Goal: Task Accomplishment & Management: Use online tool/utility

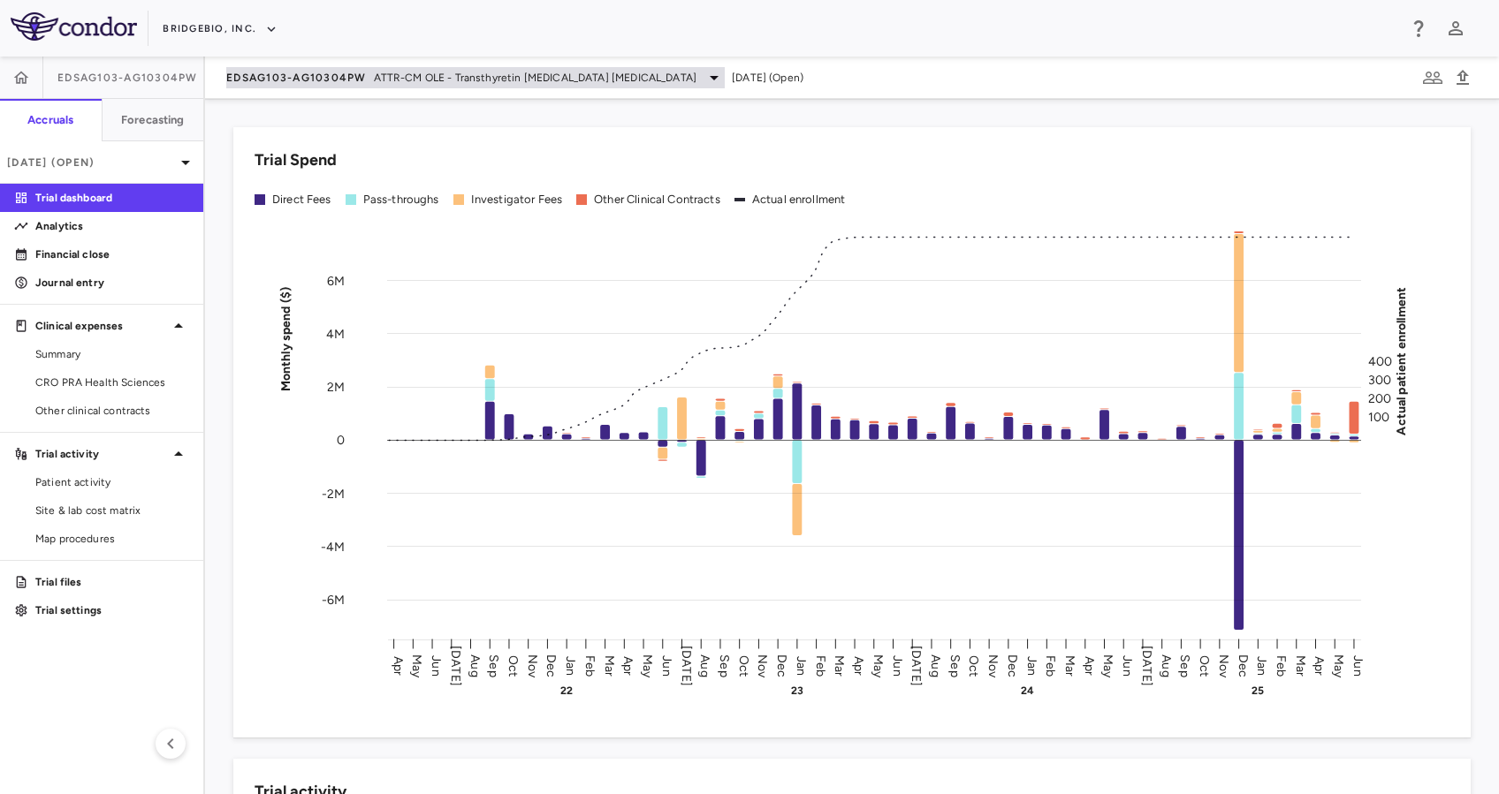
click at [703, 78] on icon at bounding box center [713, 77] width 21 height 21
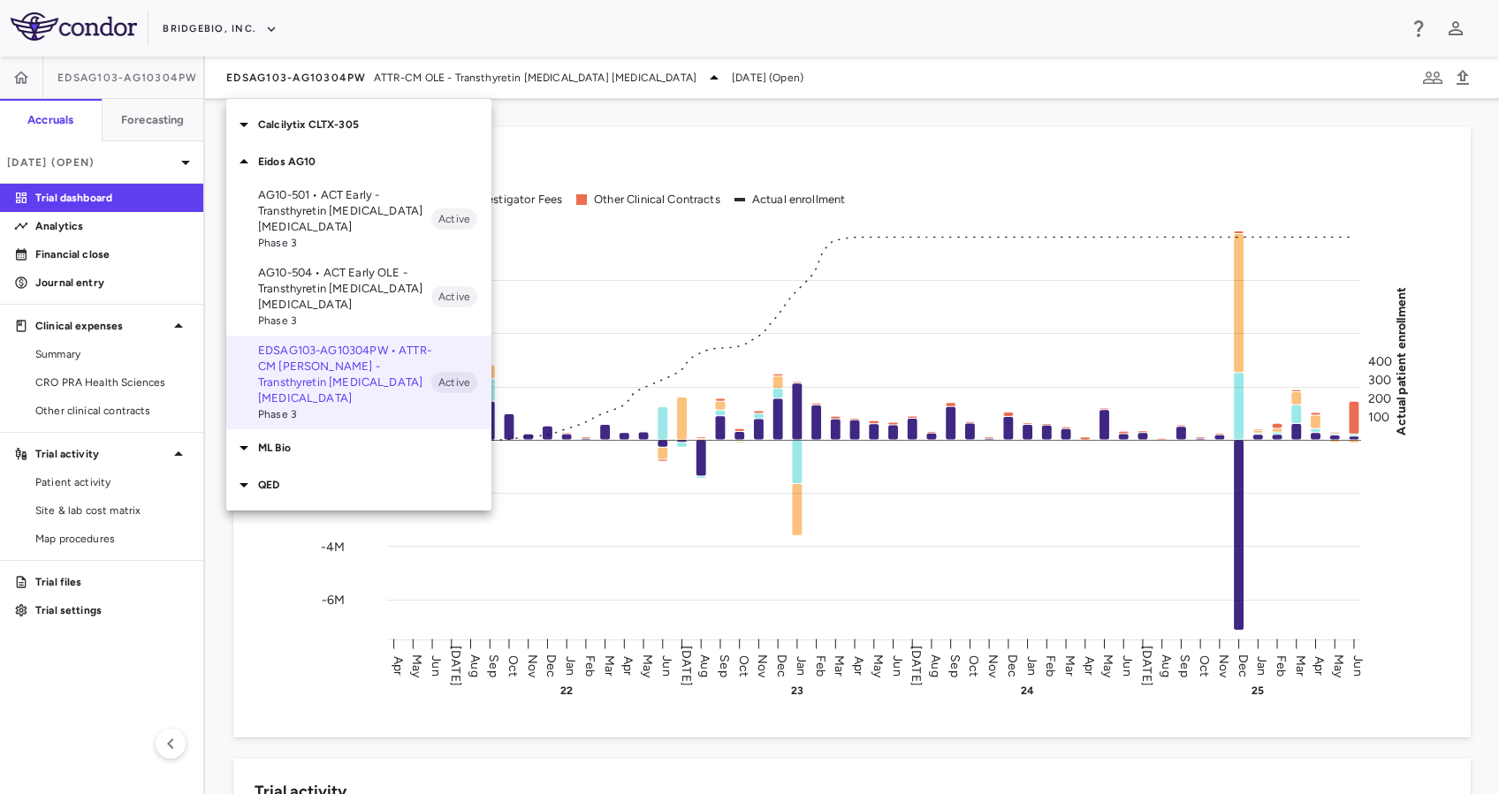
click at [335, 160] on p "Eidos AG10" at bounding box center [374, 162] width 233 height 16
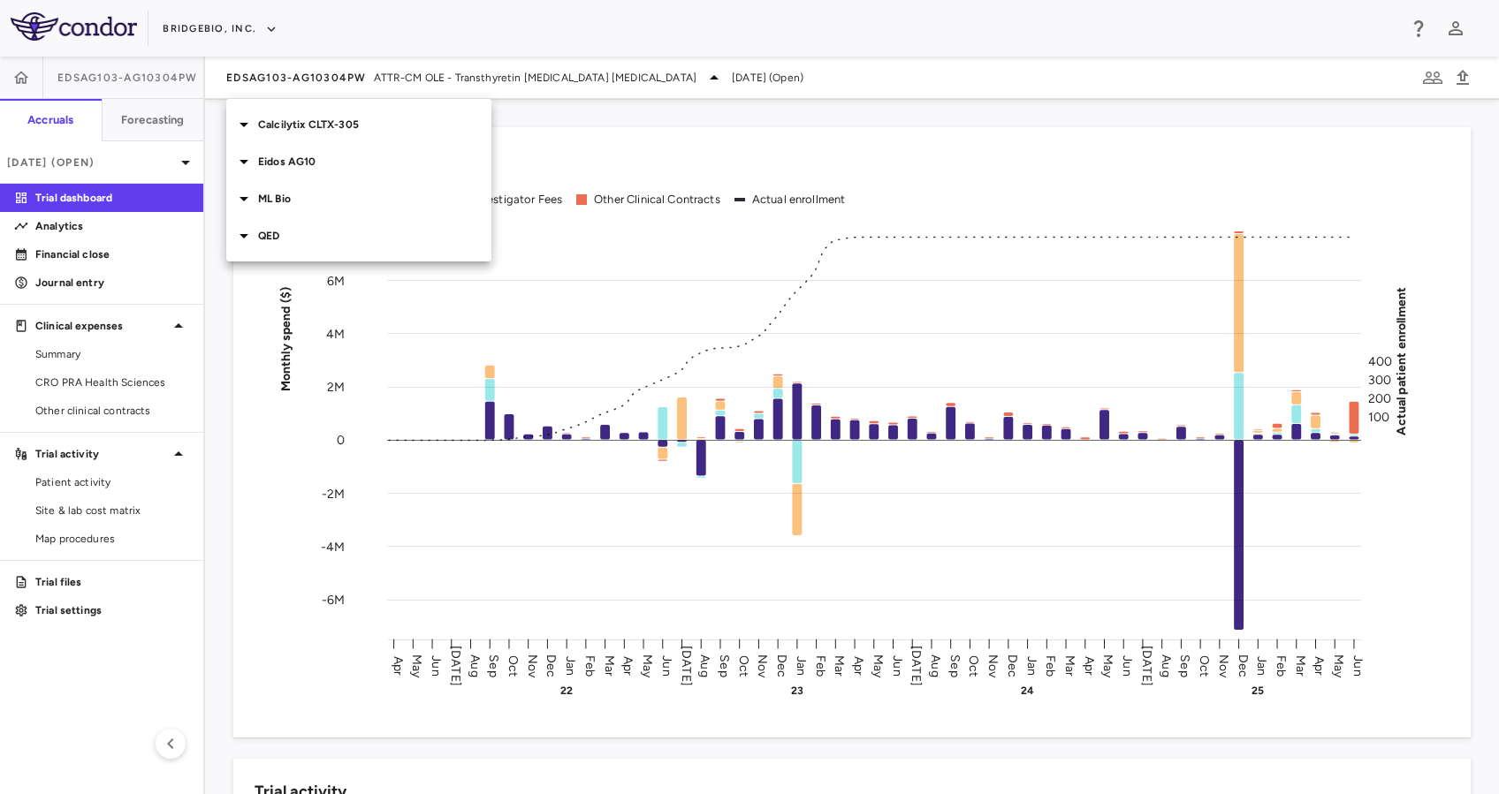
click at [361, 229] on p "QED" at bounding box center [374, 236] width 233 height 16
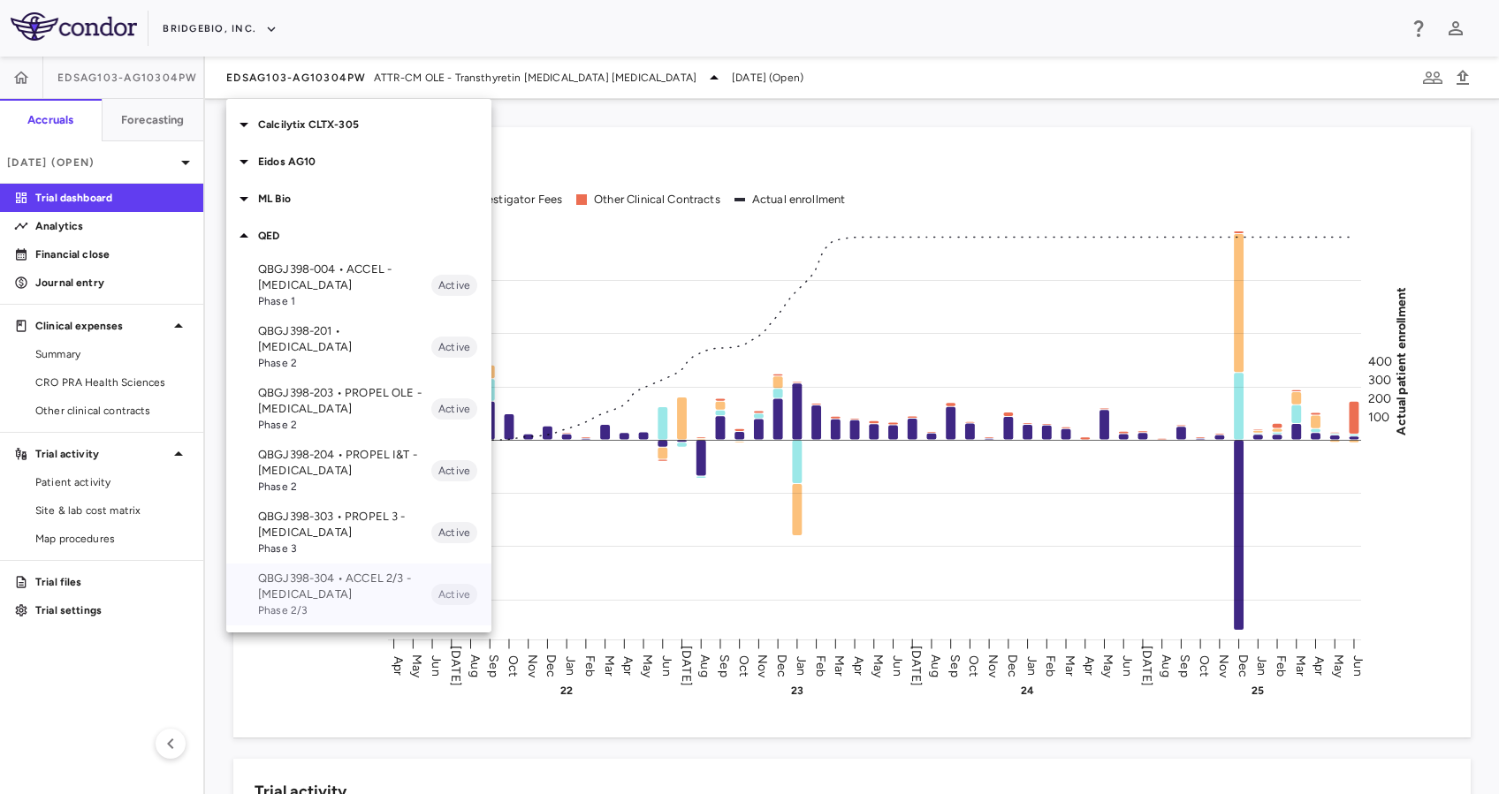
click at [346, 579] on p "QBGJ398-304 • ACCEL 2/3 - [MEDICAL_DATA]" at bounding box center [344, 587] width 173 height 32
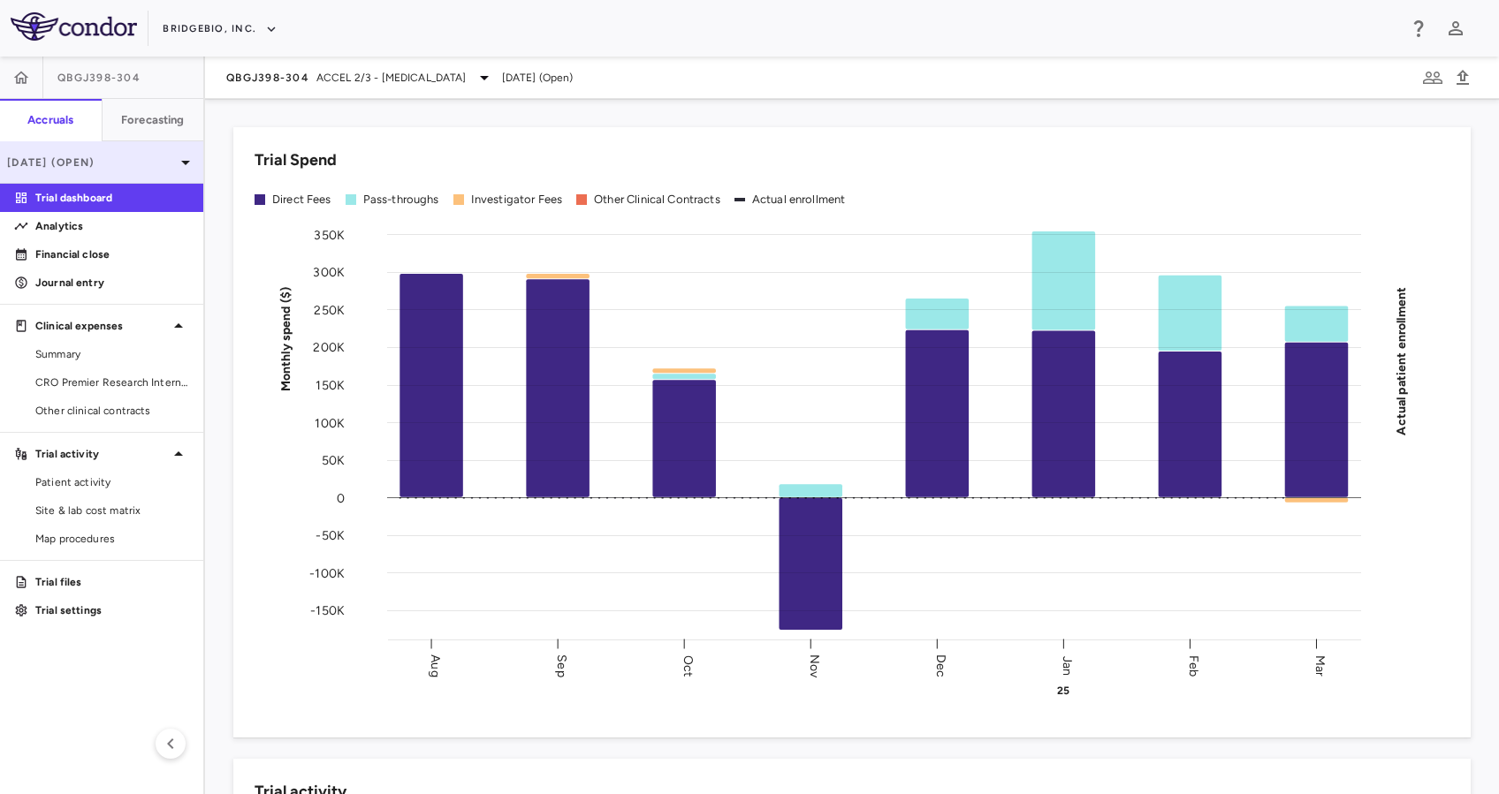
click at [151, 167] on p "[DATE] (Open)" at bounding box center [91, 163] width 168 height 16
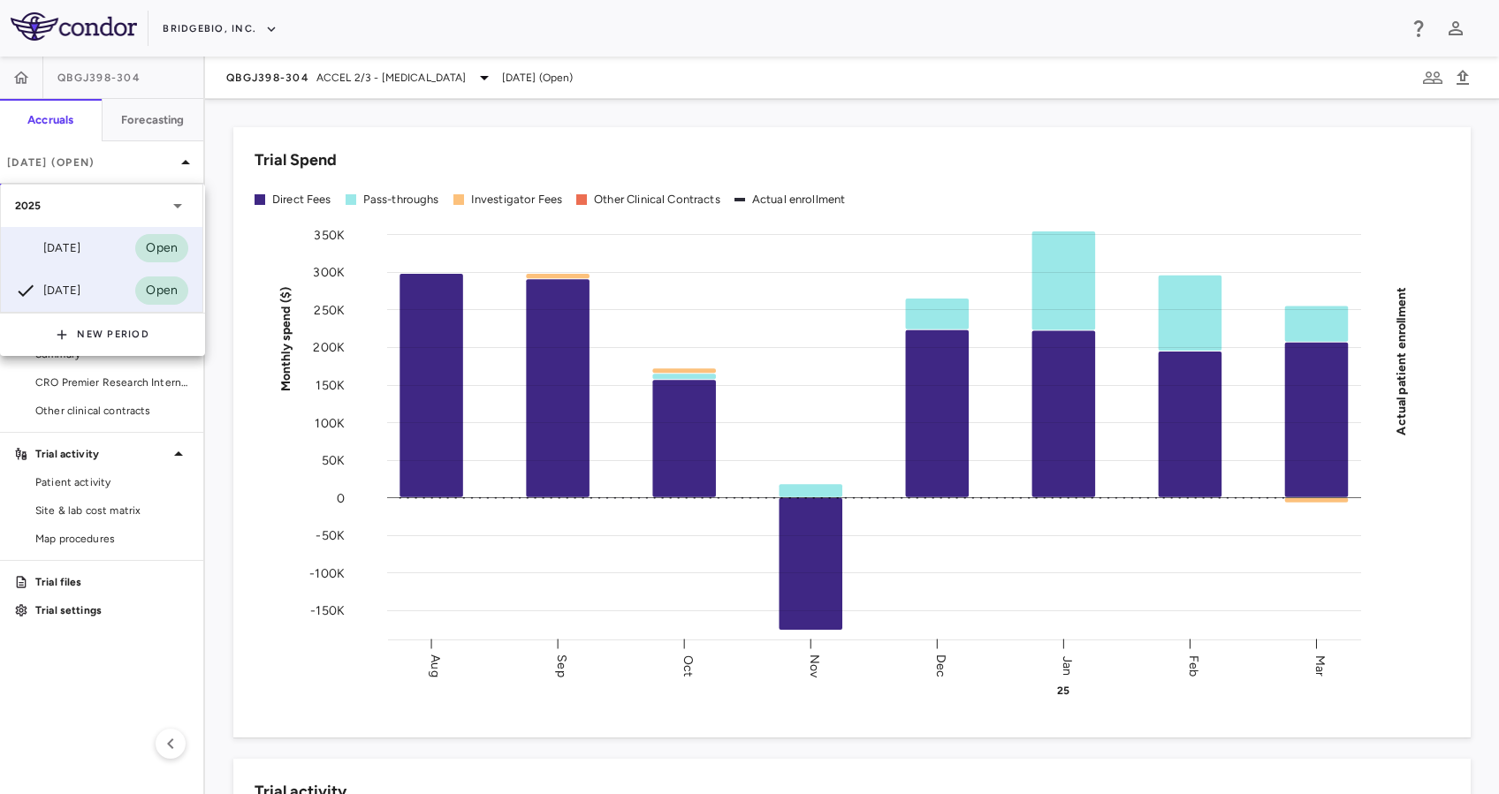
click at [80, 258] on div "[DATE]" at bounding box center [47, 248] width 65 height 21
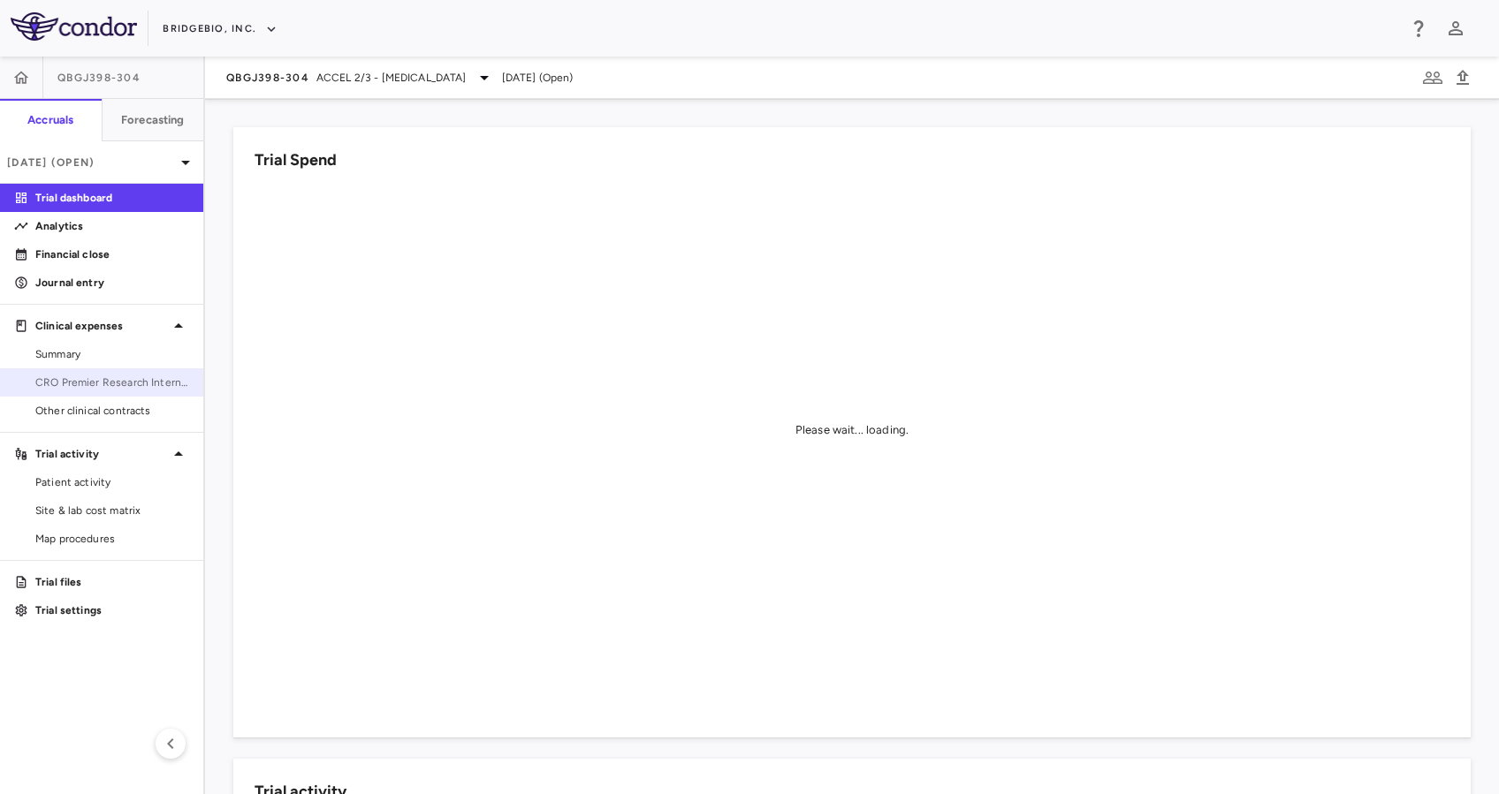
click at [139, 390] on span "CRO Premier Research International LLC" at bounding box center [112, 383] width 154 height 16
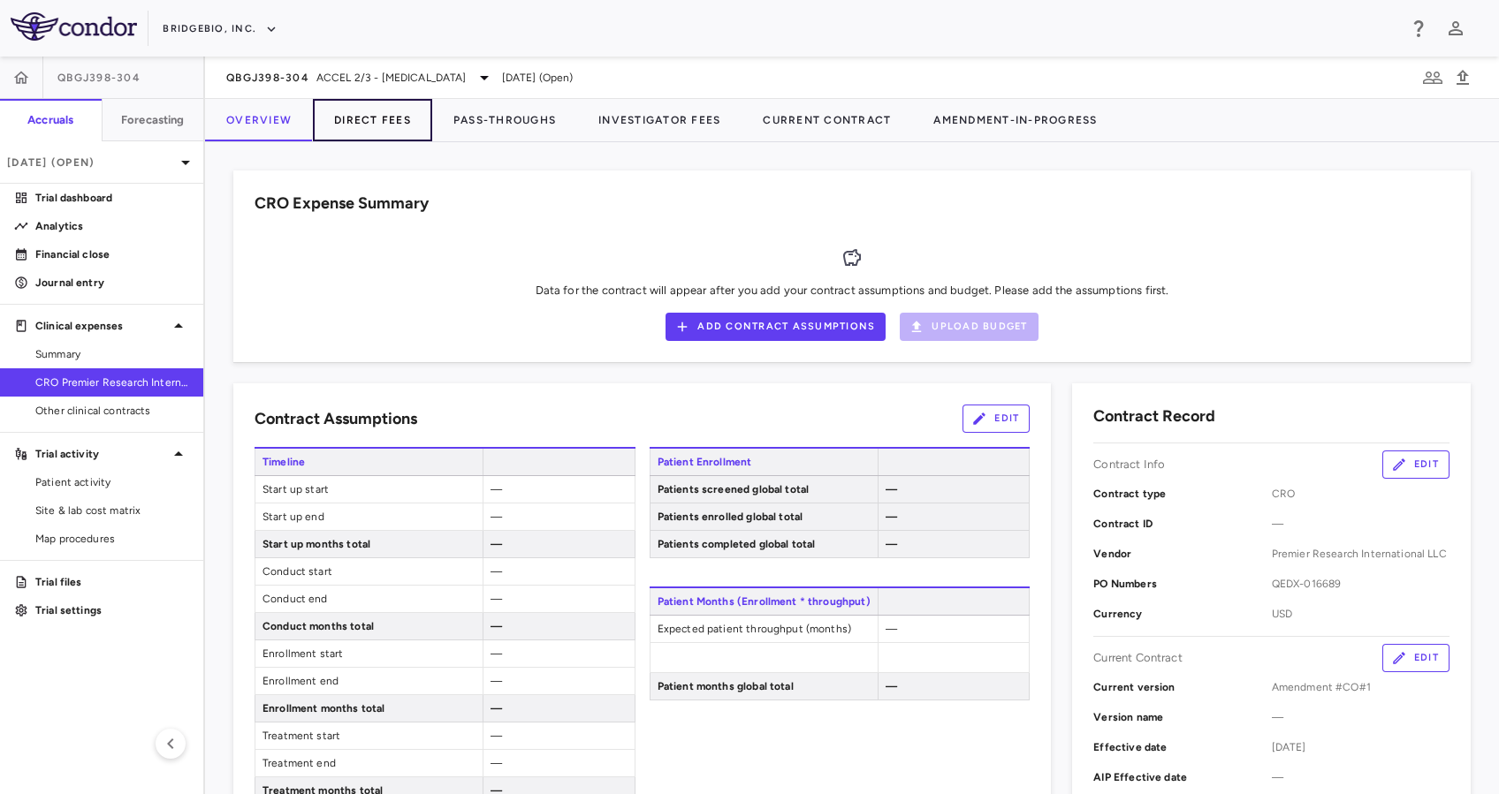
click at [403, 118] on button "Direct Fees" at bounding box center [372, 120] width 119 height 42
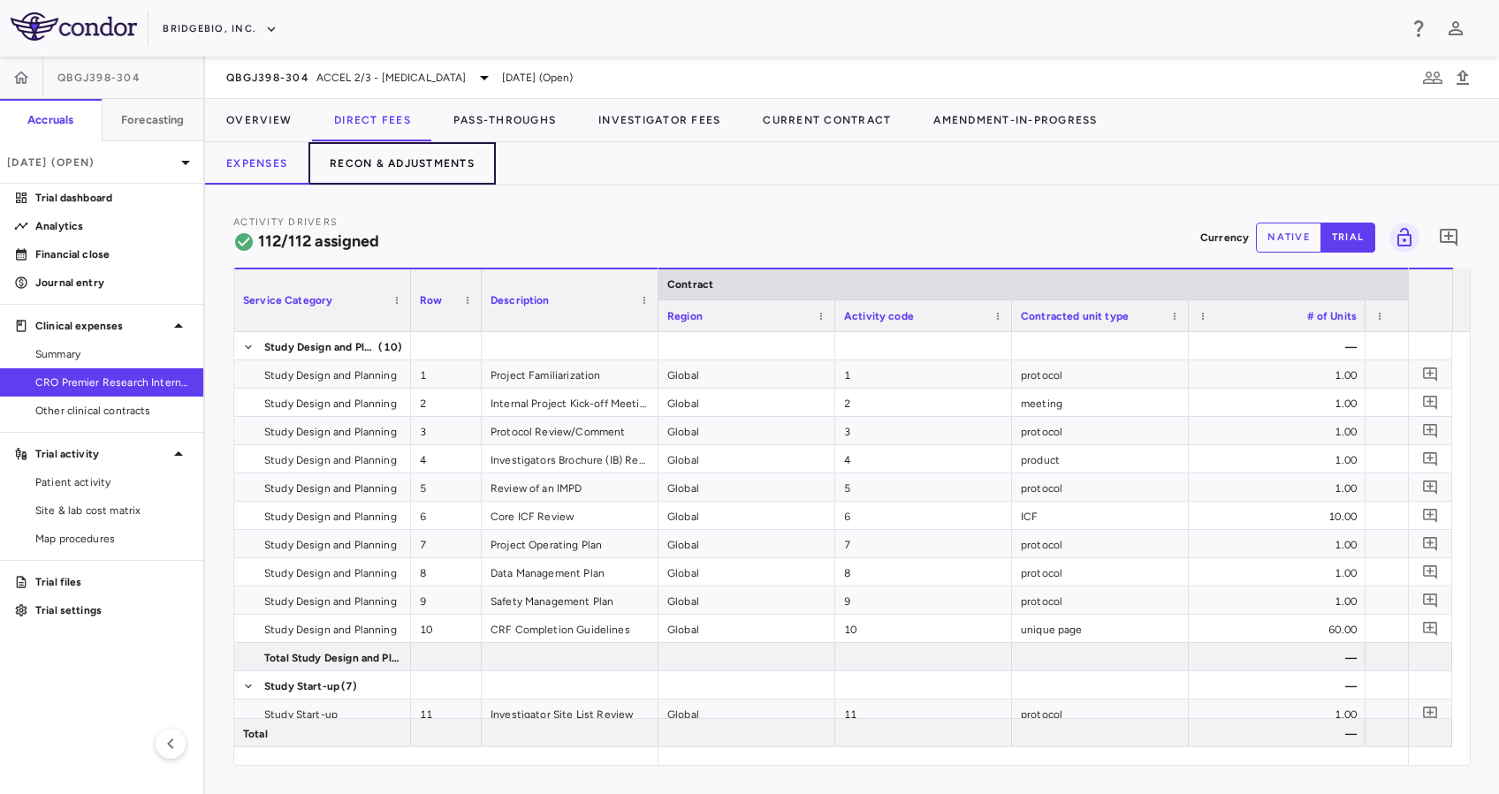
click at [460, 163] on button "Recon & Adjustments" at bounding box center [401, 163] width 187 height 42
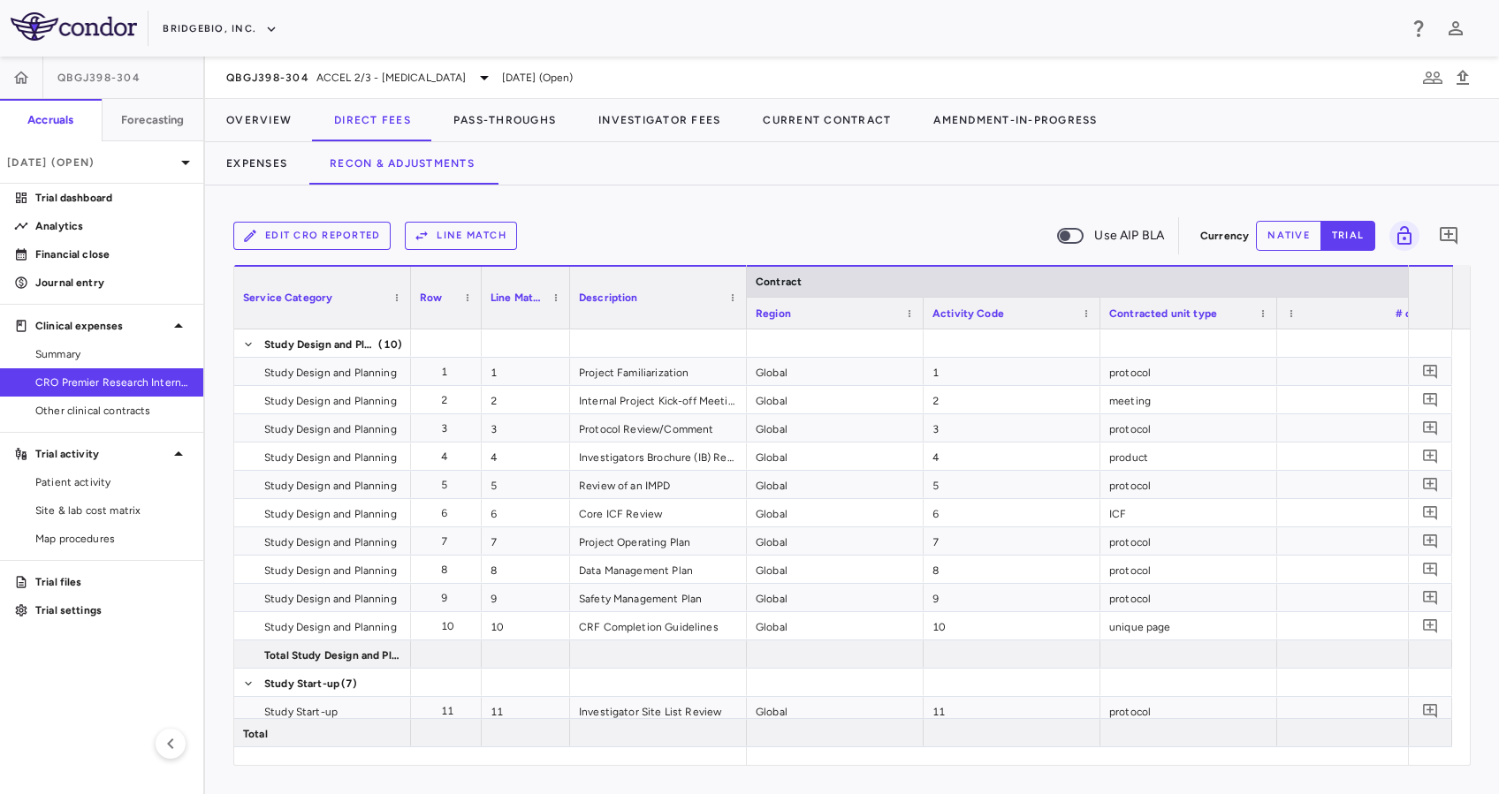
drag, startPoint x: 793, startPoint y: 770, endPoint x: 1502, endPoint y: 785, distance: 708.8
click at [1498, 785] on html "Skip to sidebar Skip to main content BridgeBio, Inc. QBGJ398-304 Accruals Forec…" at bounding box center [749, 397] width 1499 height 794
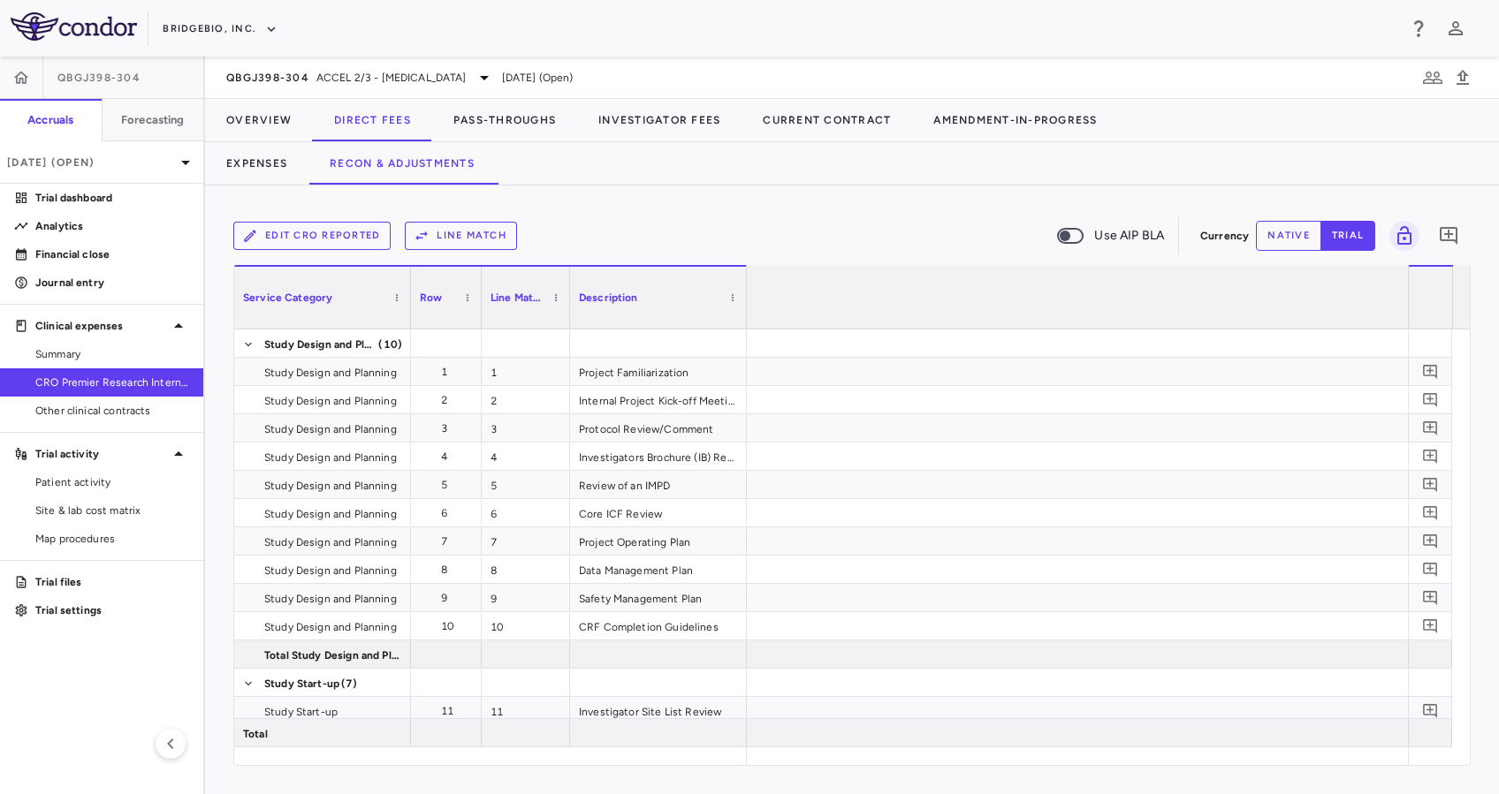
scroll to position [0, 3712]
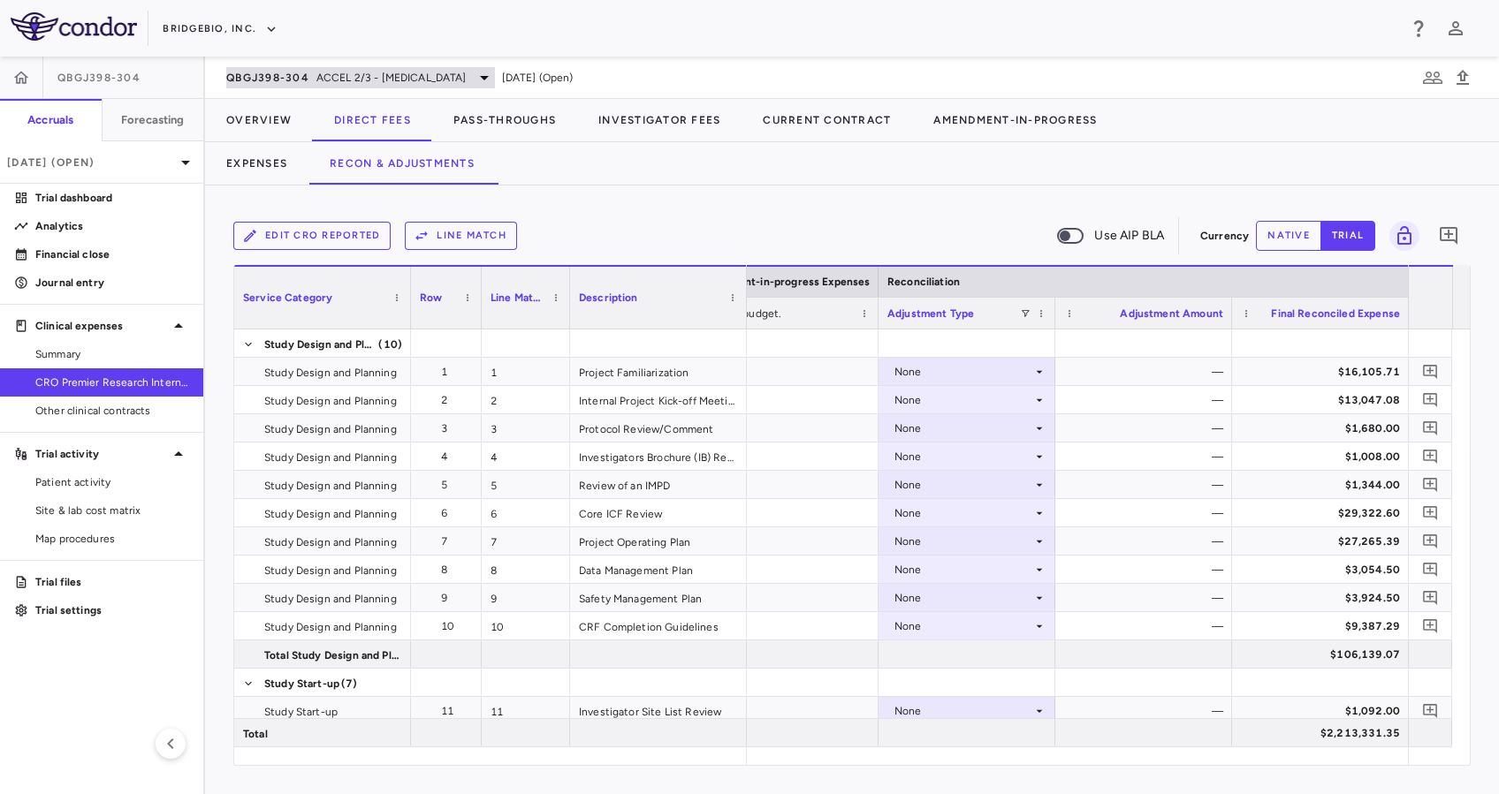
click at [387, 79] on span "ACCEL 2/3 - [MEDICAL_DATA]" at bounding box center [391, 78] width 150 height 16
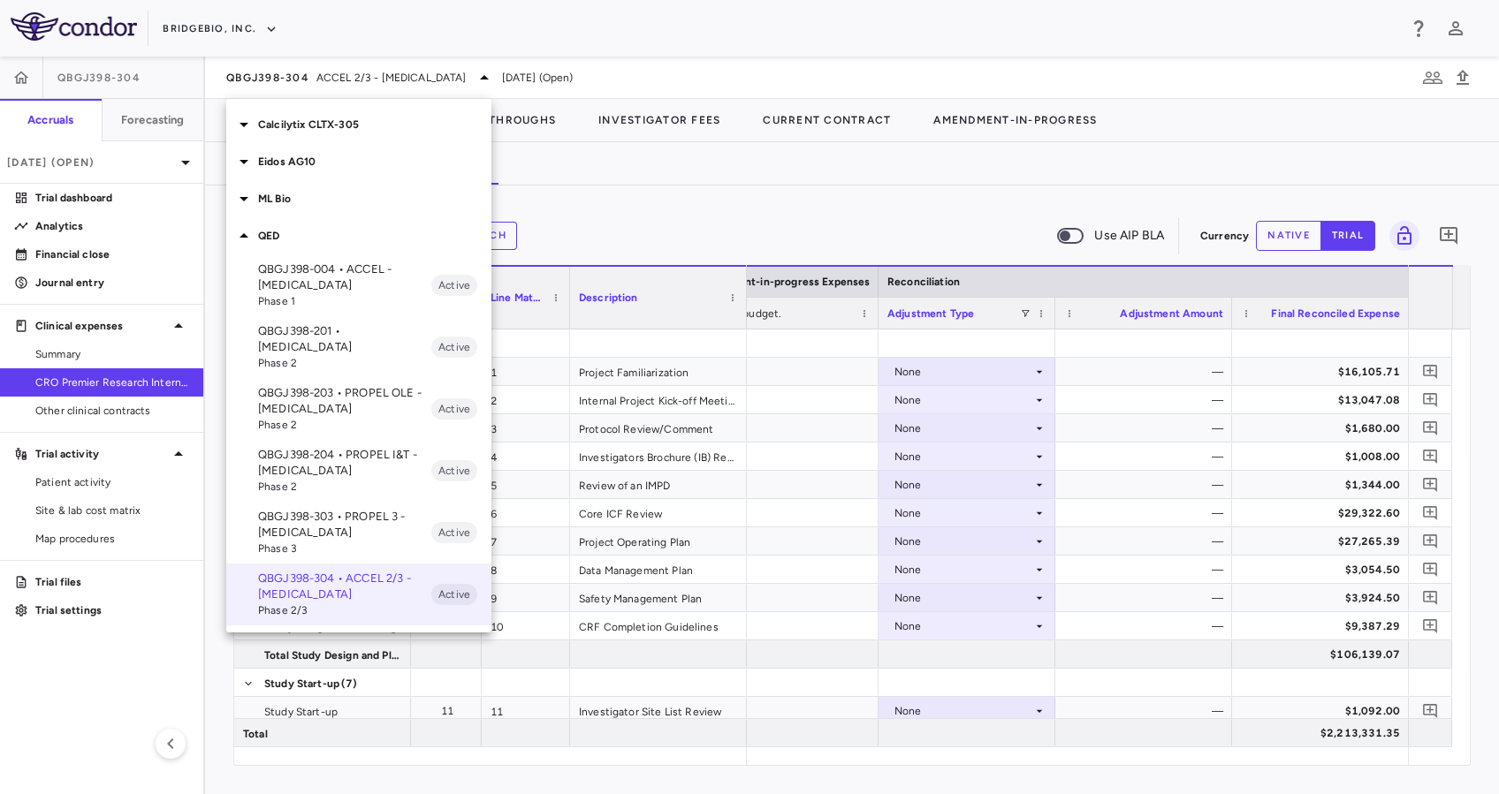
click at [346, 523] on p "QBGJ398-303 • PROPEL 3 - [MEDICAL_DATA]" at bounding box center [344, 525] width 173 height 32
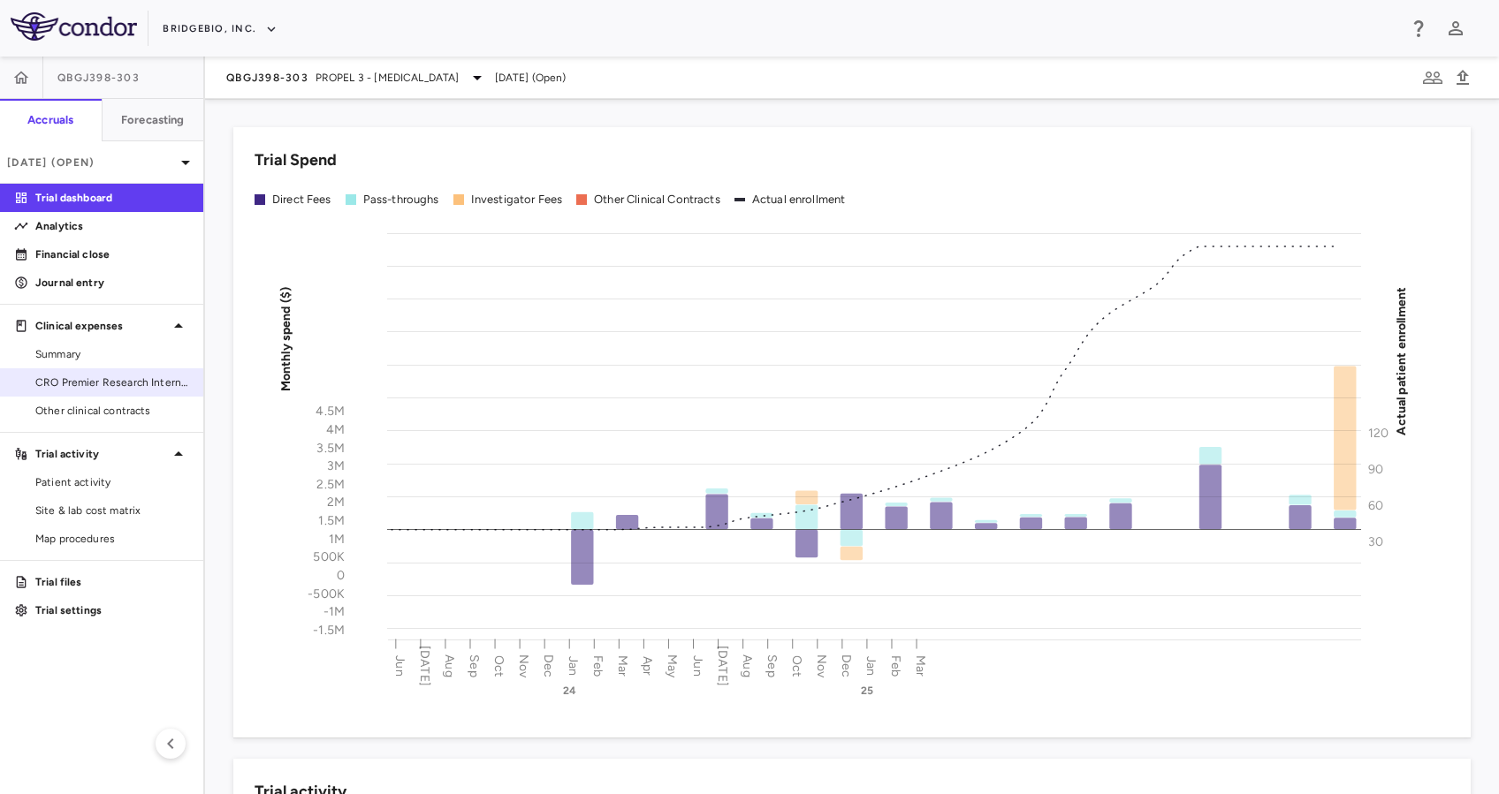
click at [157, 376] on span "CRO Premier Research International LLC" at bounding box center [112, 383] width 154 height 16
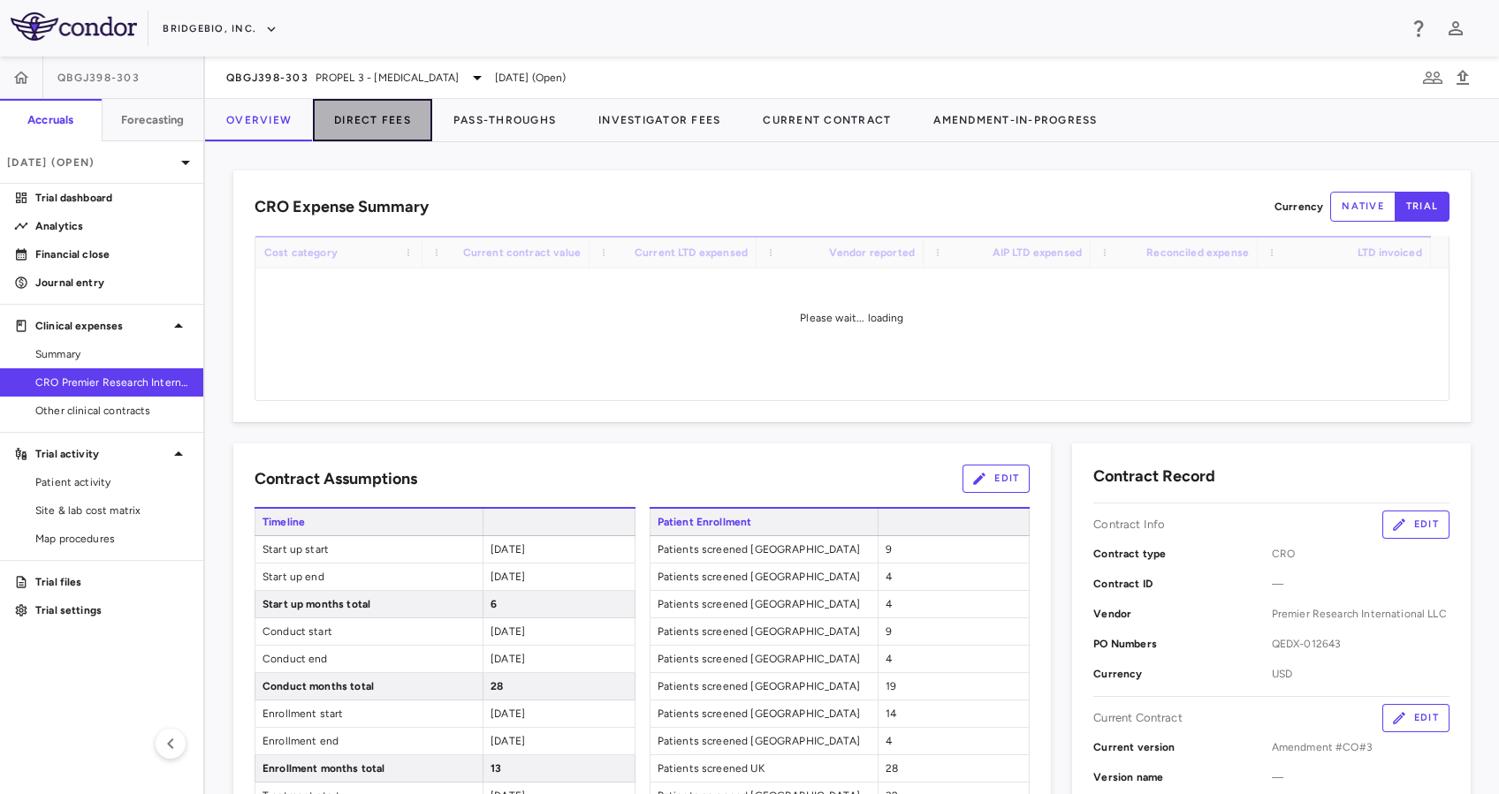
click at [375, 133] on button "Direct Fees" at bounding box center [372, 120] width 119 height 42
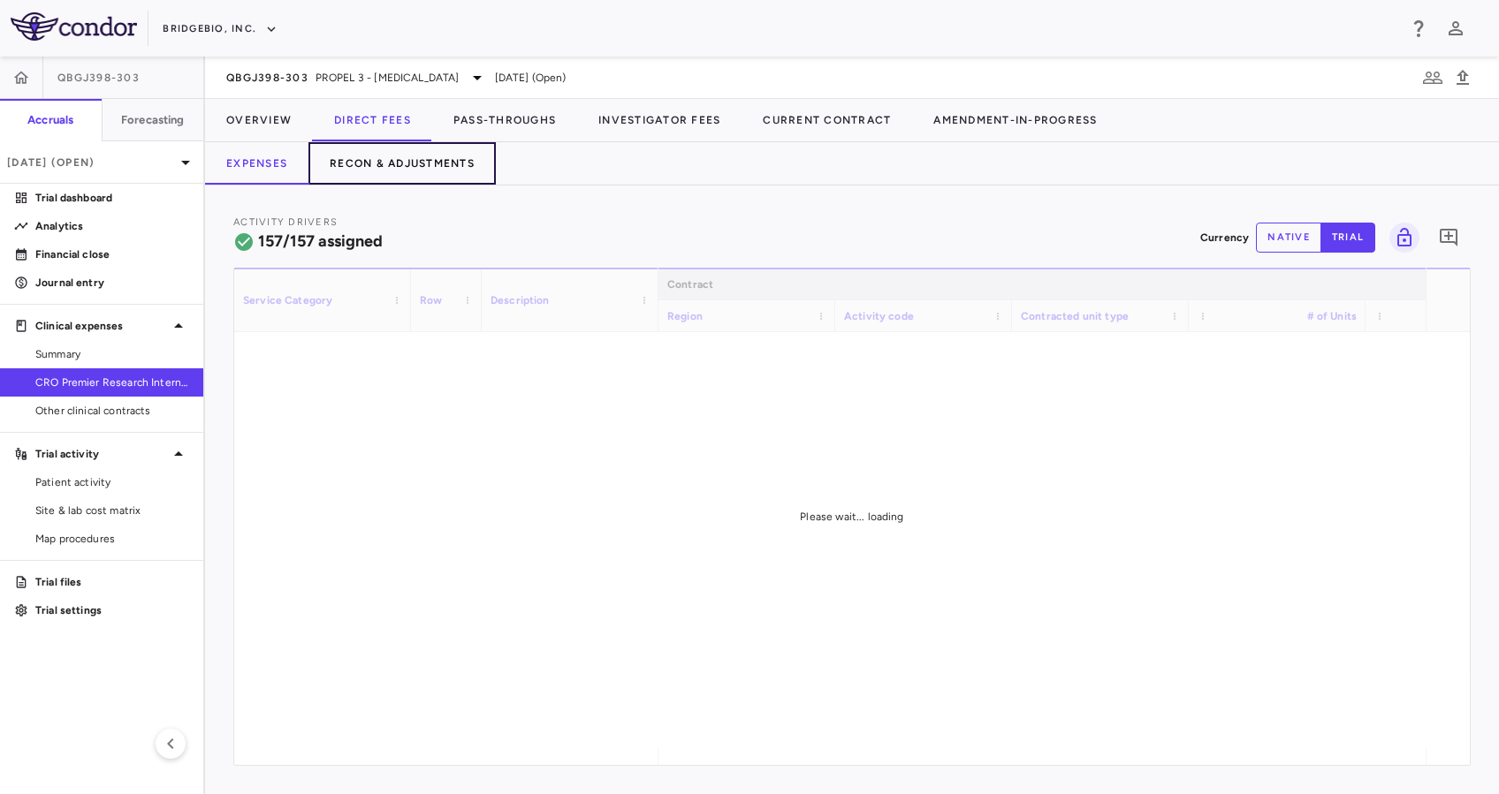
click at [394, 162] on button "Recon & Adjustments" at bounding box center [401, 163] width 187 height 42
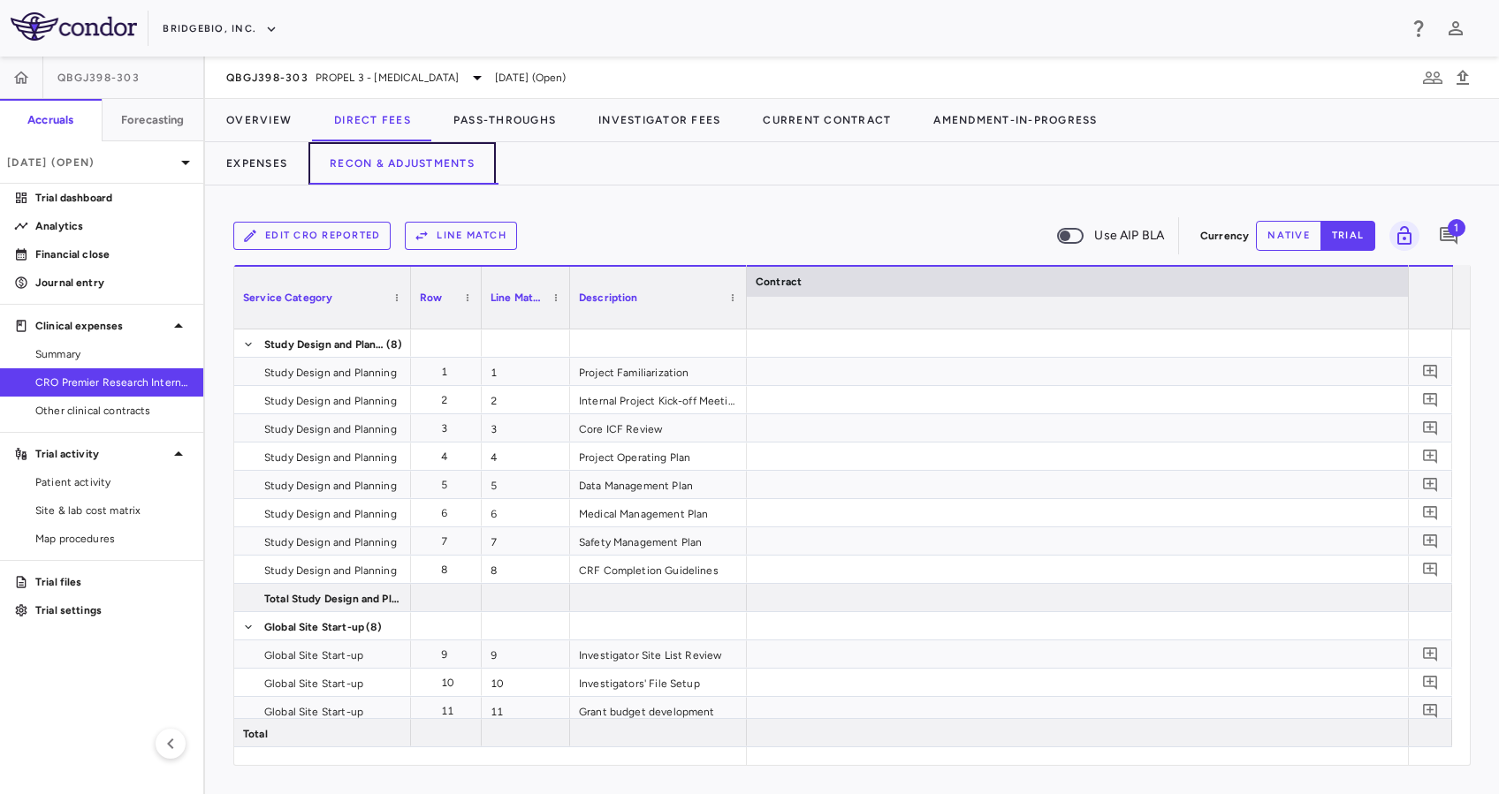
scroll to position [0, 3712]
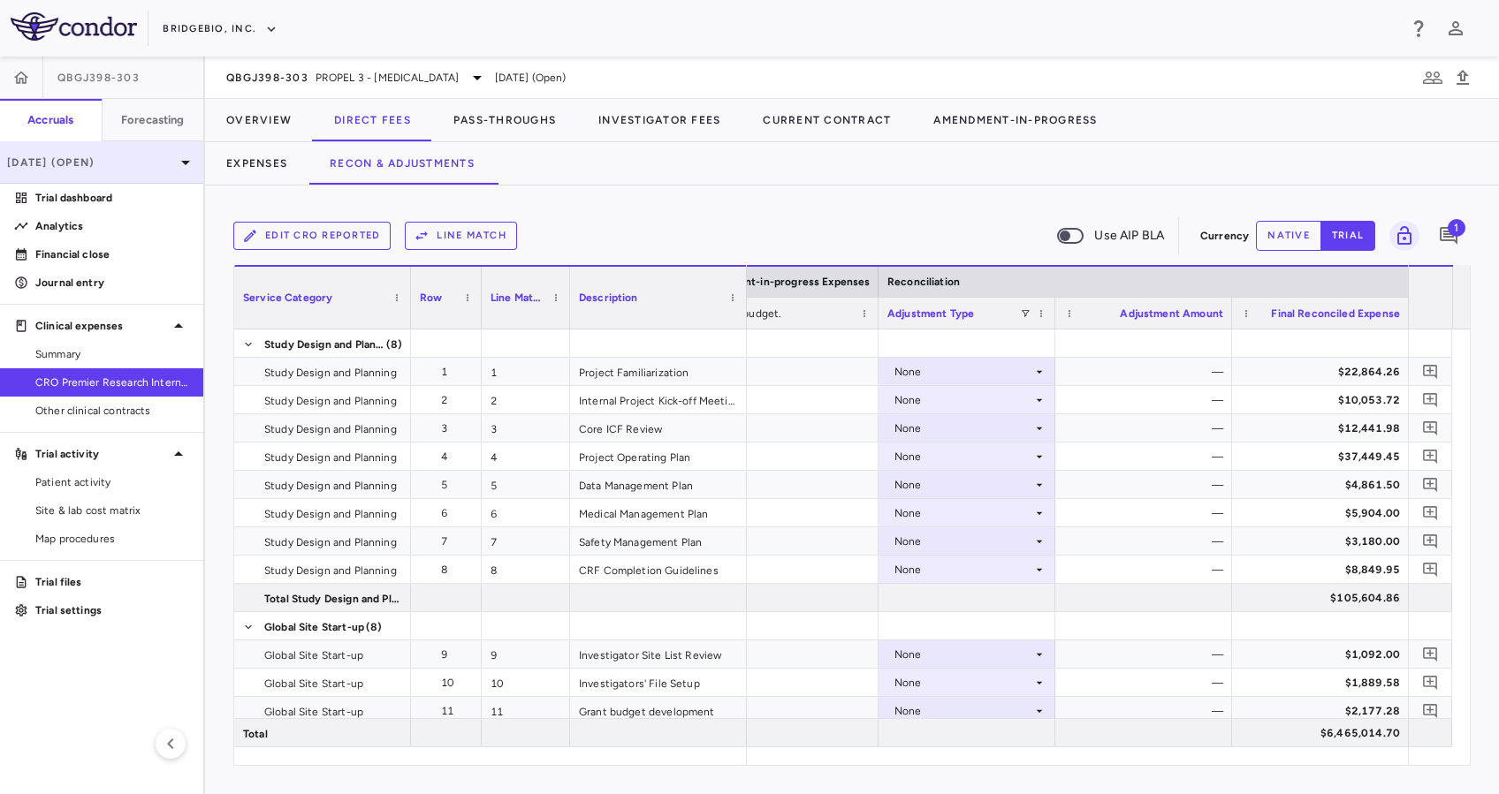
click at [173, 163] on p "[DATE] (Open)" at bounding box center [91, 163] width 168 height 16
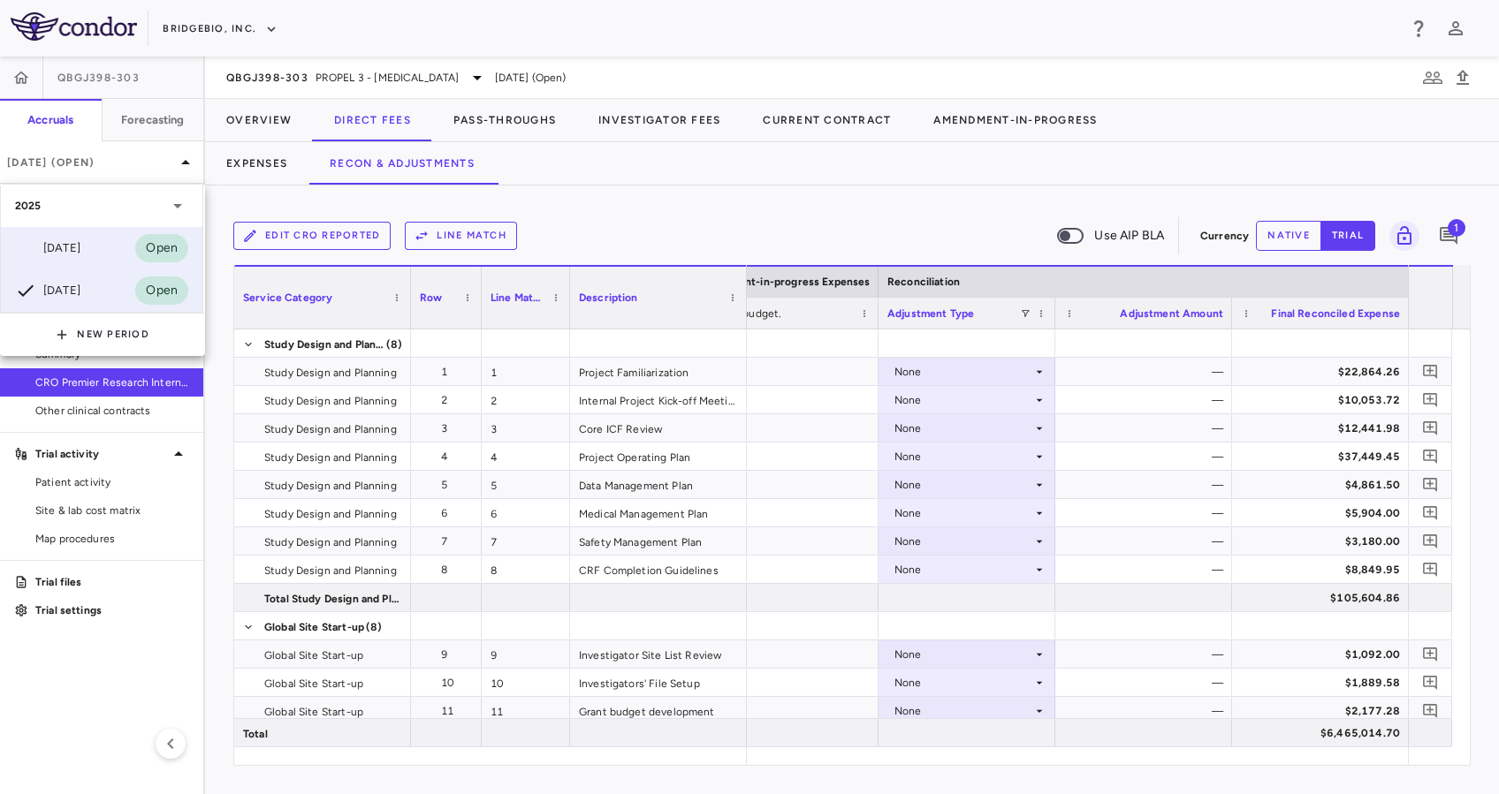
click at [110, 250] on div "[DATE] Open" at bounding box center [101, 248] width 201 height 42
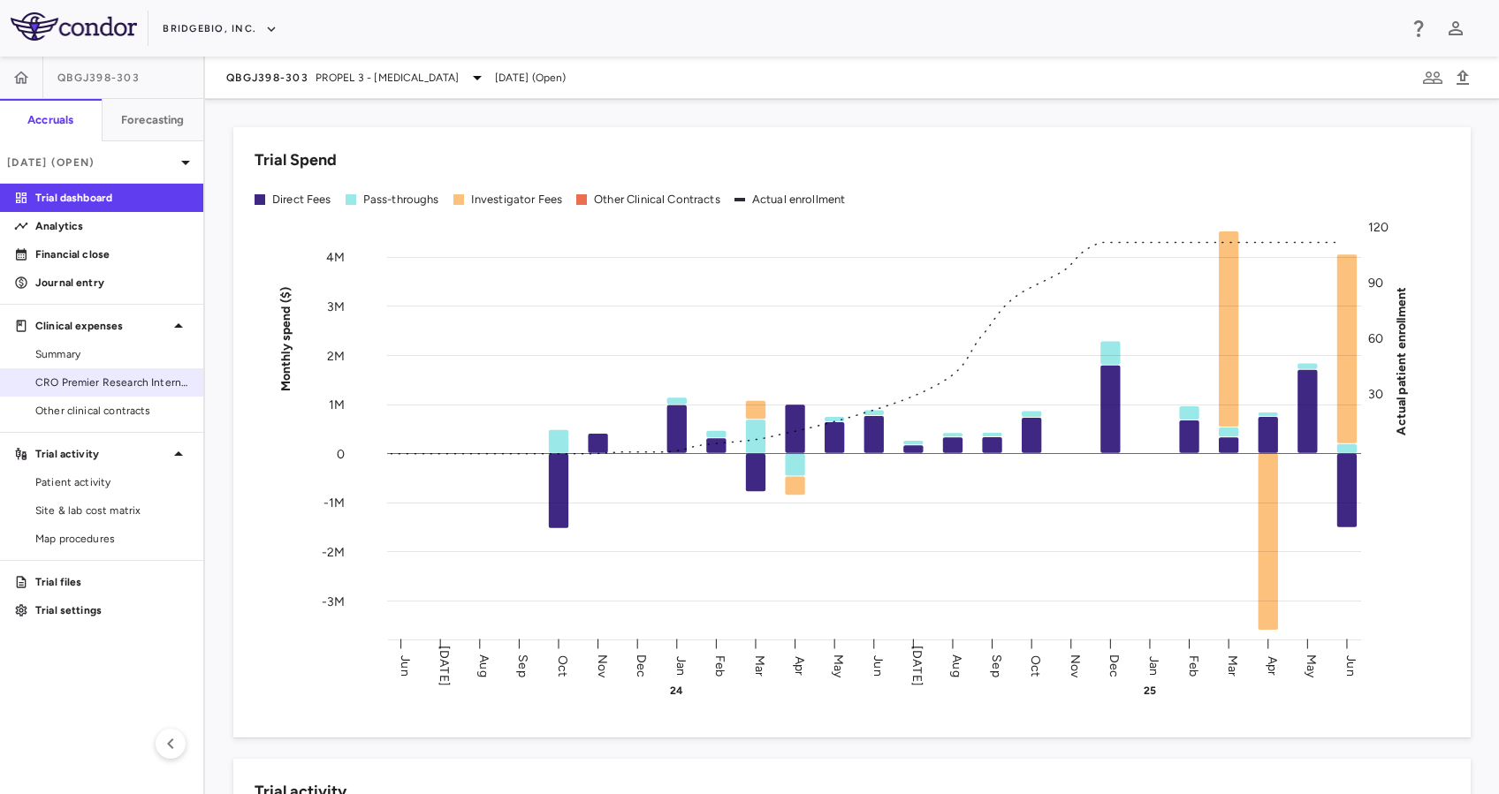
click at [91, 393] on link "CRO Premier Research International LLC" at bounding box center [101, 382] width 203 height 27
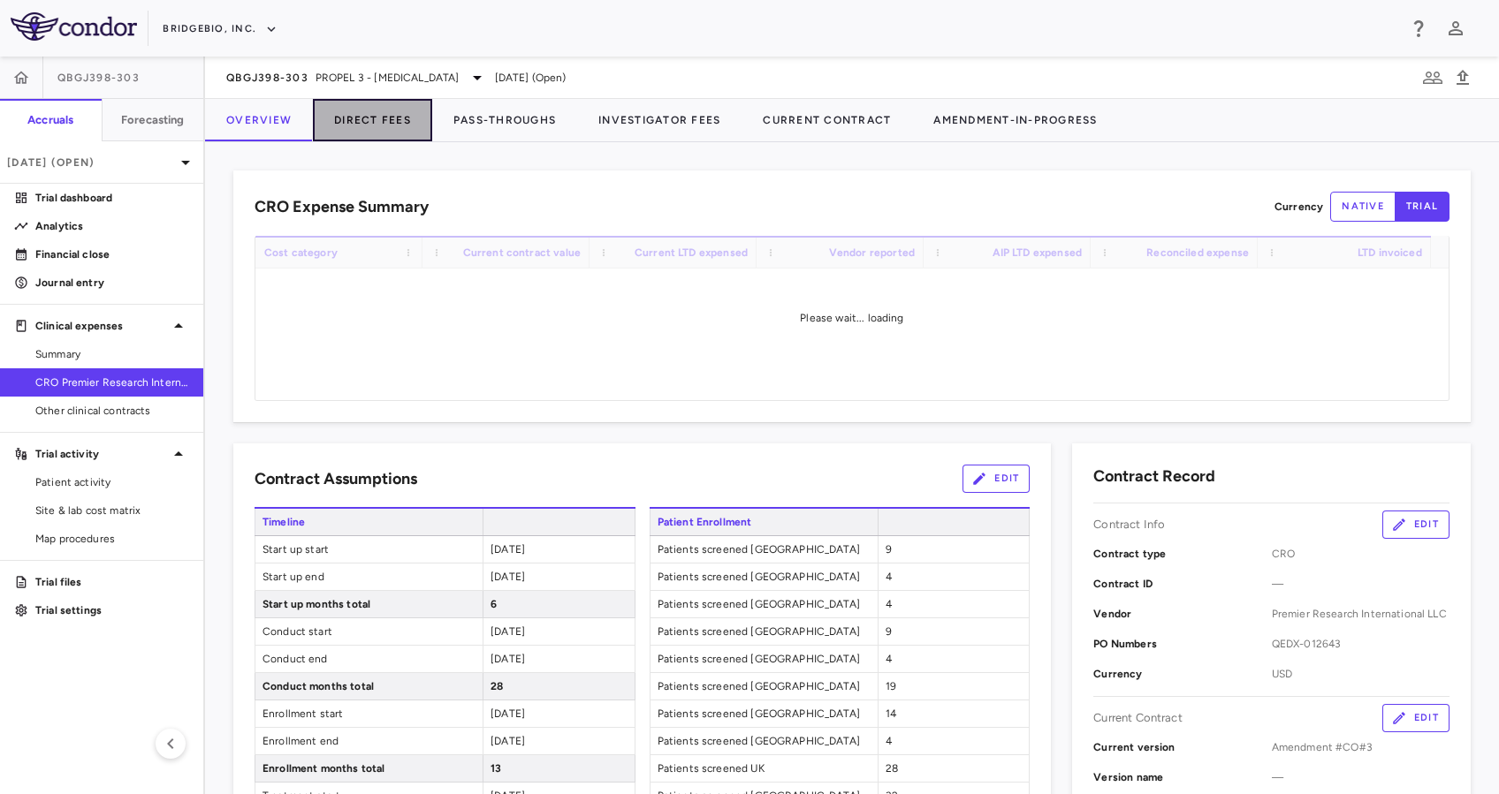
click at [379, 114] on button "Direct Fees" at bounding box center [372, 120] width 119 height 42
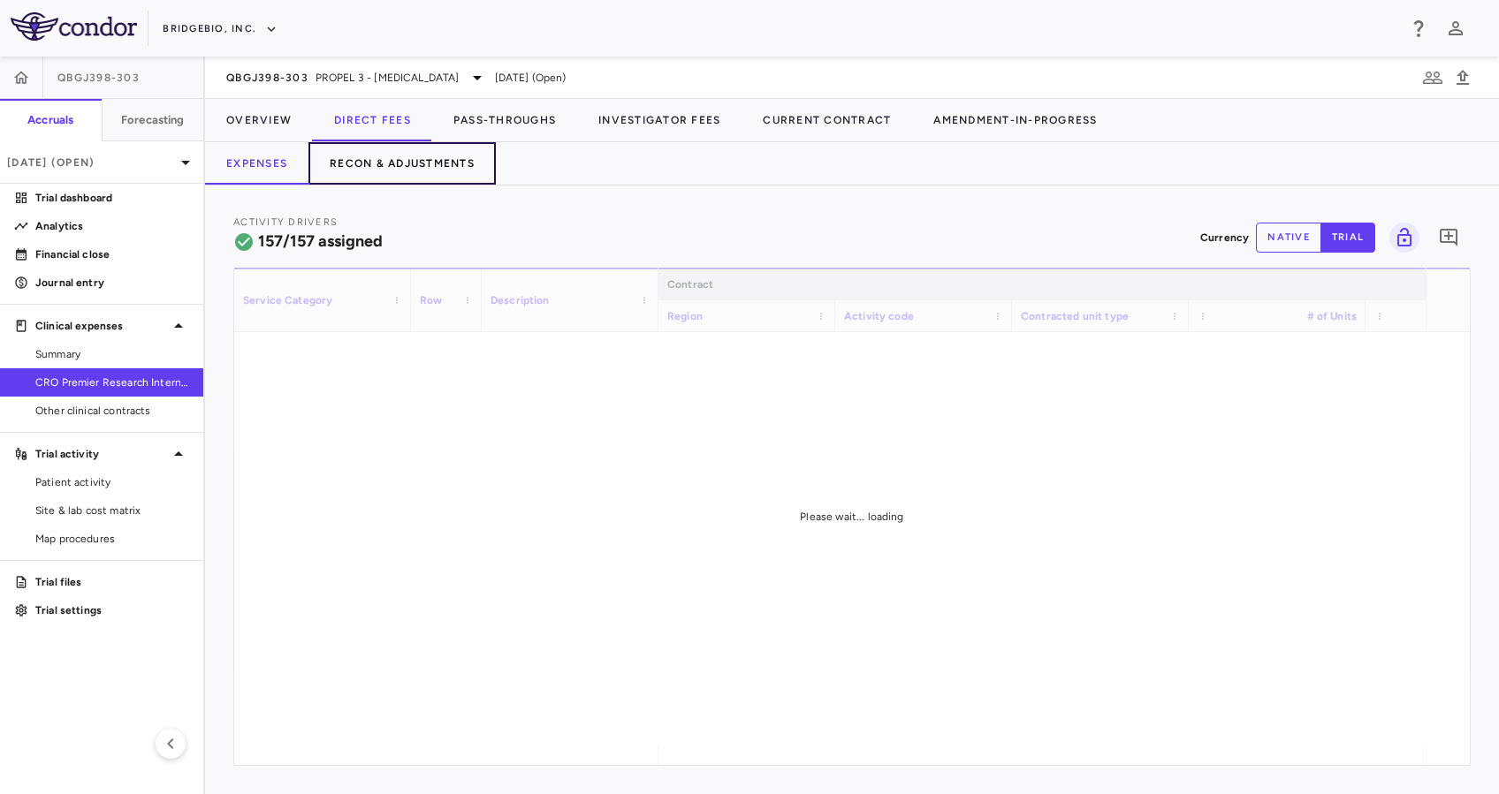
click at [388, 163] on button "Recon & Adjustments" at bounding box center [401, 163] width 187 height 42
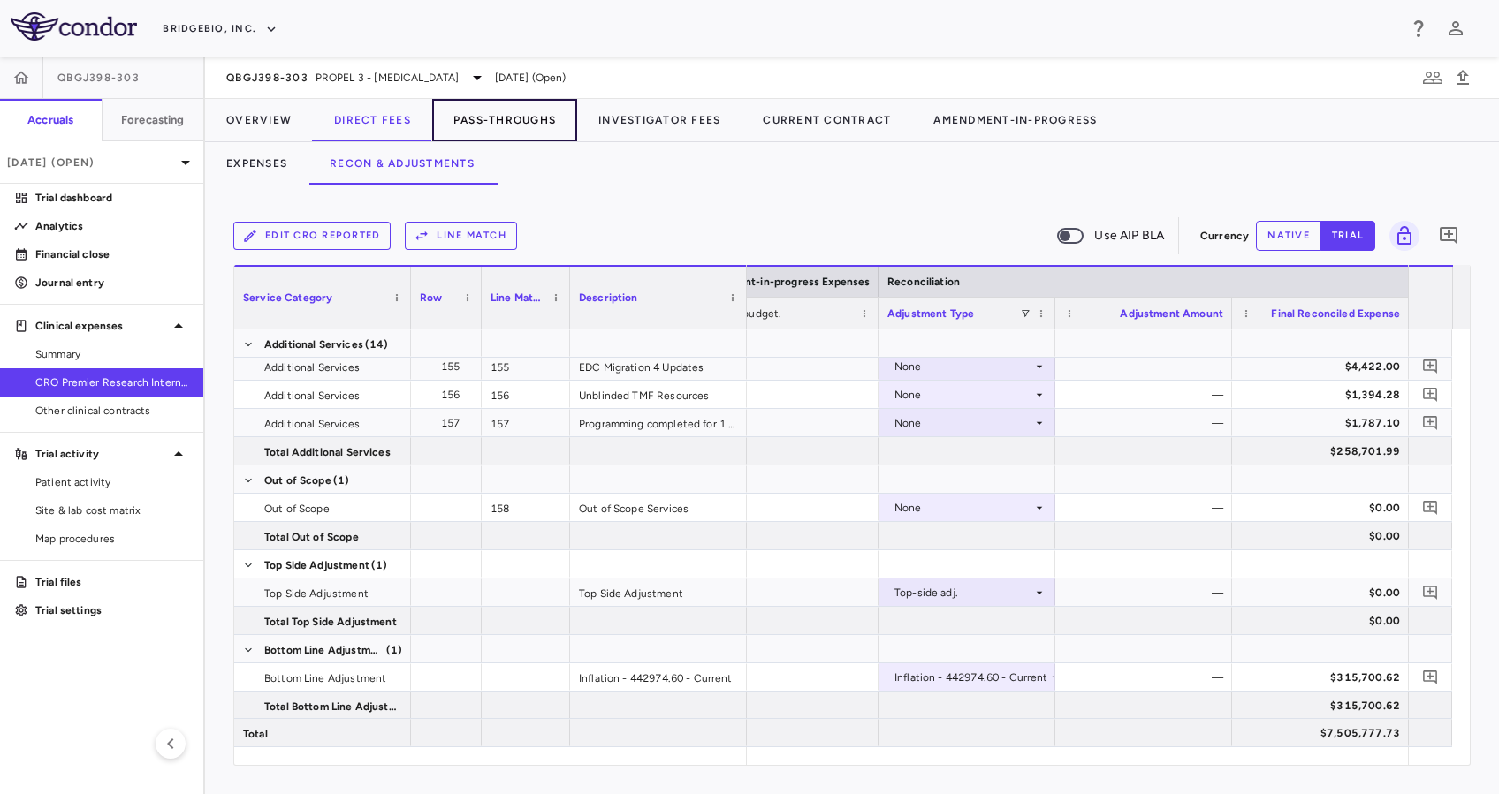
click at [523, 119] on button "Pass-Throughs" at bounding box center [504, 120] width 145 height 42
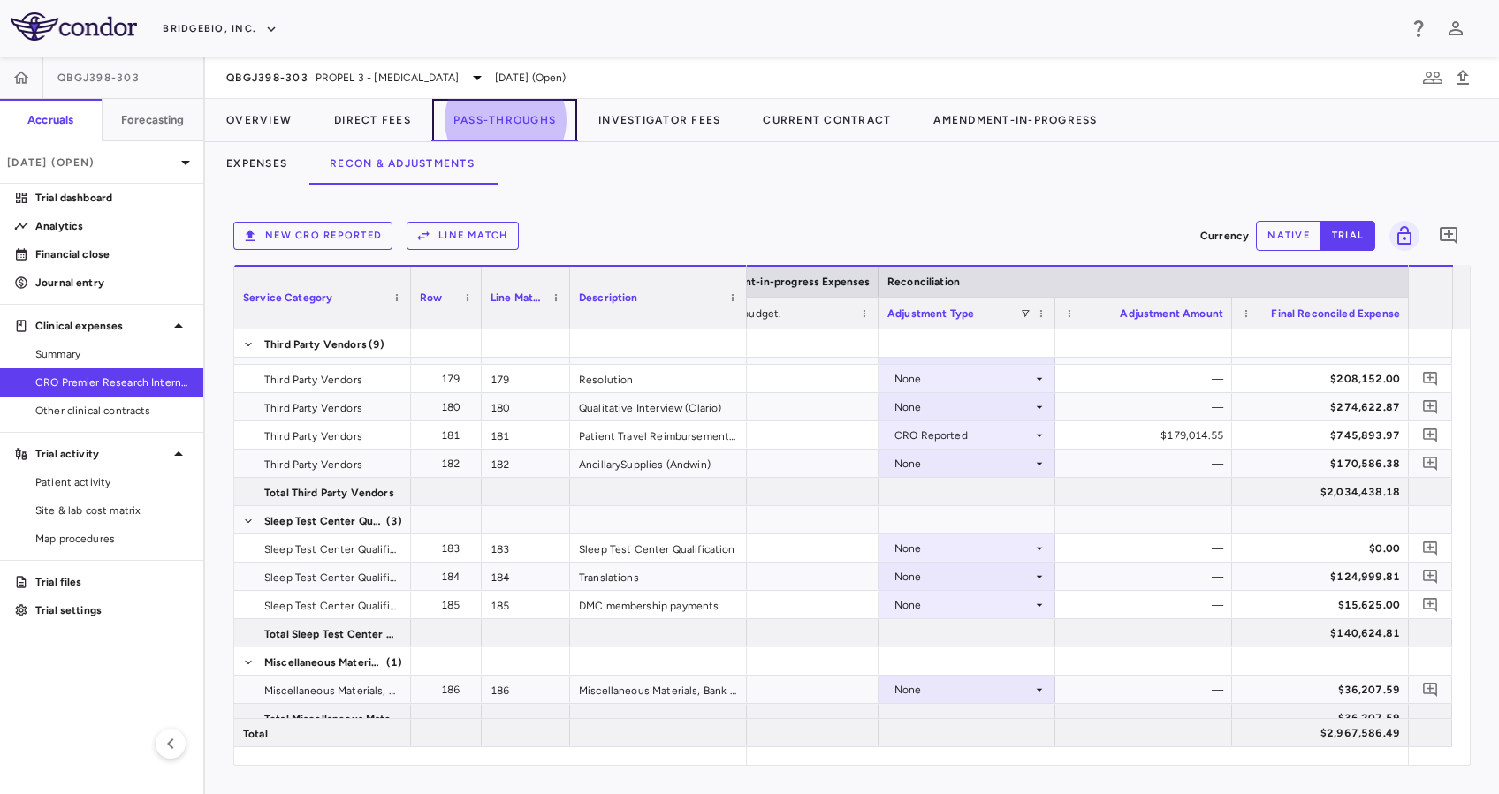
scroll to position [682, 0]
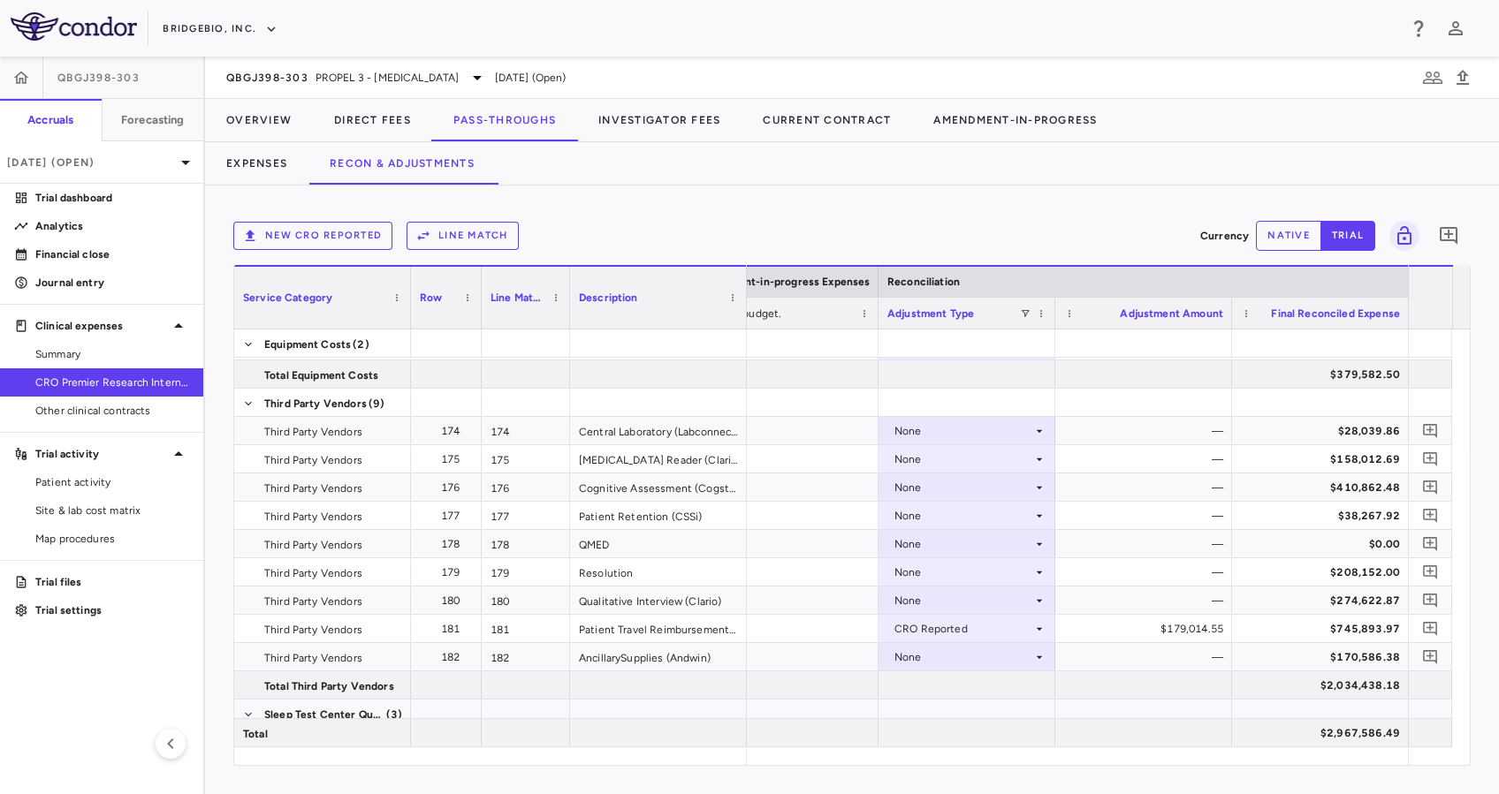
drag, startPoint x: 1468, startPoint y: 548, endPoint x: 1477, endPoint y: 478, distance: 70.5
click at [1477, 478] on div "New CRO reported Line Match Currency native trial 0 Service Category Drag here …" at bounding box center [852, 490] width 1294 height 609
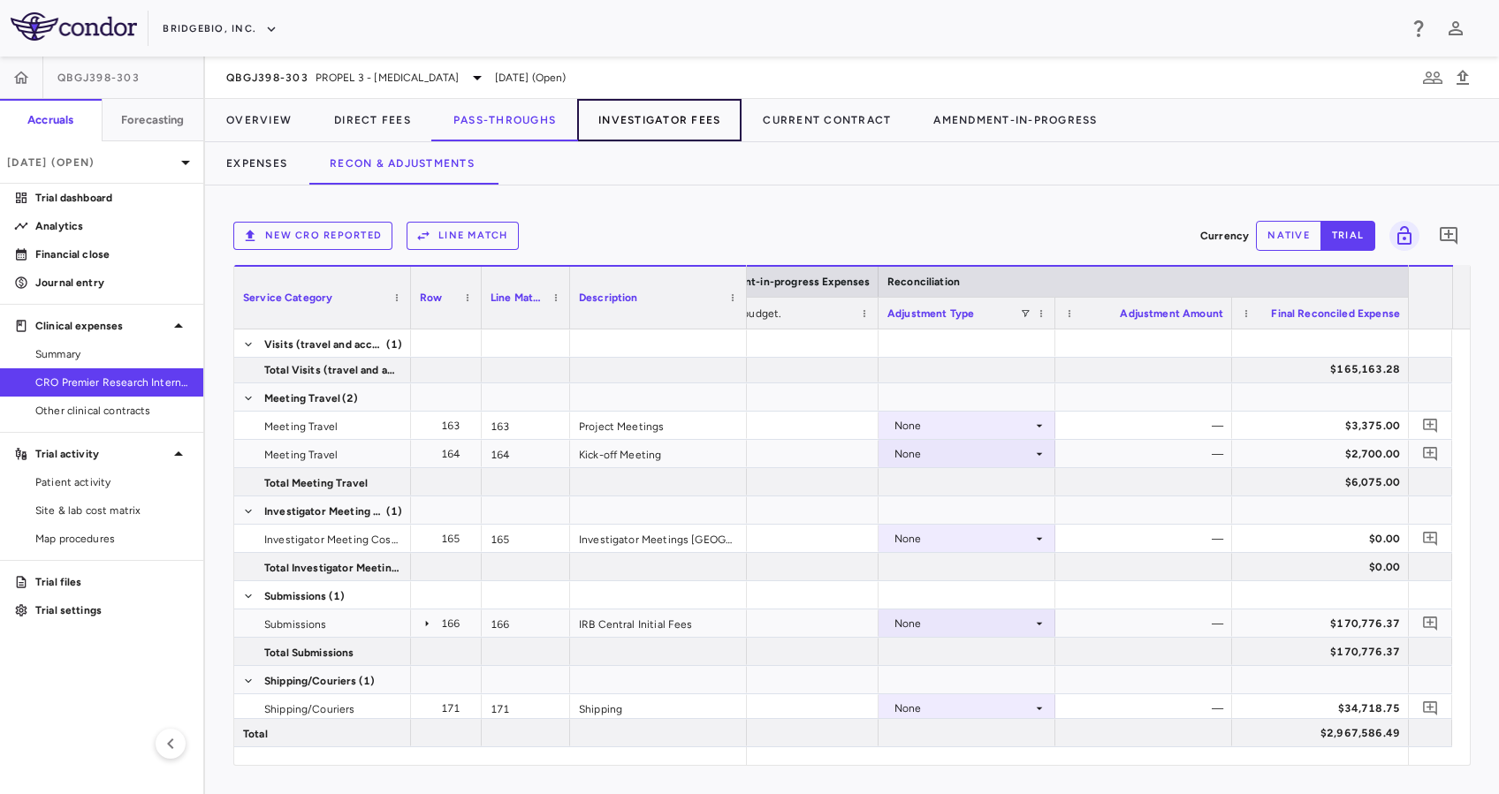
click at [681, 121] on button "Investigator Fees" at bounding box center [659, 120] width 164 height 42
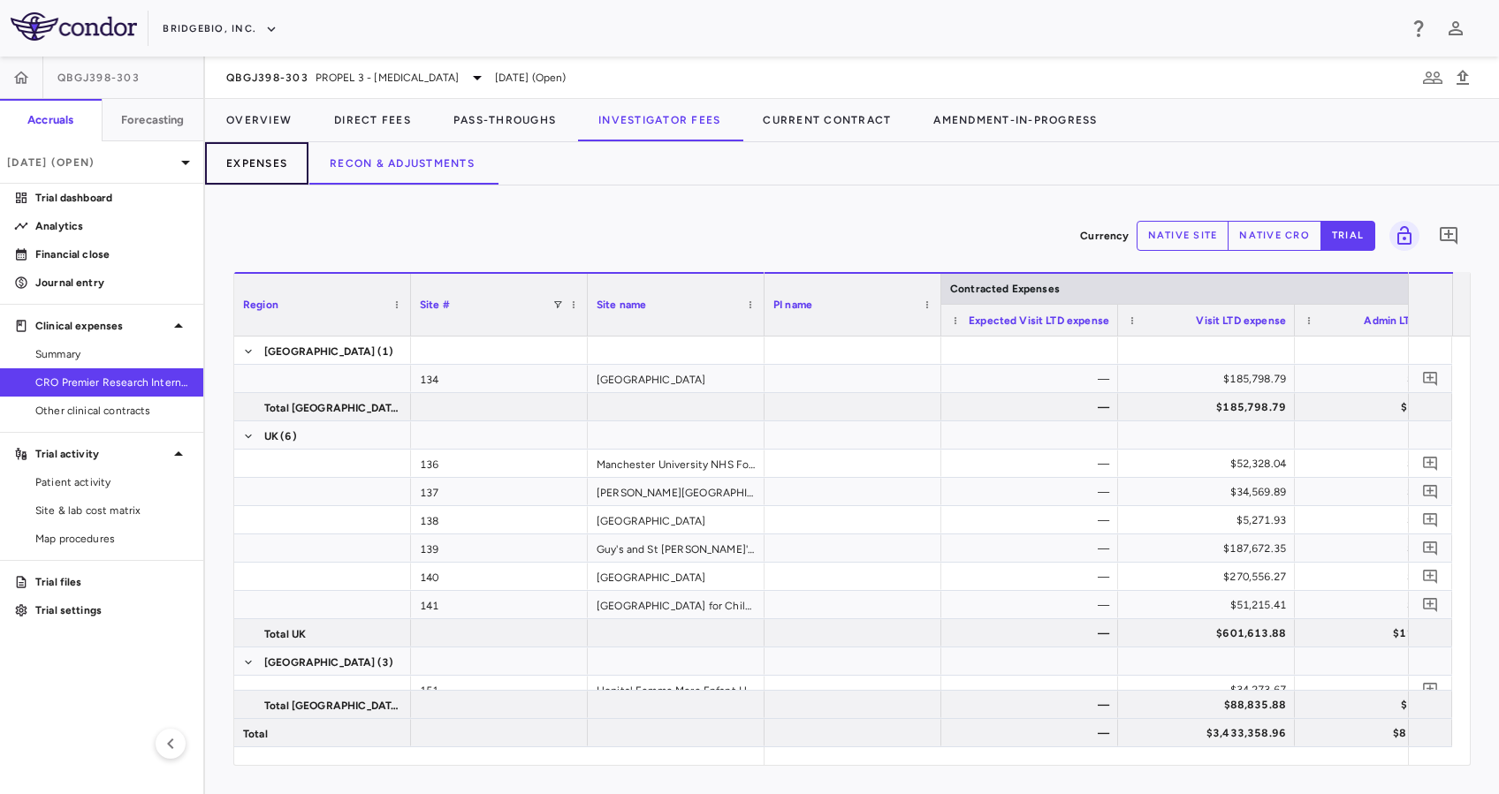
click at [243, 158] on button "Expenses" at bounding box center [256, 163] width 103 height 42
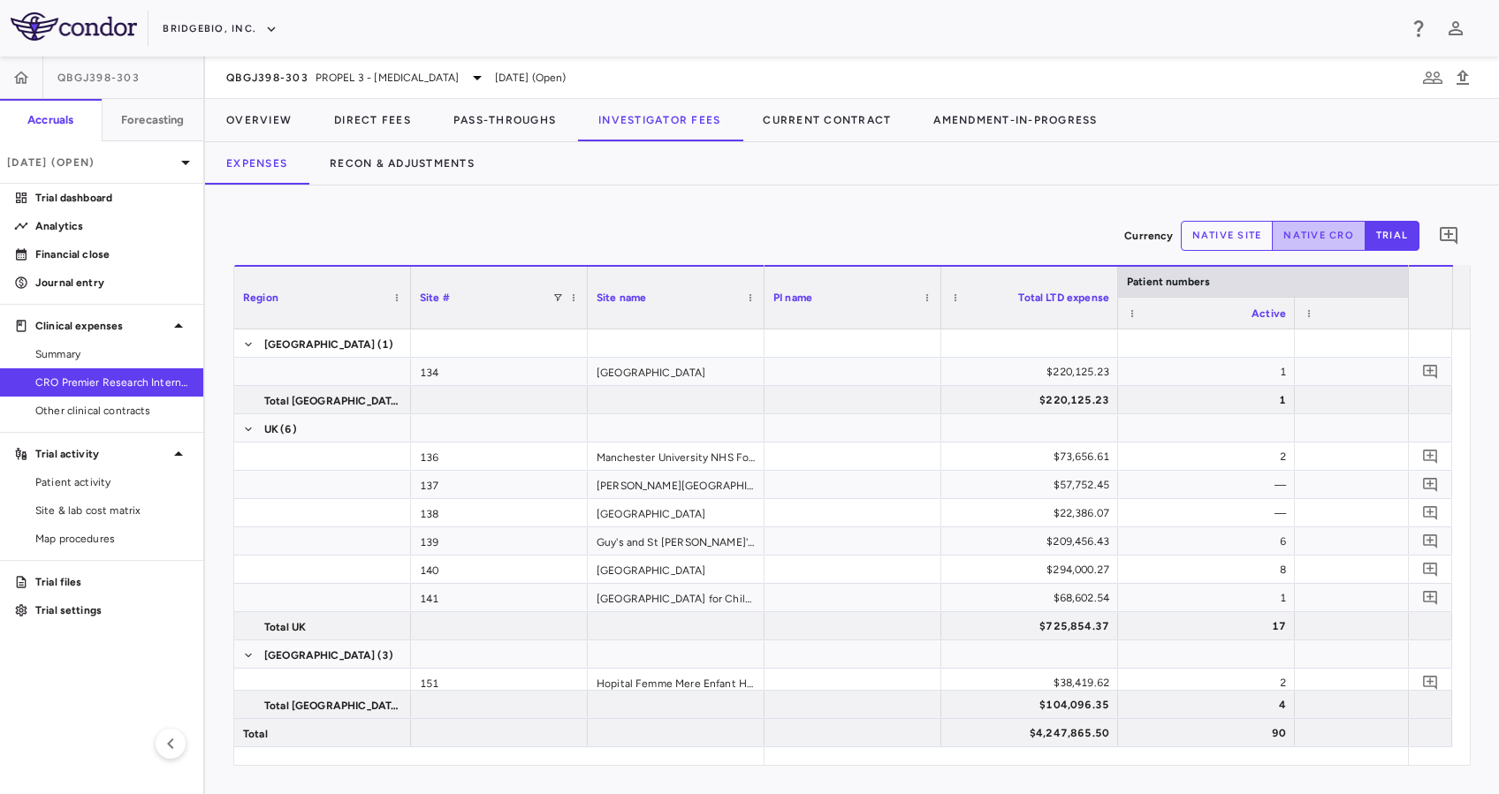
click at [1308, 236] on button "native cro" at bounding box center [1318, 236] width 94 height 30
click at [1218, 226] on button "native site" at bounding box center [1226, 236] width 93 height 30
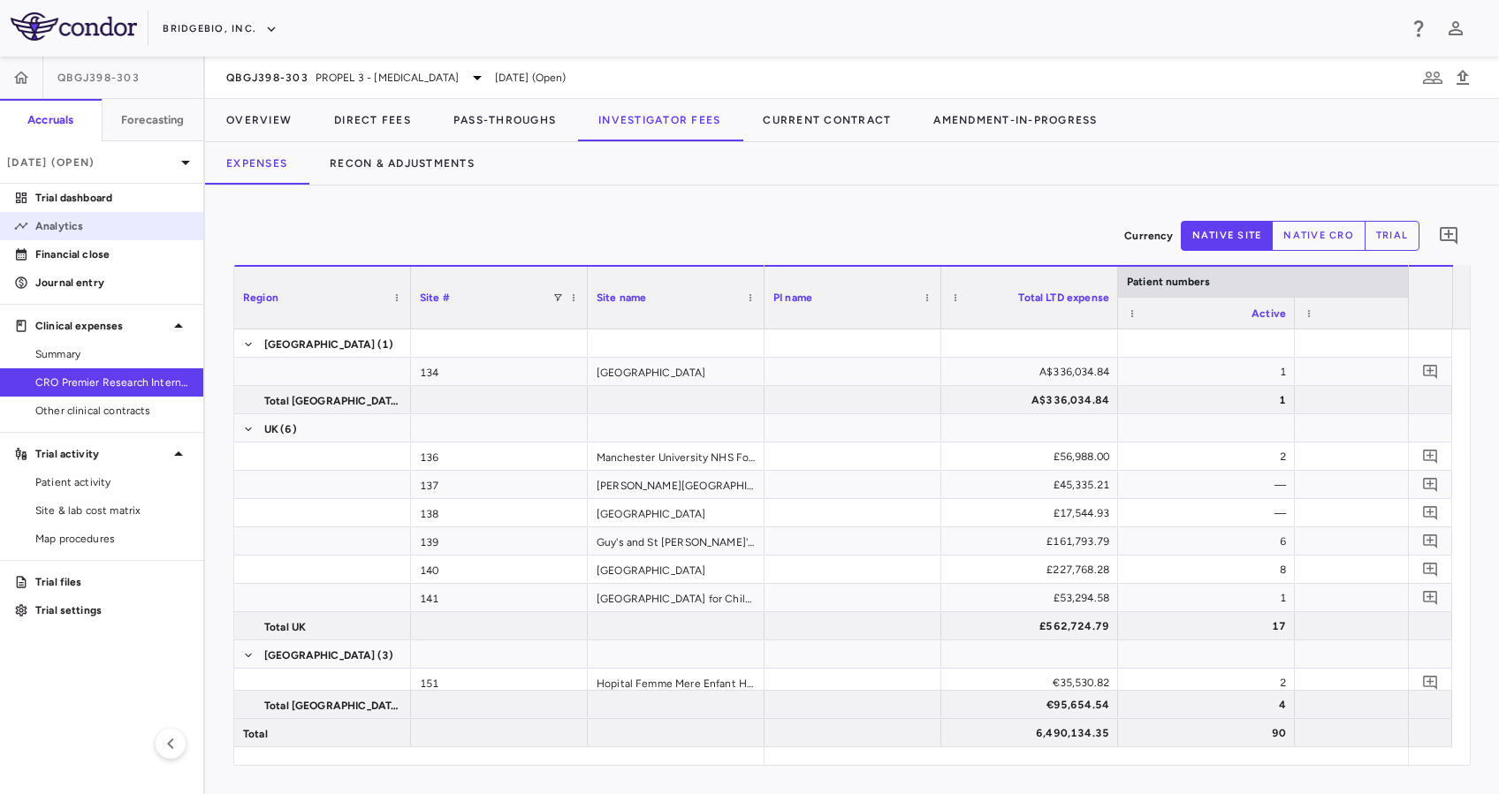
click at [99, 225] on p "Analytics" at bounding box center [112, 226] width 154 height 16
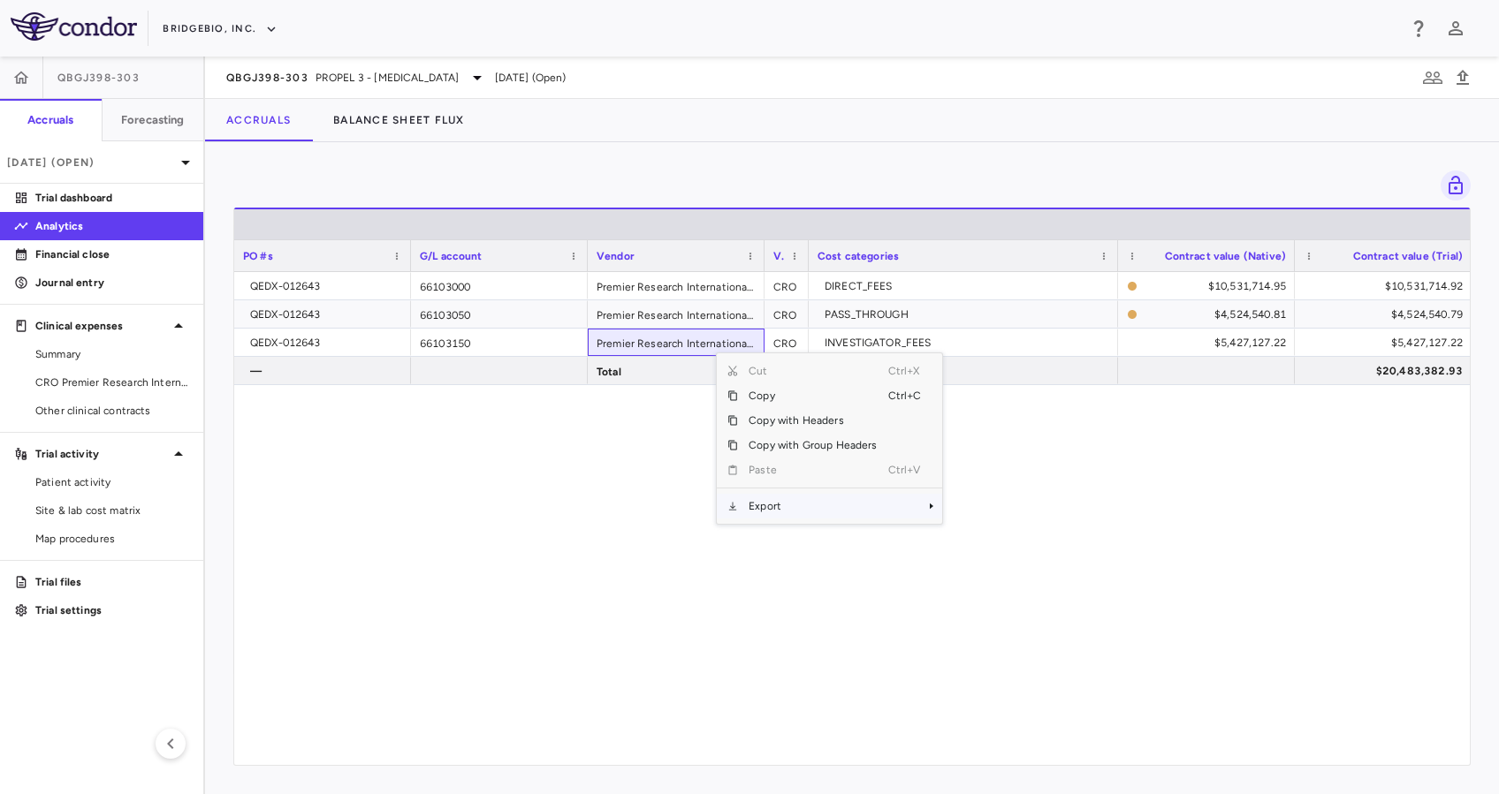
click at [827, 506] on span "Export" at bounding box center [812, 506] width 149 height 25
click at [1007, 540] on span "Excel Export" at bounding box center [1001, 537] width 83 height 25
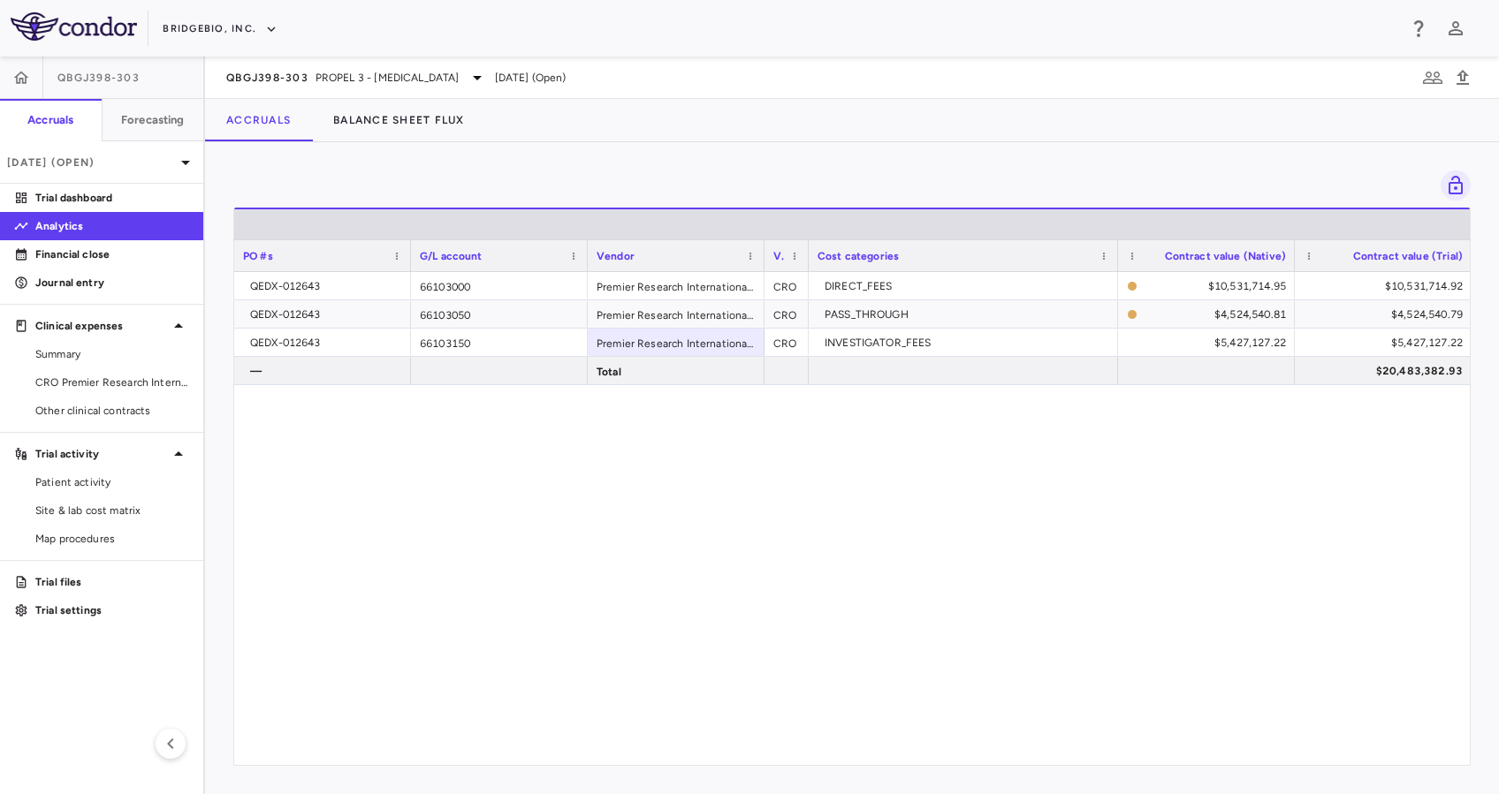
drag, startPoint x: 955, startPoint y: 474, endPoint x: 931, endPoint y: 518, distance: 49.4
click at [955, 475] on div "QEDX-012643 66103000 Premier Research International LLC CRO DIRECT_FEES $10,531…" at bounding box center [851, 509] width 1235 height 475
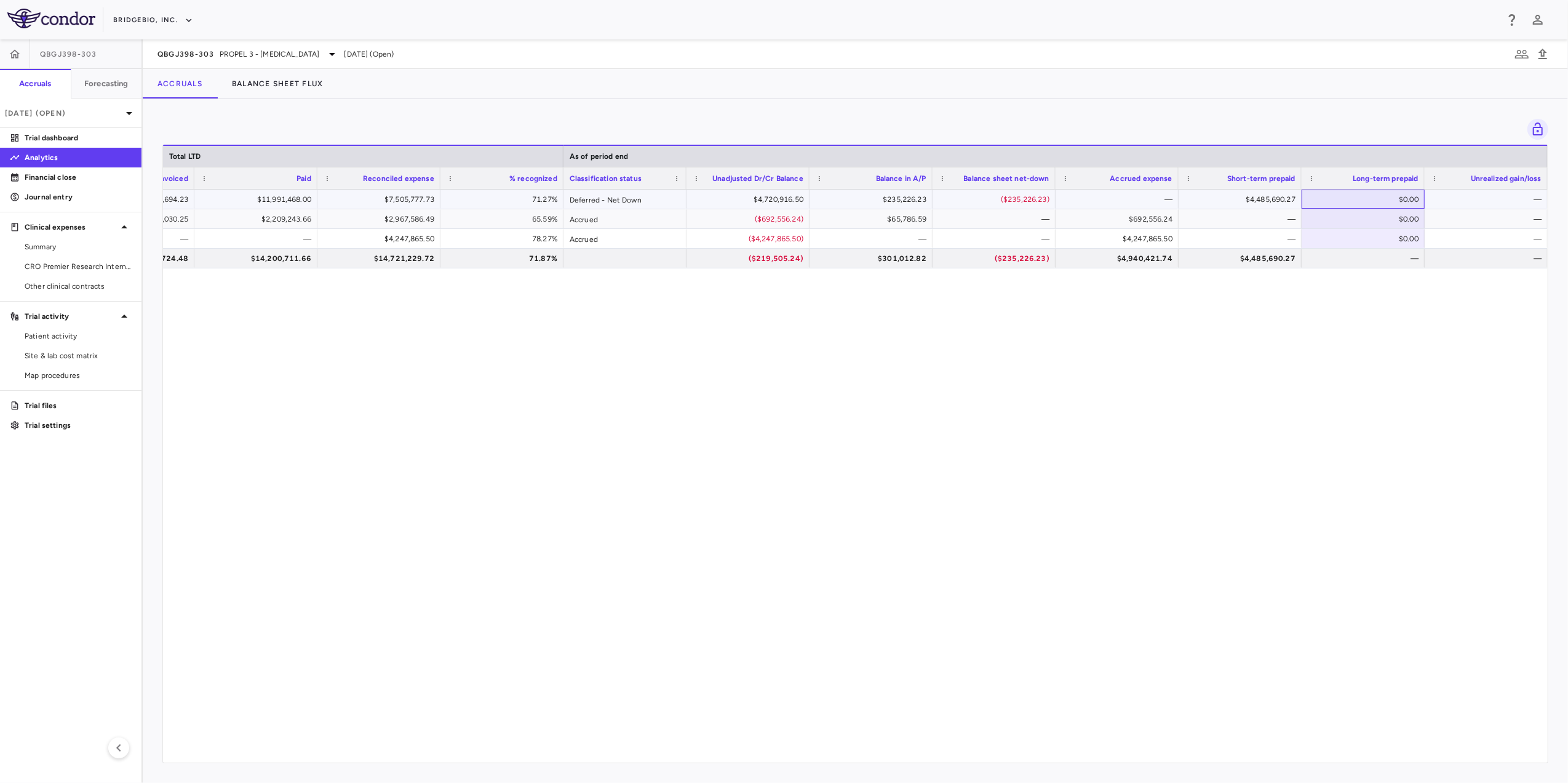
click at [1043, 202] on div "$0.00" at bounding box center [1366, 199] width 106 height 20
type input "*******"
click at [1043, 218] on div "$0.00" at bounding box center [1366, 219] width 106 height 20
click at [1043, 219] on div "$0.00" at bounding box center [1366, 219] width 106 height 20
type input "*******"
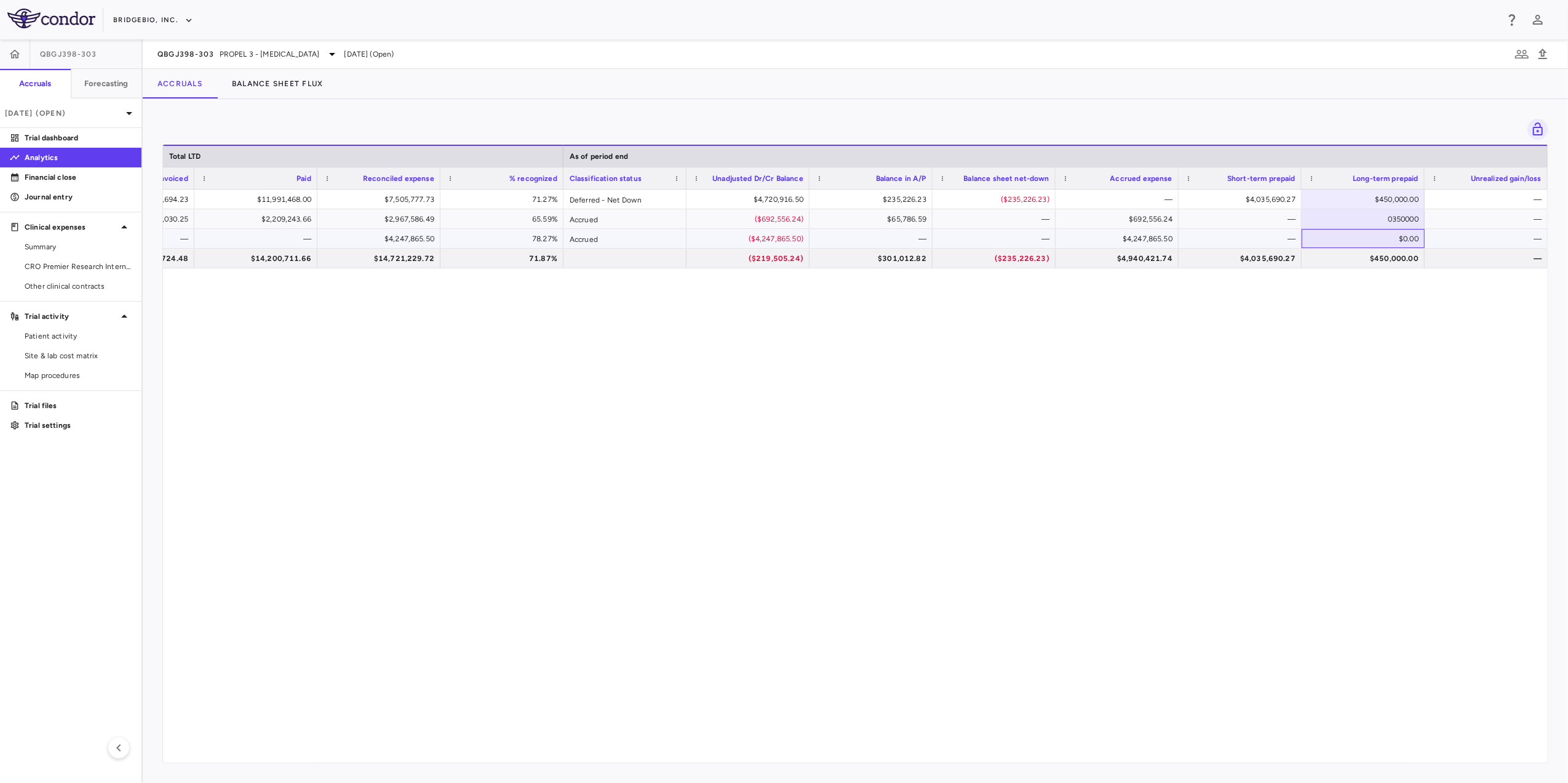
click at [1043, 236] on div "$0.00" at bounding box center [1366, 239] width 106 height 20
click at [1043, 238] on div "$0.00" at bounding box center [1366, 239] width 106 height 20
type input "*******"
click at [1043, 235] on div "—" at bounding box center [1489, 239] width 106 height 20
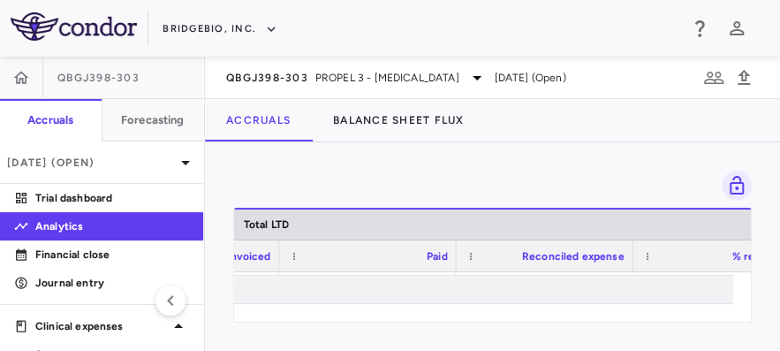
scroll to position [0, 1386]
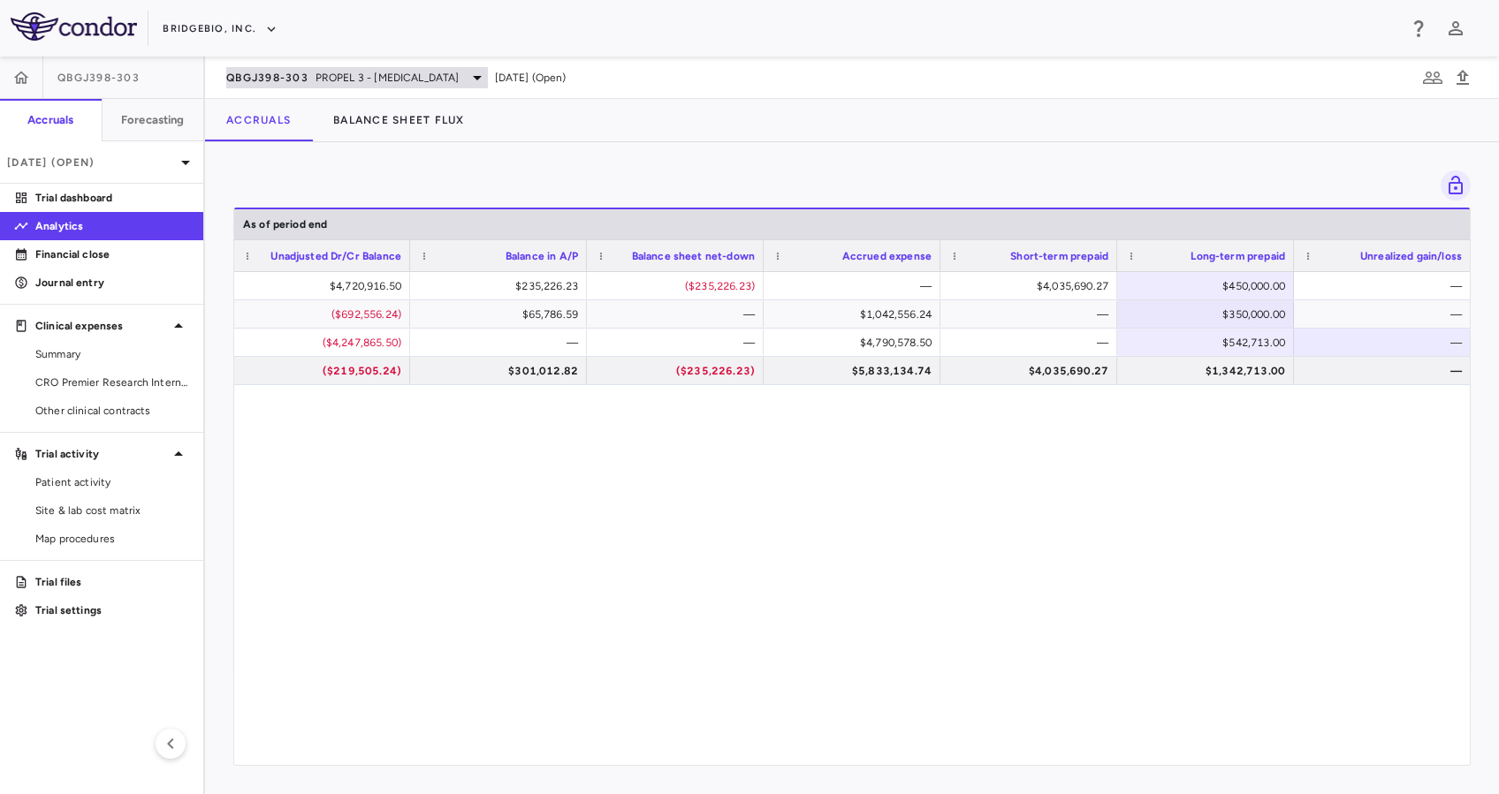
click at [421, 82] on span "PROPEL 3 - [MEDICAL_DATA]" at bounding box center [387, 78] width 144 height 16
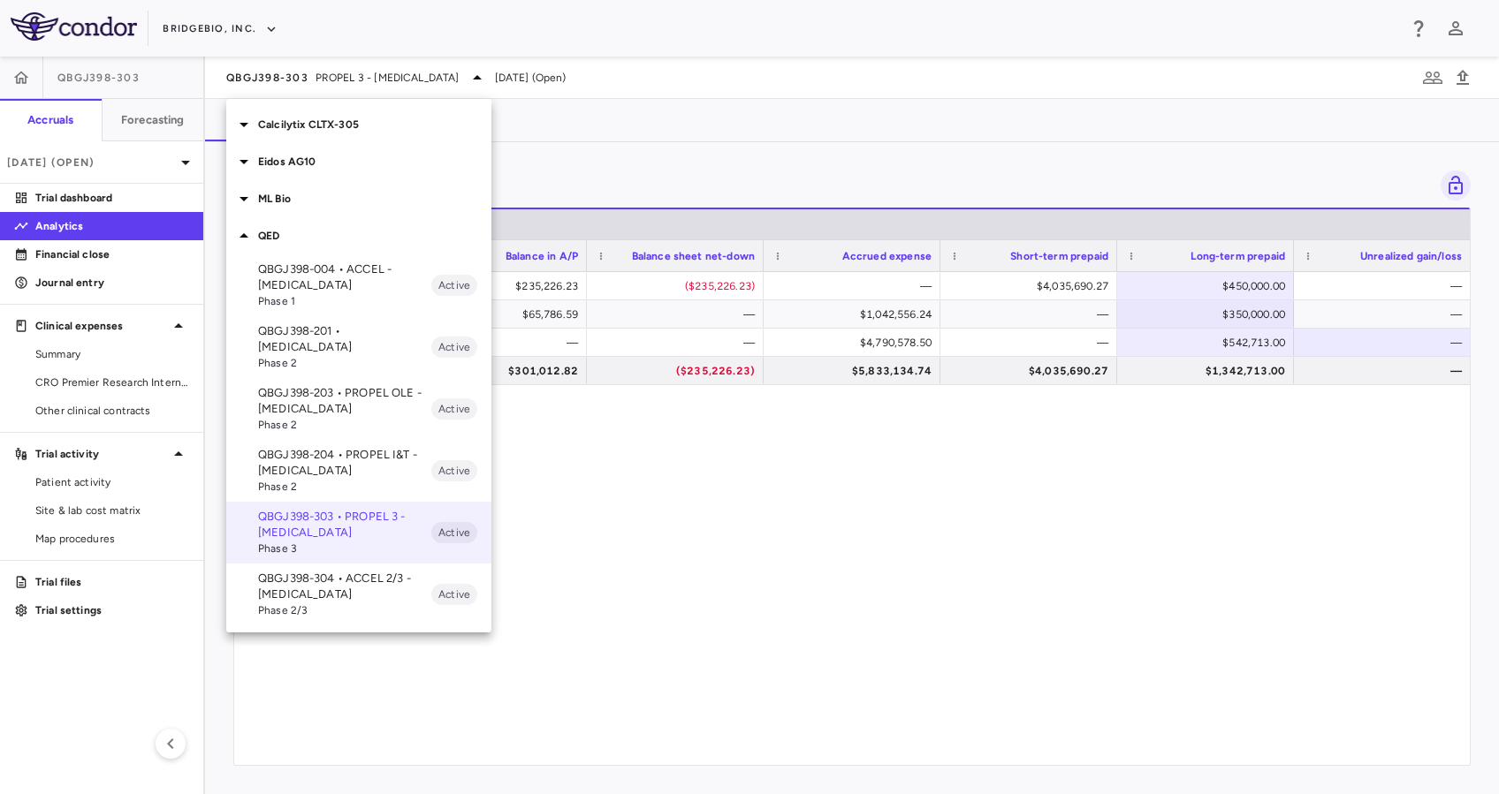
click at [356, 574] on p "QBGJ398-304 • ACCEL 2/3 - [MEDICAL_DATA]" at bounding box center [344, 587] width 173 height 32
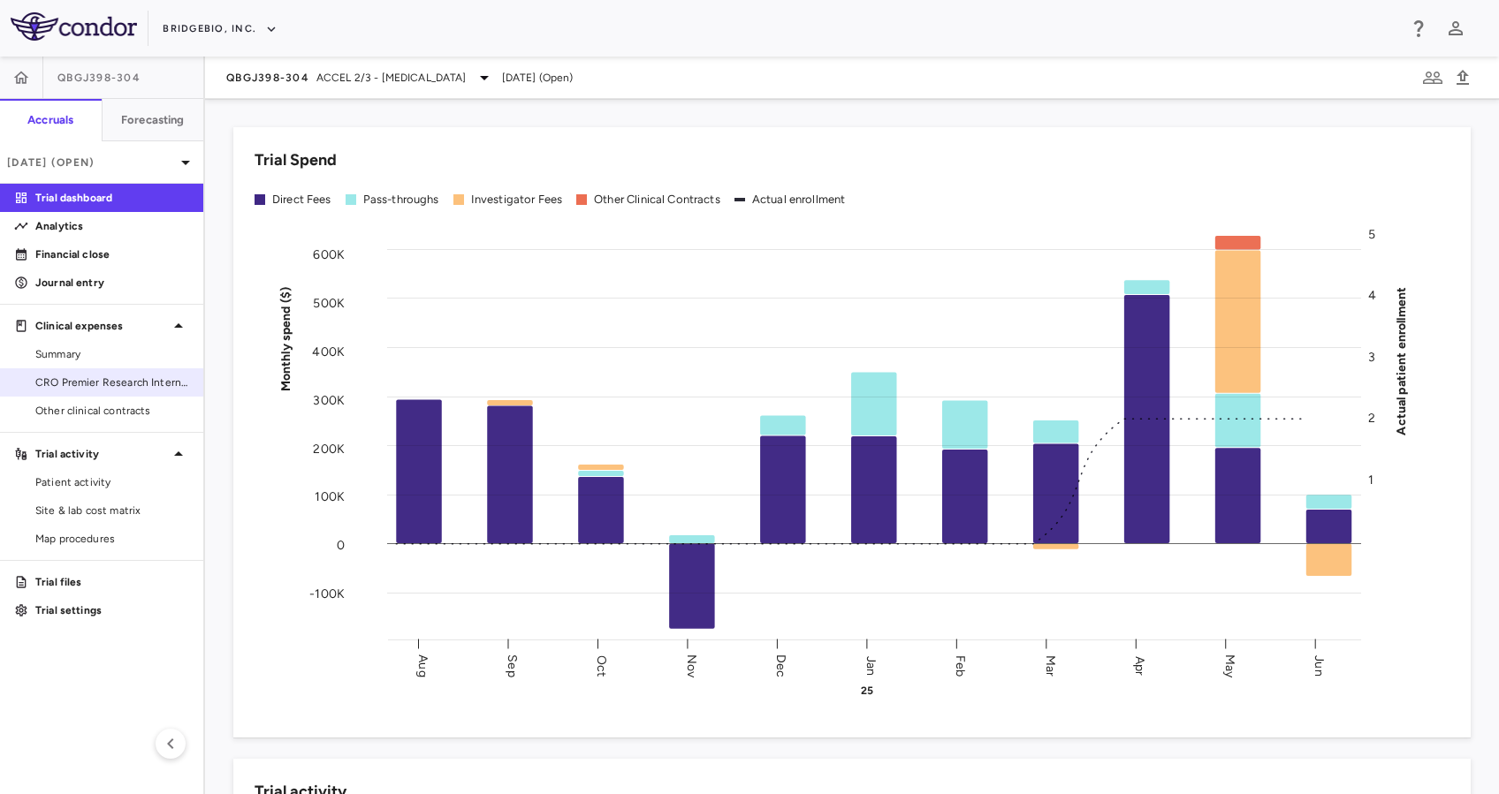
click at [138, 377] on span "CRO Premier Research International LLC" at bounding box center [112, 383] width 154 height 16
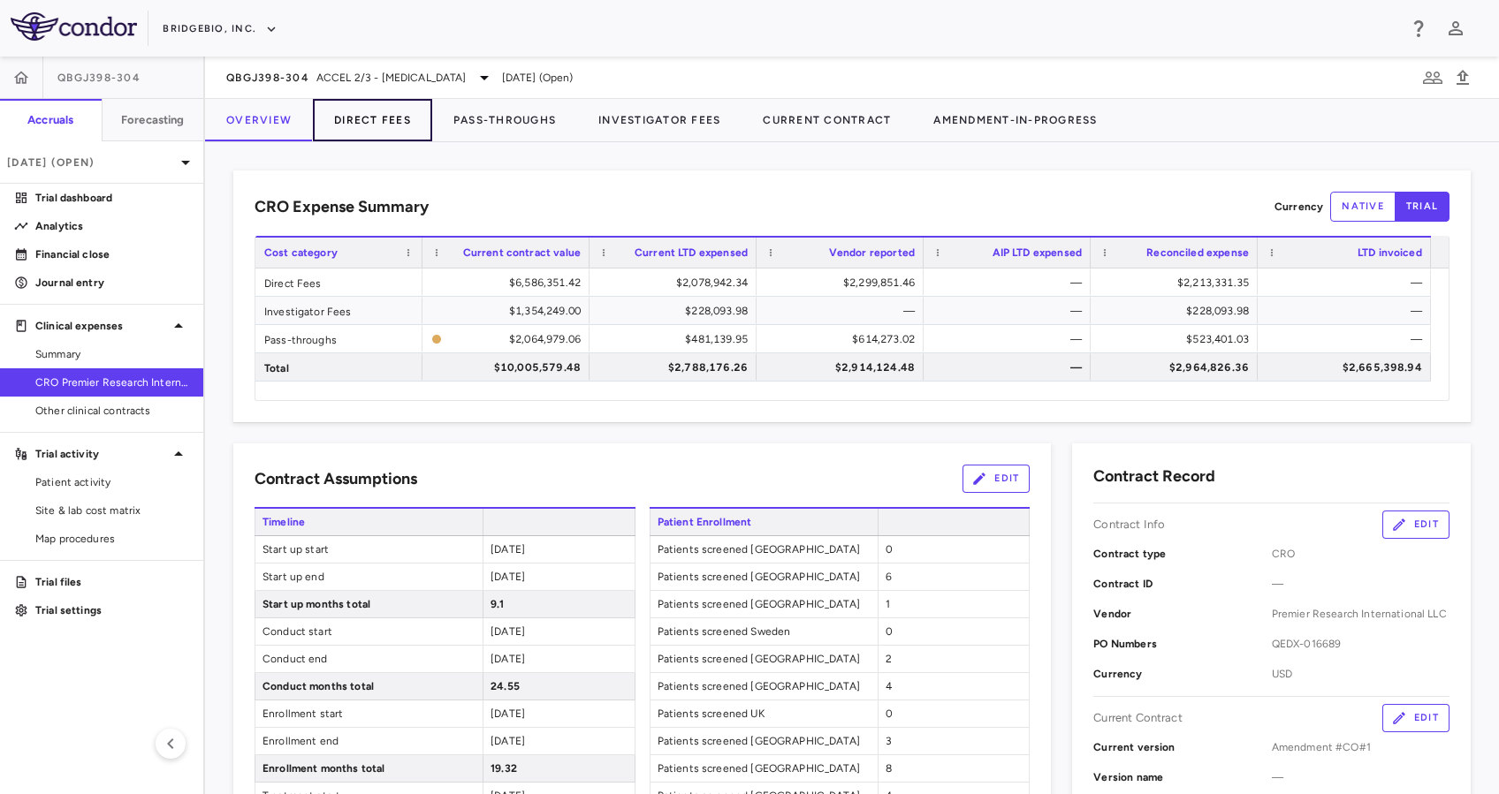
click at [353, 125] on button "Direct Fees" at bounding box center [372, 120] width 119 height 42
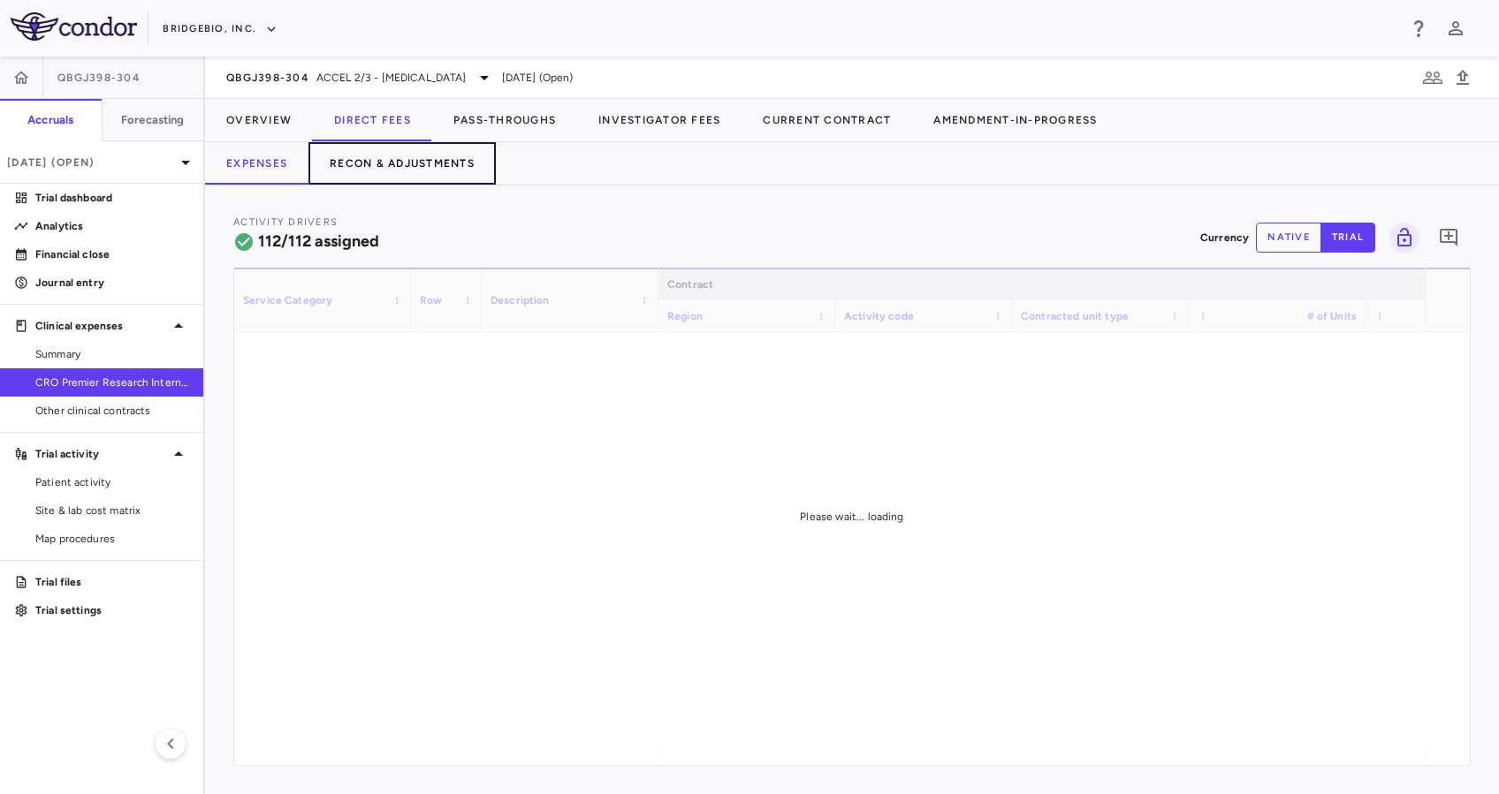
click at [375, 163] on button "Recon & Adjustments" at bounding box center [401, 163] width 187 height 42
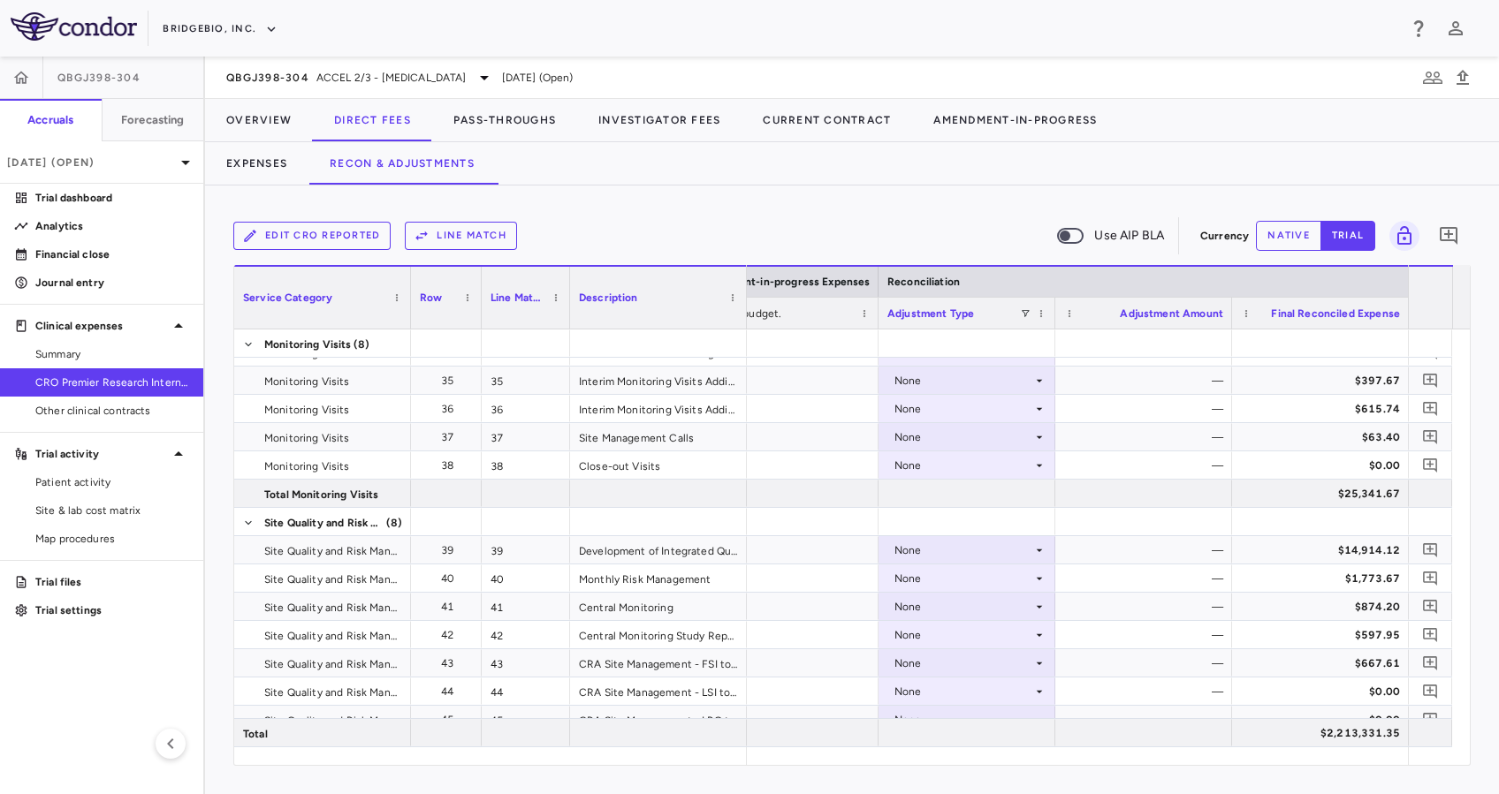
scroll to position [1361, 0]
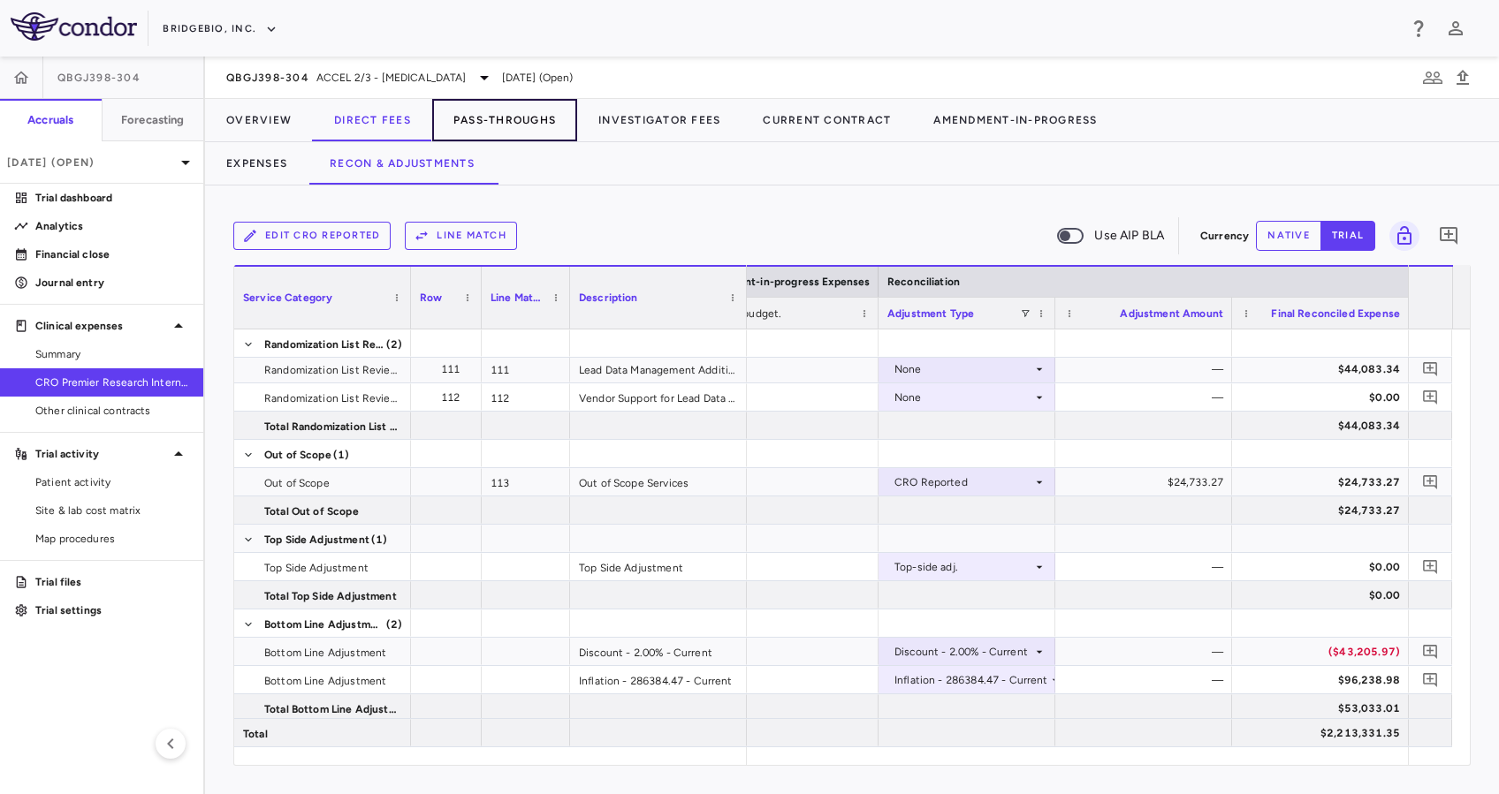
click at [519, 113] on button "Pass-Throughs" at bounding box center [504, 120] width 145 height 42
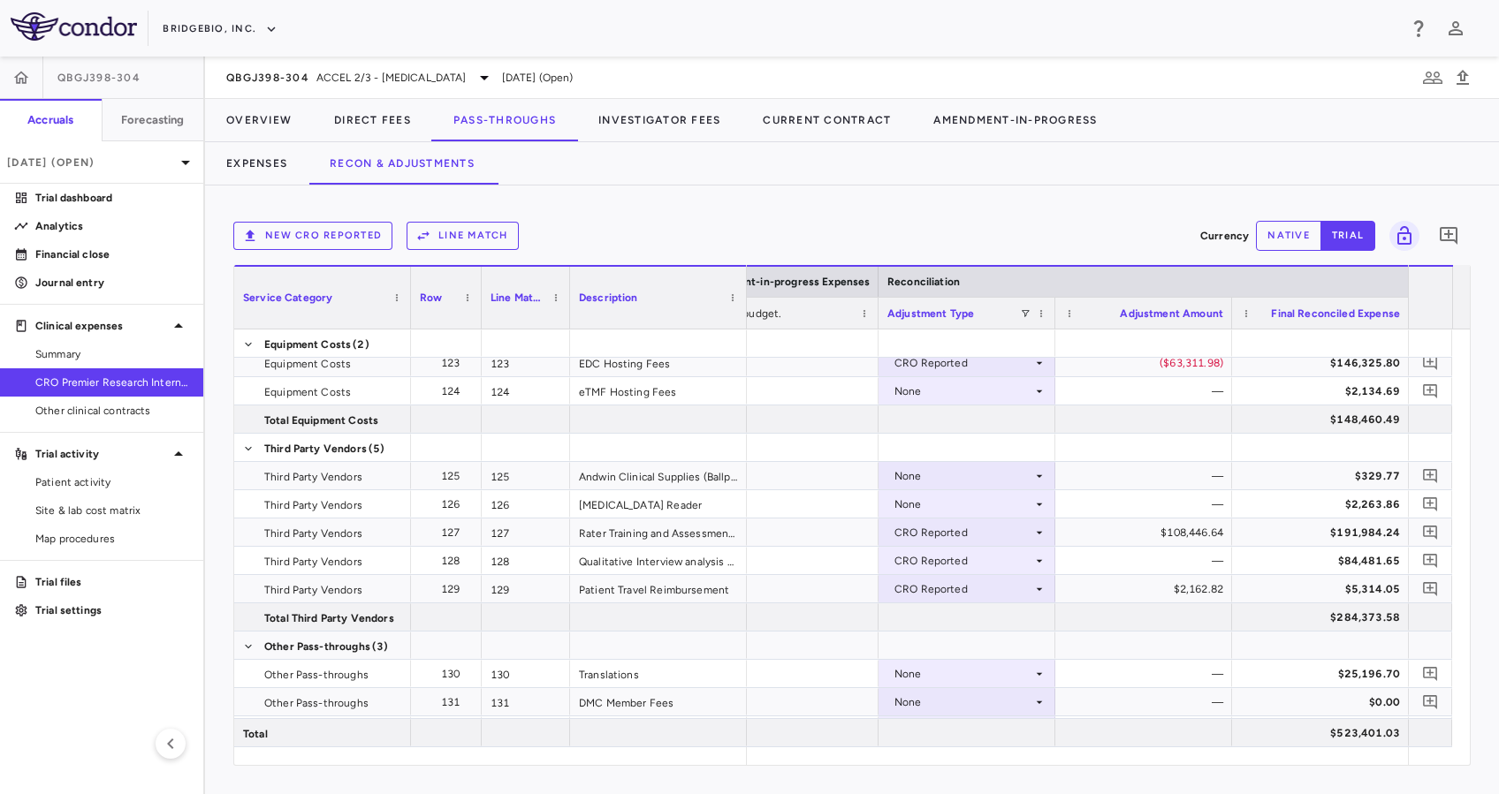
scroll to position [527, 0]
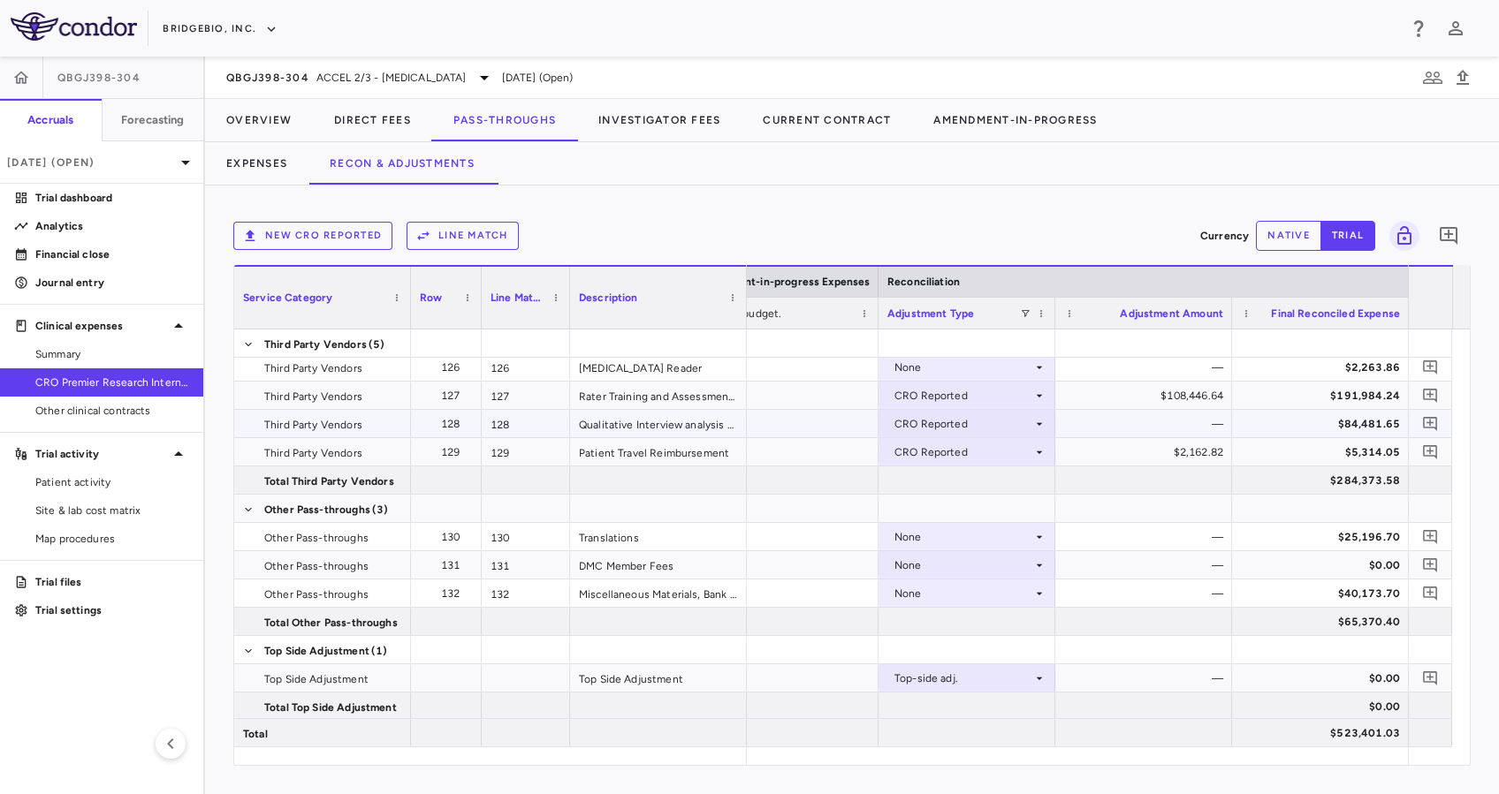
click at [1033, 419] on icon at bounding box center [1039, 424] width 14 height 14
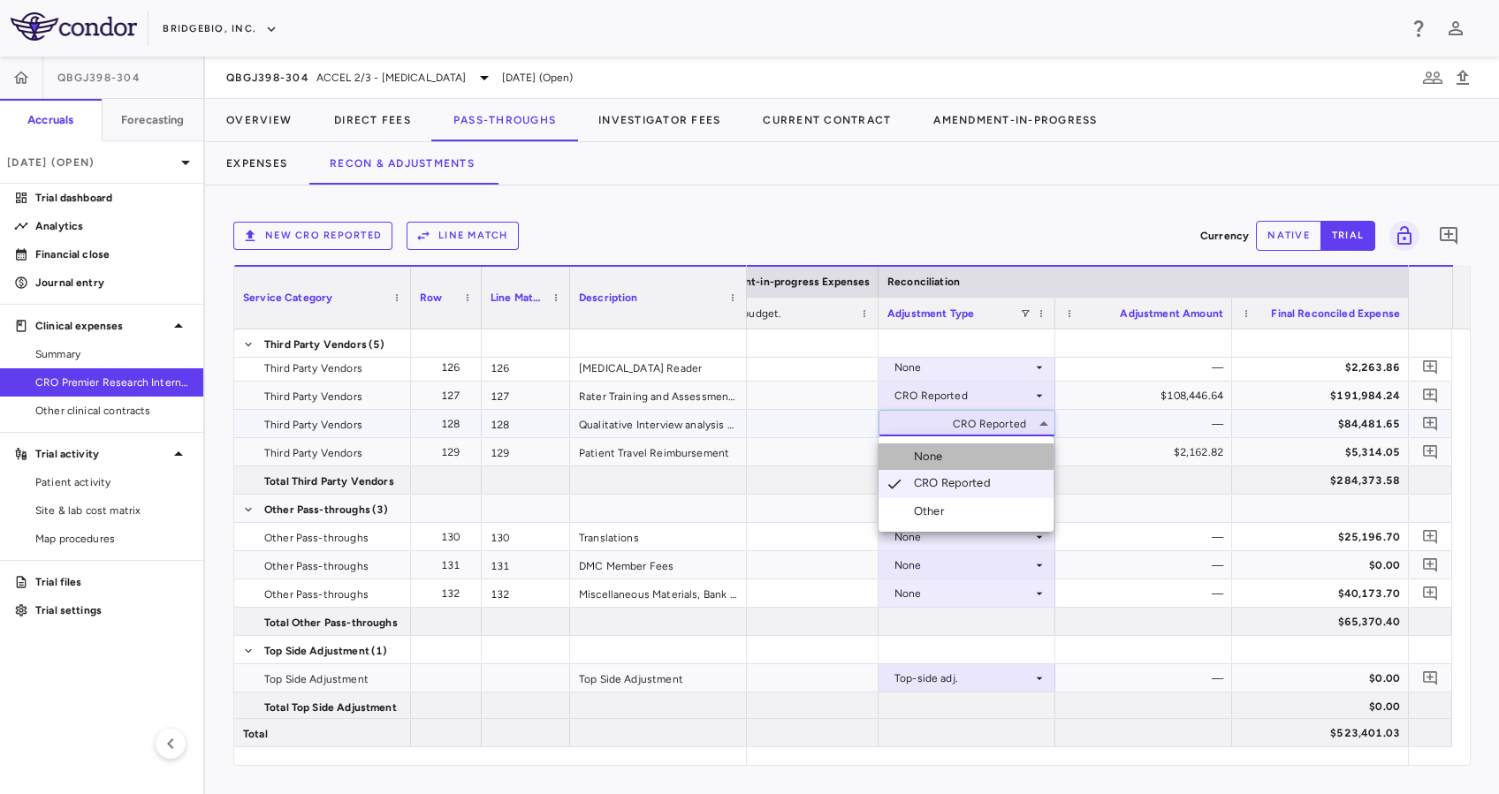
click at [975, 454] on li "None" at bounding box center [965, 457] width 175 height 27
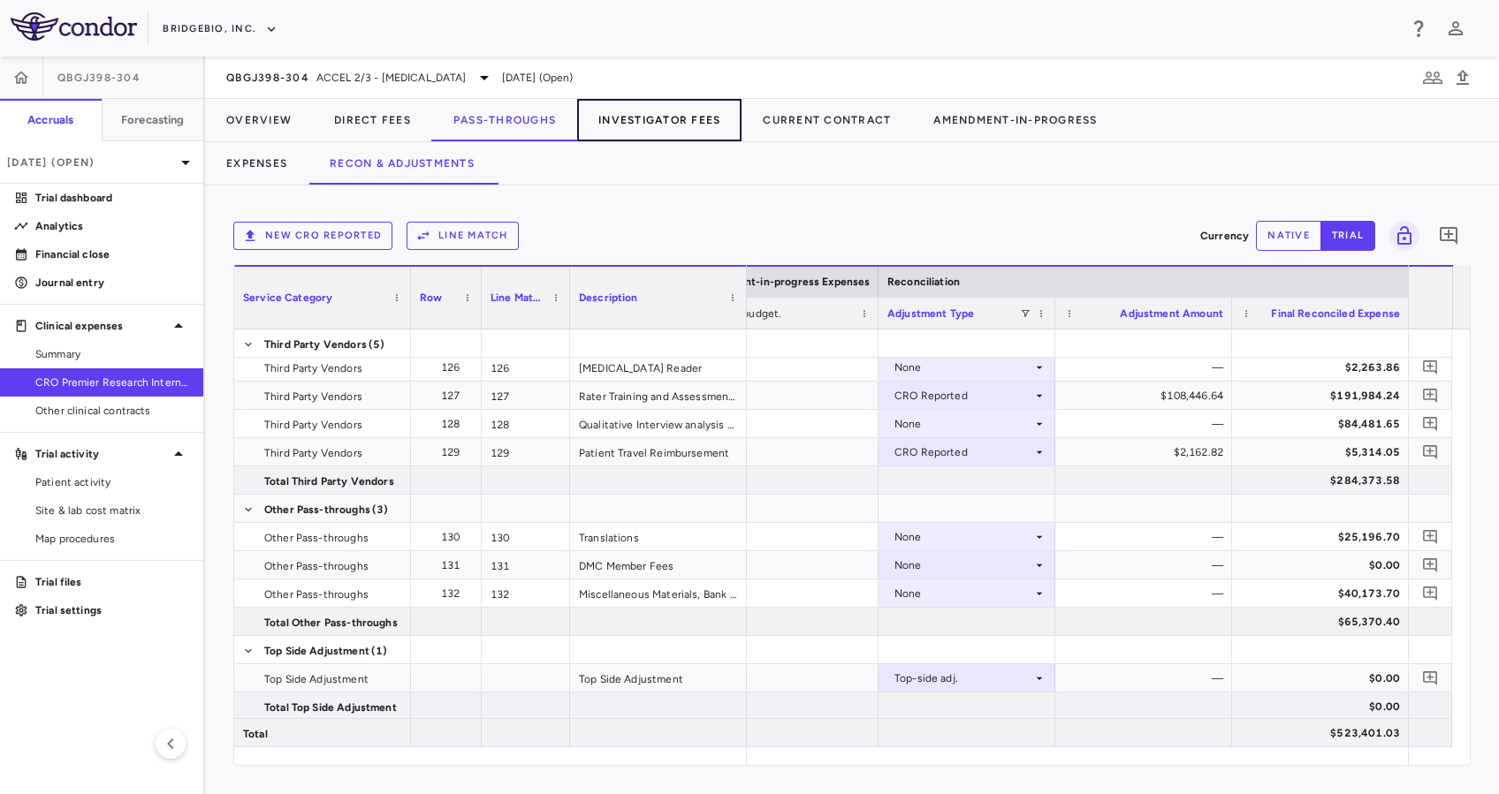
click at [645, 113] on button "Investigator Fees" at bounding box center [659, 120] width 164 height 42
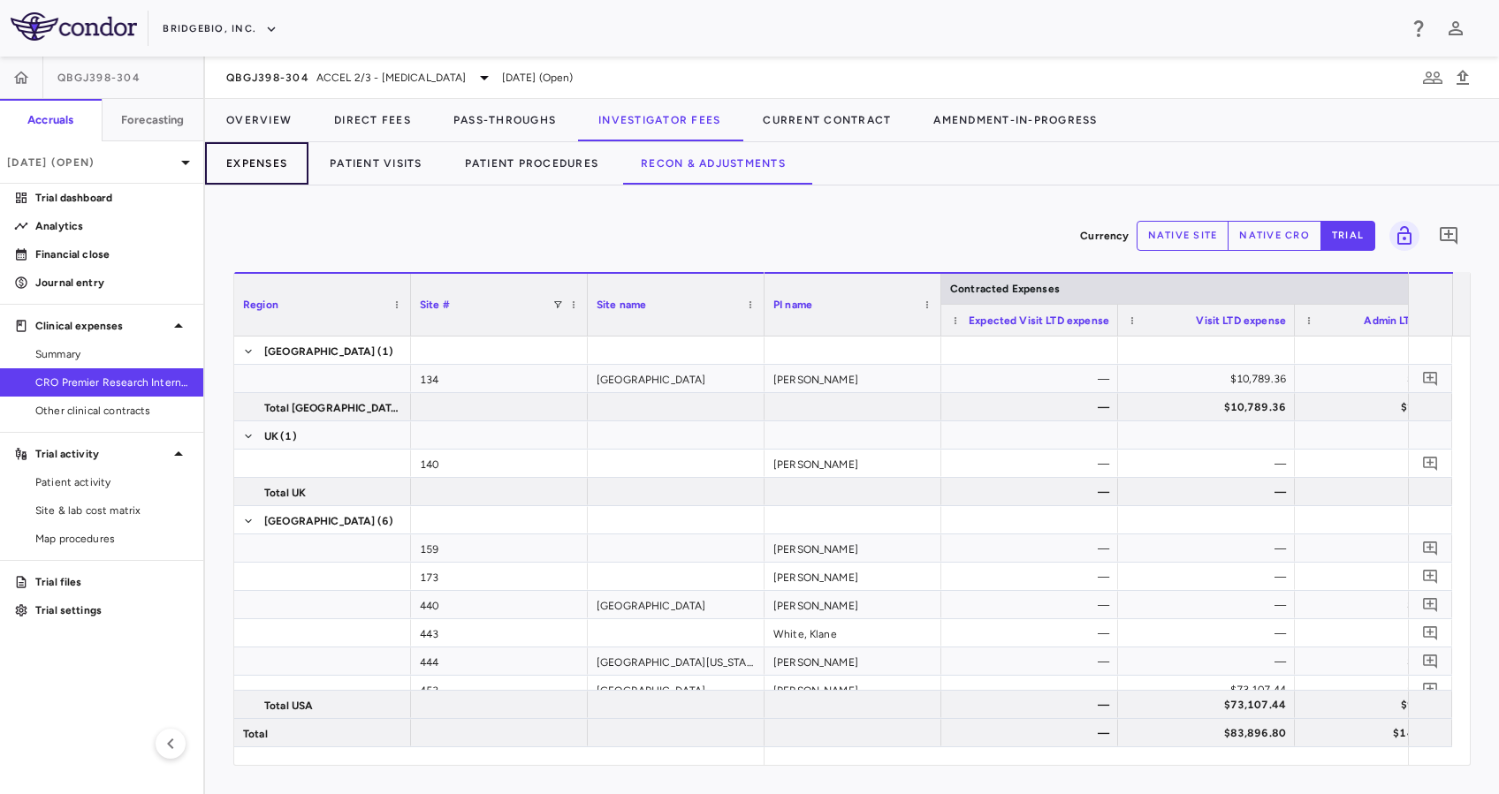
click at [254, 159] on button "Expenses" at bounding box center [256, 163] width 103 height 42
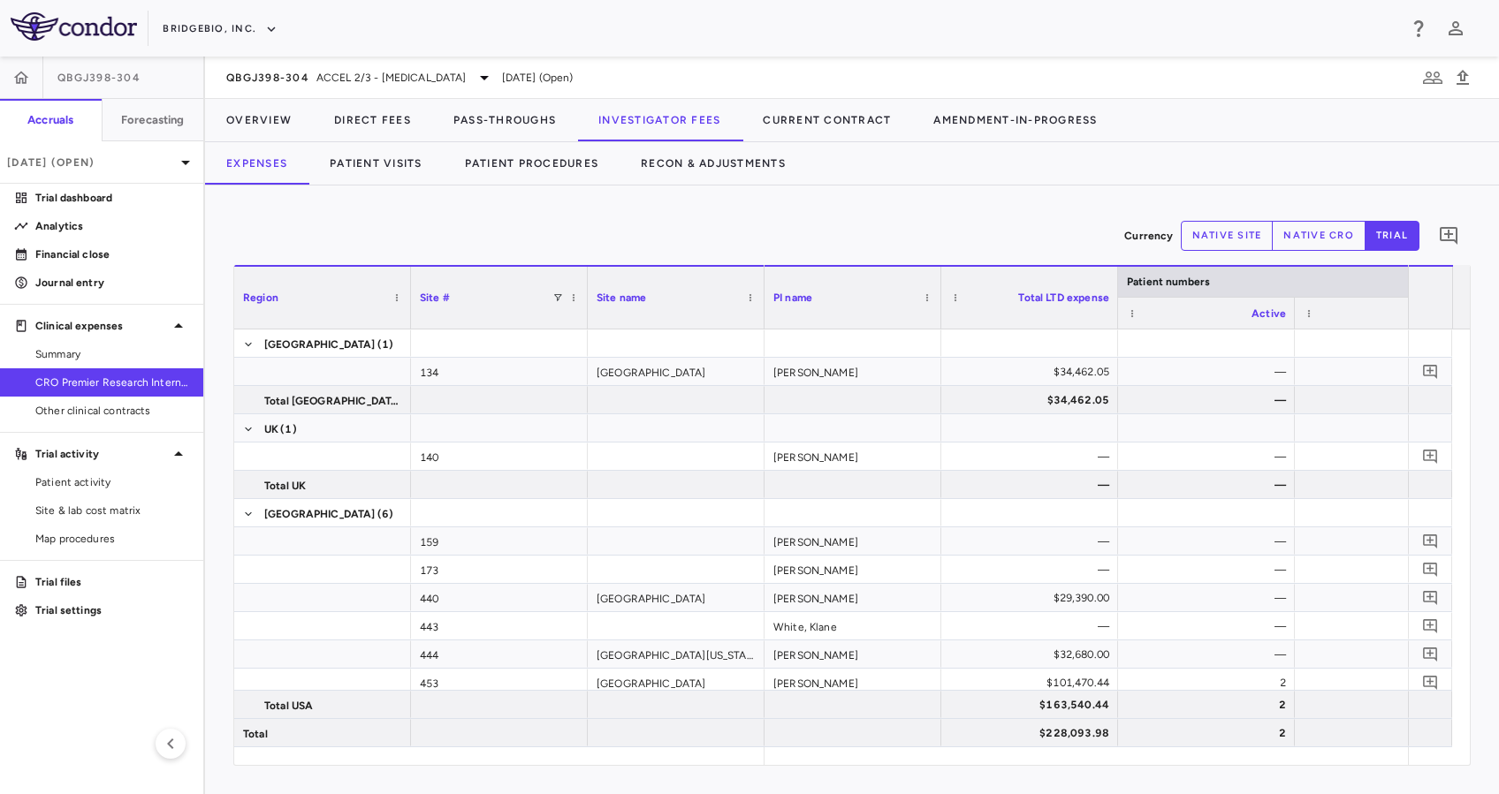
click at [1241, 231] on button "native site" at bounding box center [1226, 236] width 93 height 30
click at [112, 233] on p "Analytics" at bounding box center [112, 226] width 154 height 16
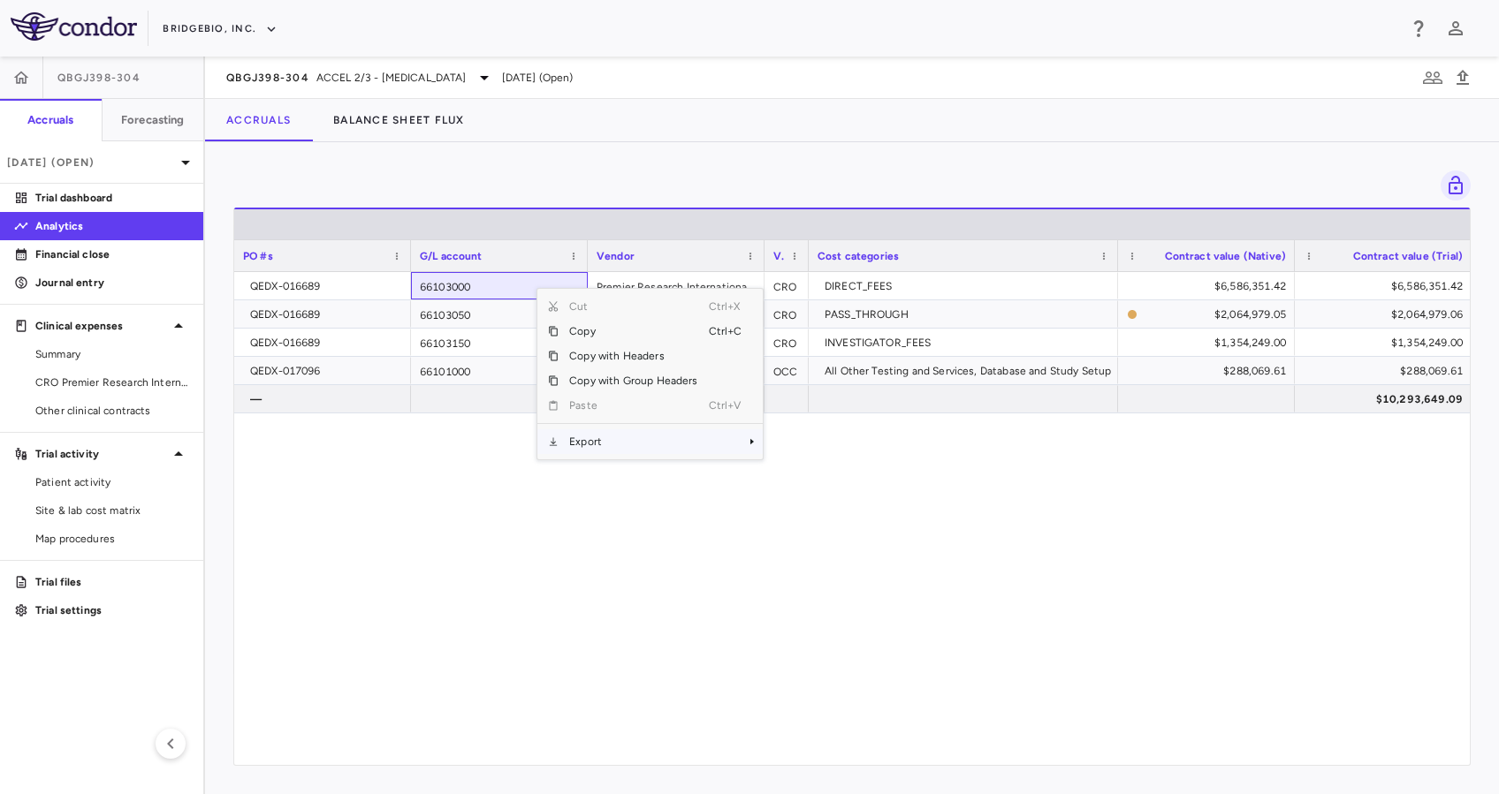
click at [664, 448] on span "Export" at bounding box center [632, 441] width 149 height 25
click at [815, 470] on span "Excel Export" at bounding box center [821, 472] width 83 height 25
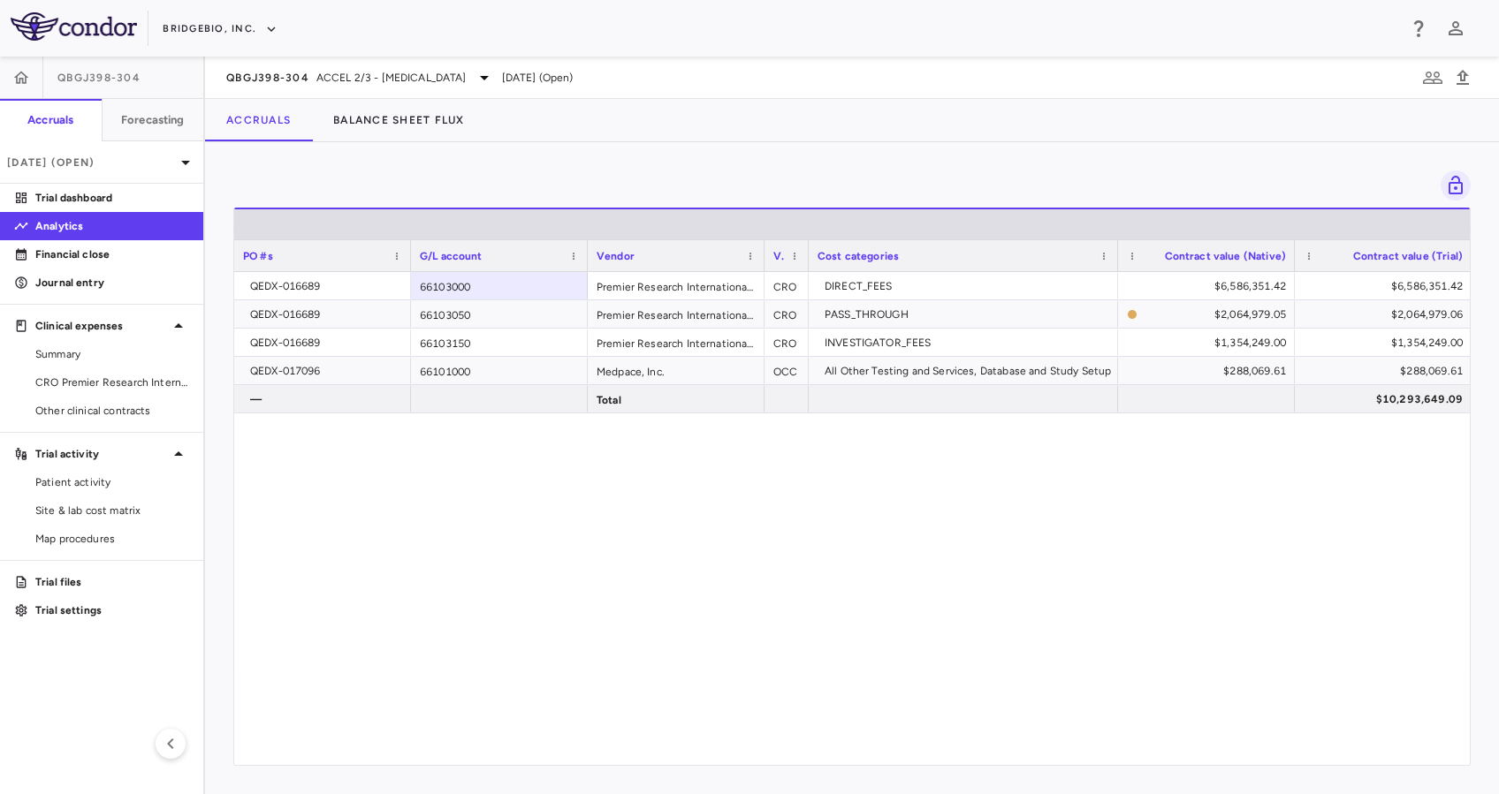
drag, startPoint x: 930, startPoint y: 590, endPoint x: 933, endPoint y: 579, distance: 11.8
click at [932, 589] on div "QEDX-016689 66103000 Premier Research International LLC CRO DIRECT_FEES $6,586,…" at bounding box center [851, 509] width 1235 height 475
drag, startPoint x: 619, startPoint y: 765, endPoint x: 1145, endPoint y: 768, distance: 526.6
click at [1145, 768] on div "Drag here to set row groups Drag here to set column labels Total LTD PO #s G/L …" at bounding box center [852, 468] width 1294 height 652
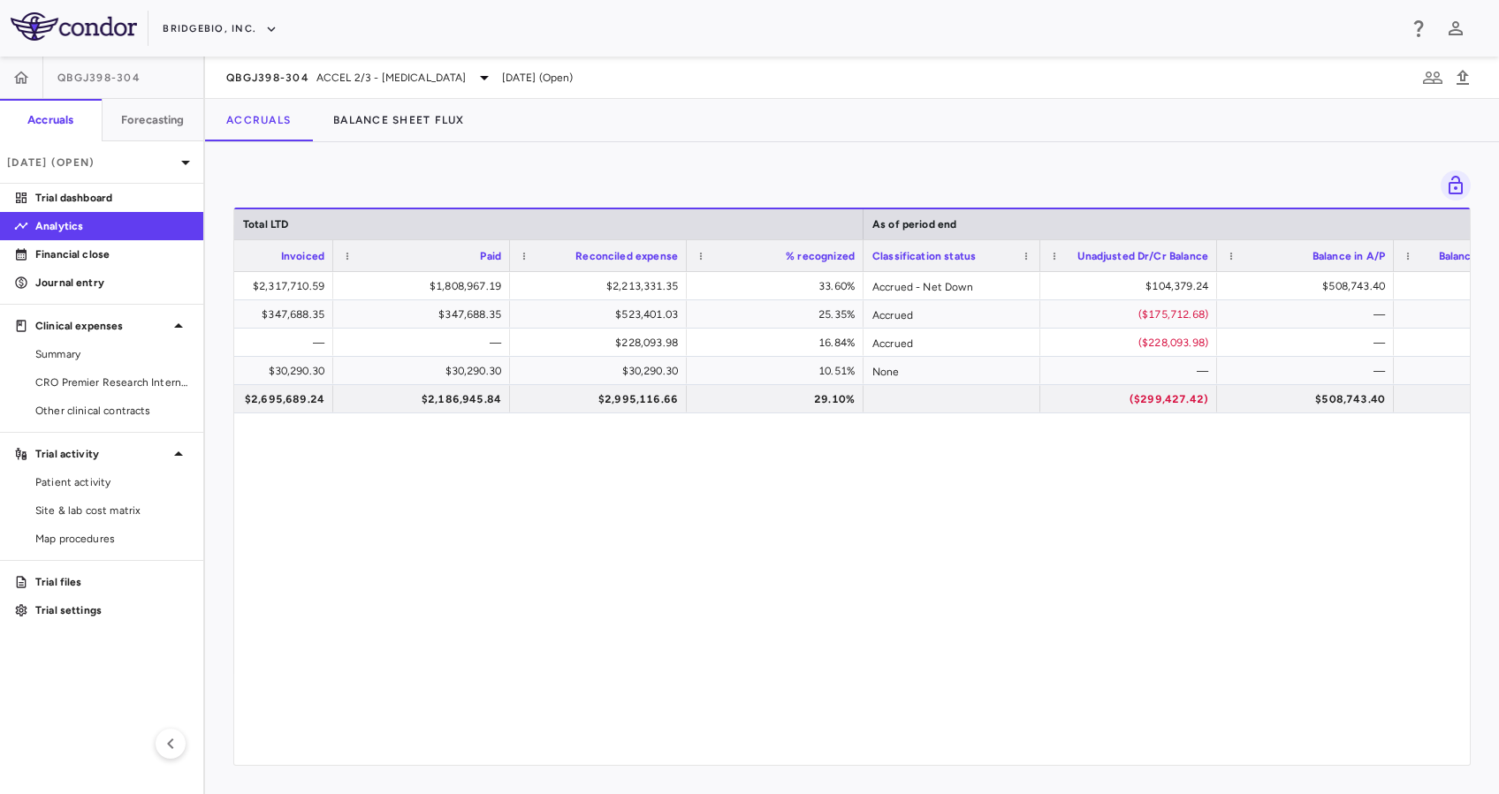
scroll to position [0, 1598]
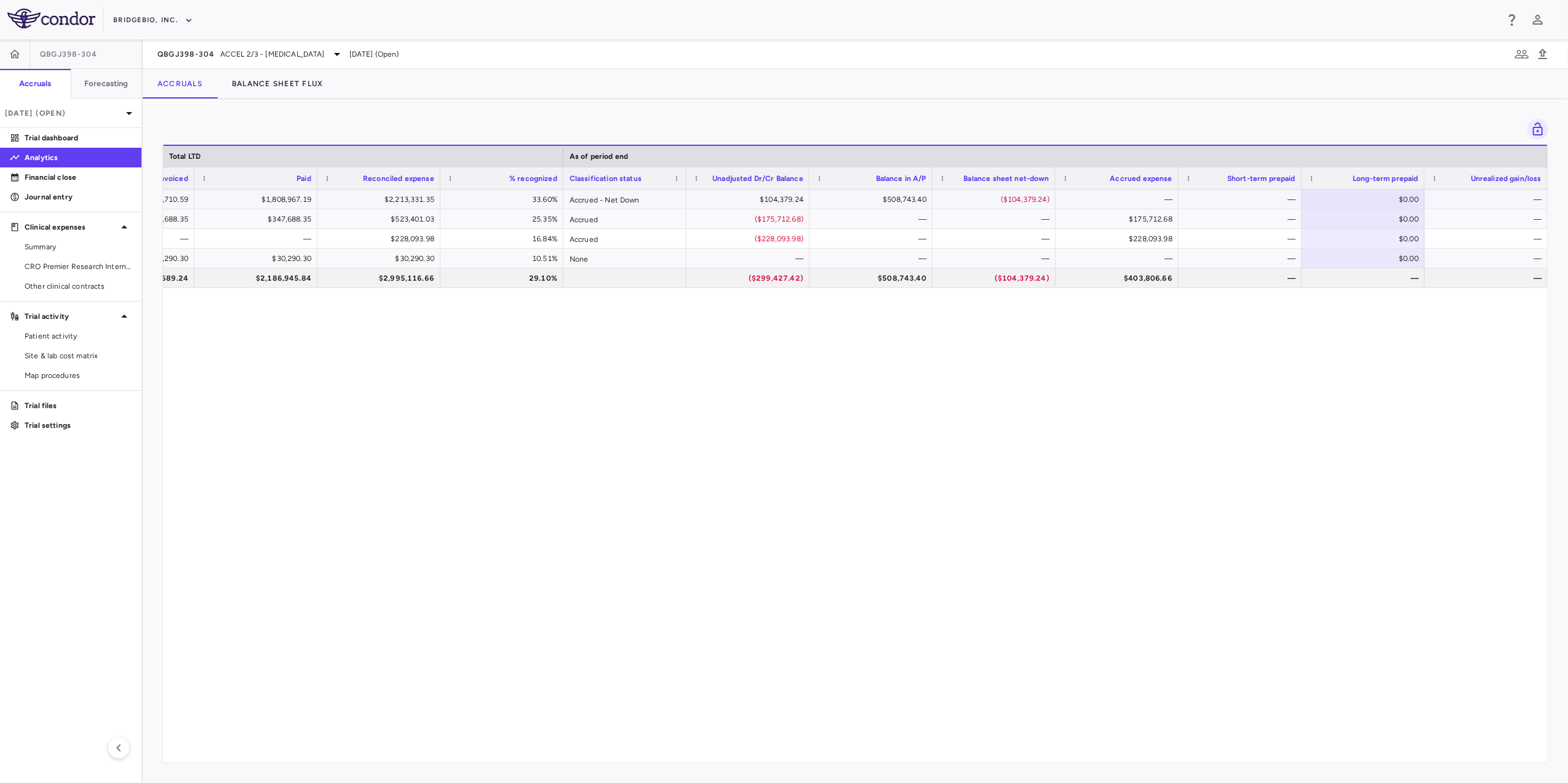
click at [1043, 206] on div "$0.00" at bounding box center [1366, 199] width 106 height 20
type input "*******"
click at [1043, 242] on div "$0.00" at bounding box center [1366, 239] width 106 height 20
click at [1043, 241] on div "$0.00" at bounding box center [1366, 239] width 106 height 20
type input "*******"
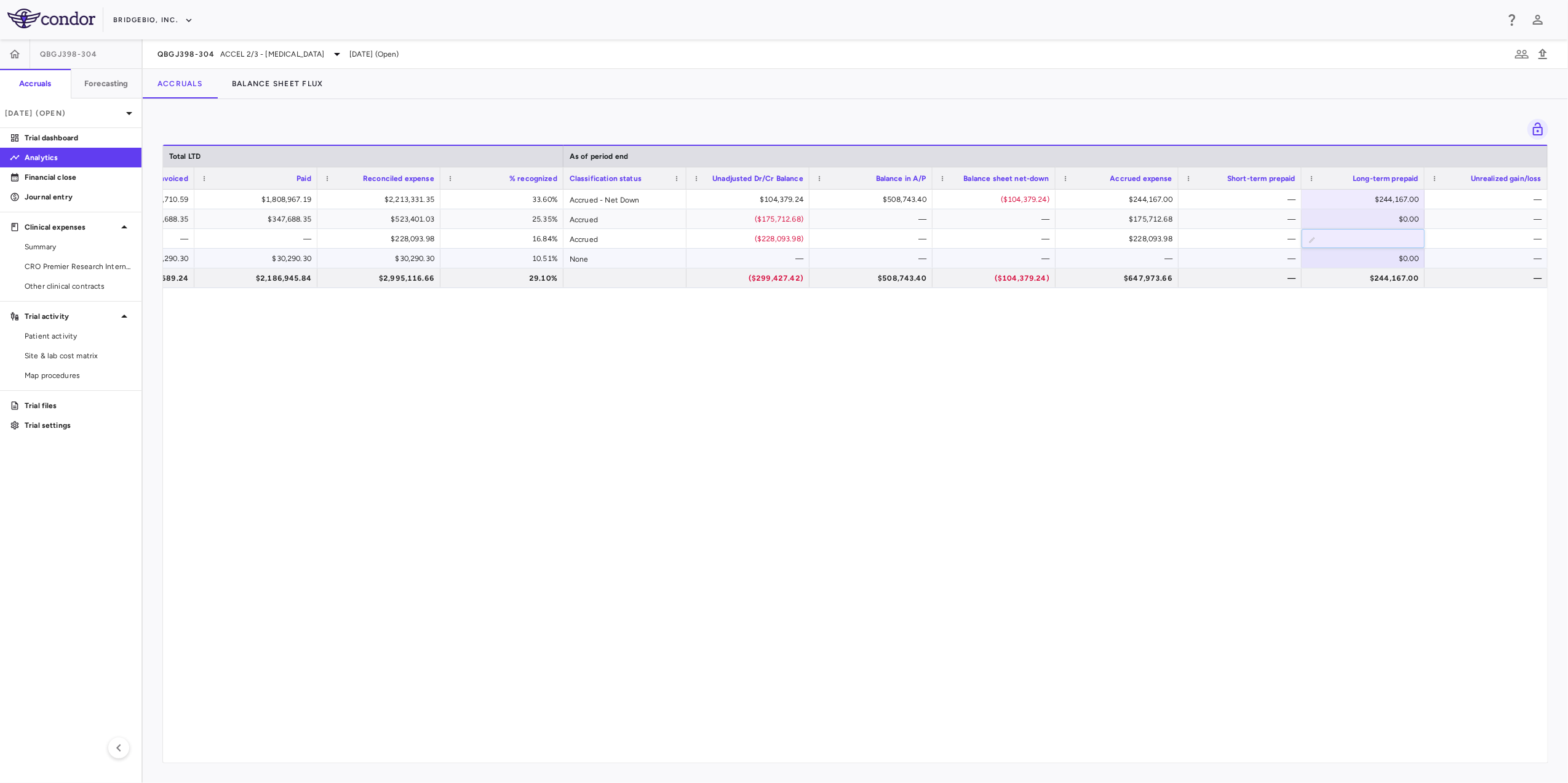
click at [1043, 259] on div "$0.00" at bounding box center [1366, 258] width 106 height 20
click at [1043, 368] on span "Export" at bounding box center [1129, 371] width 104 height 17
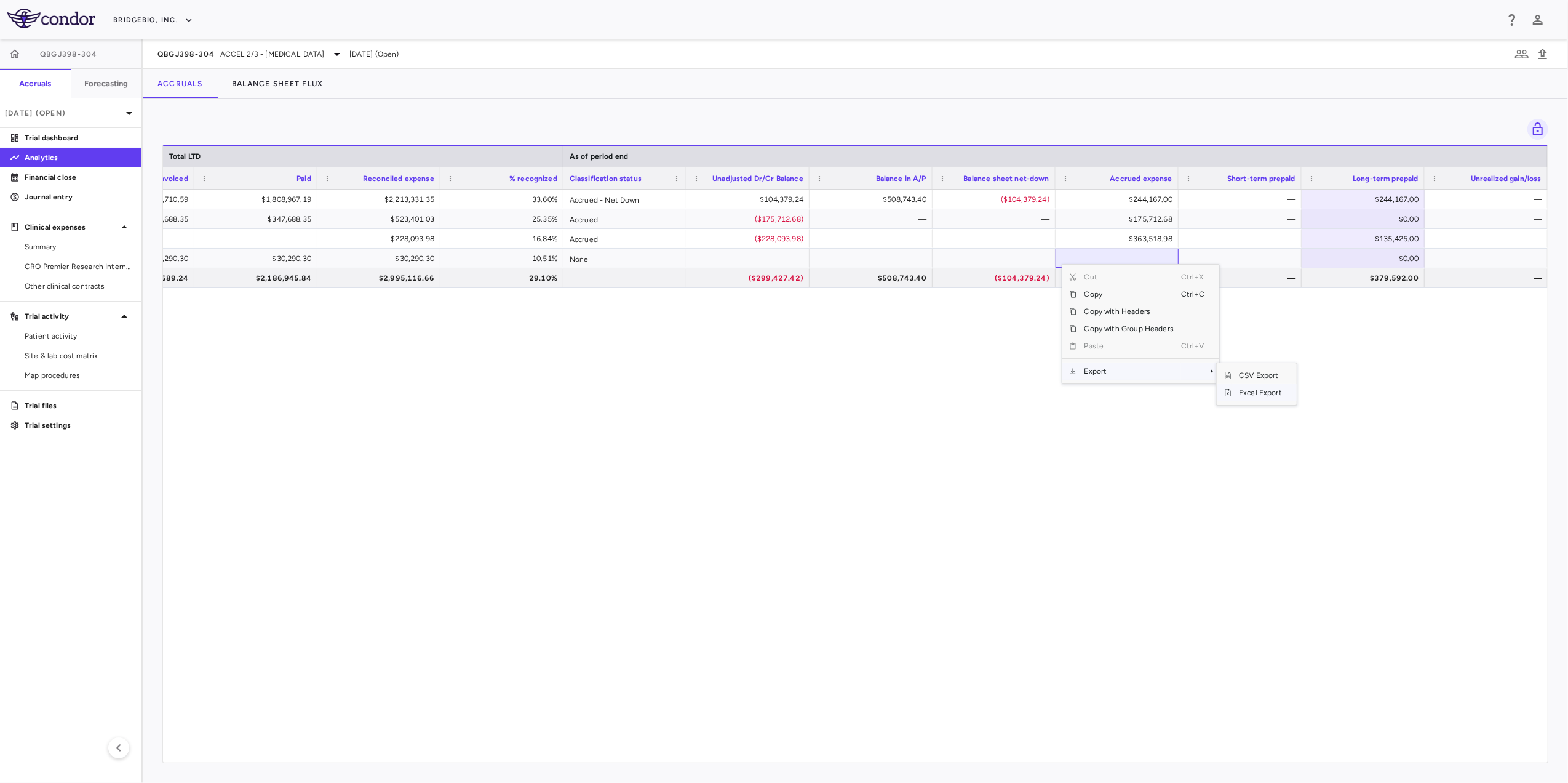
click at [1043, 392] on span "Excel Export" at bounding box center [1260, 392] width 58 height 17
click at [1043, 112] on div "Drag here to set row groups Drag here to set column labels As of period end Tot…" at bounding box center [855, 441] width 1425 height 684
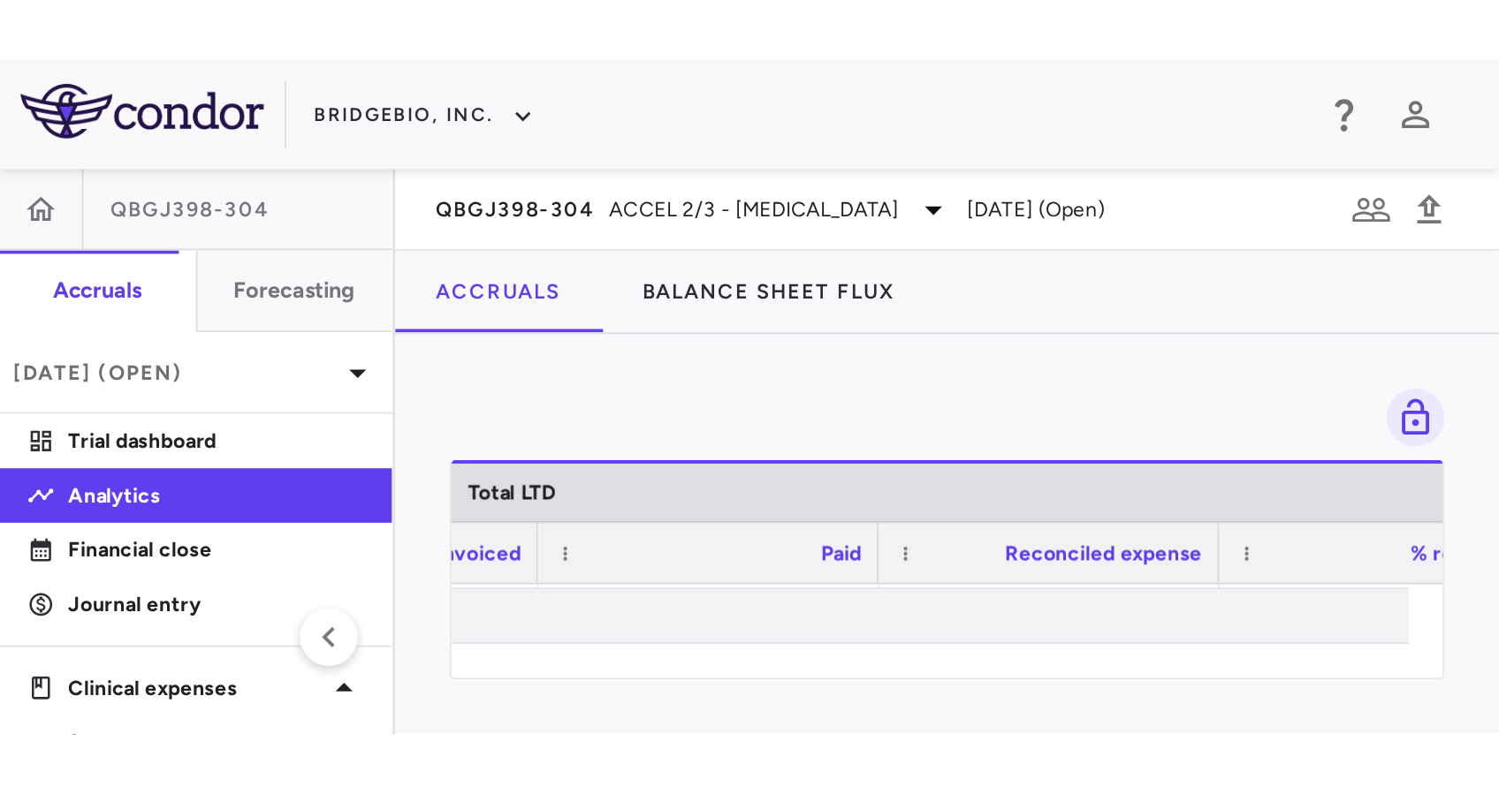
scroll to position [0, 1369]
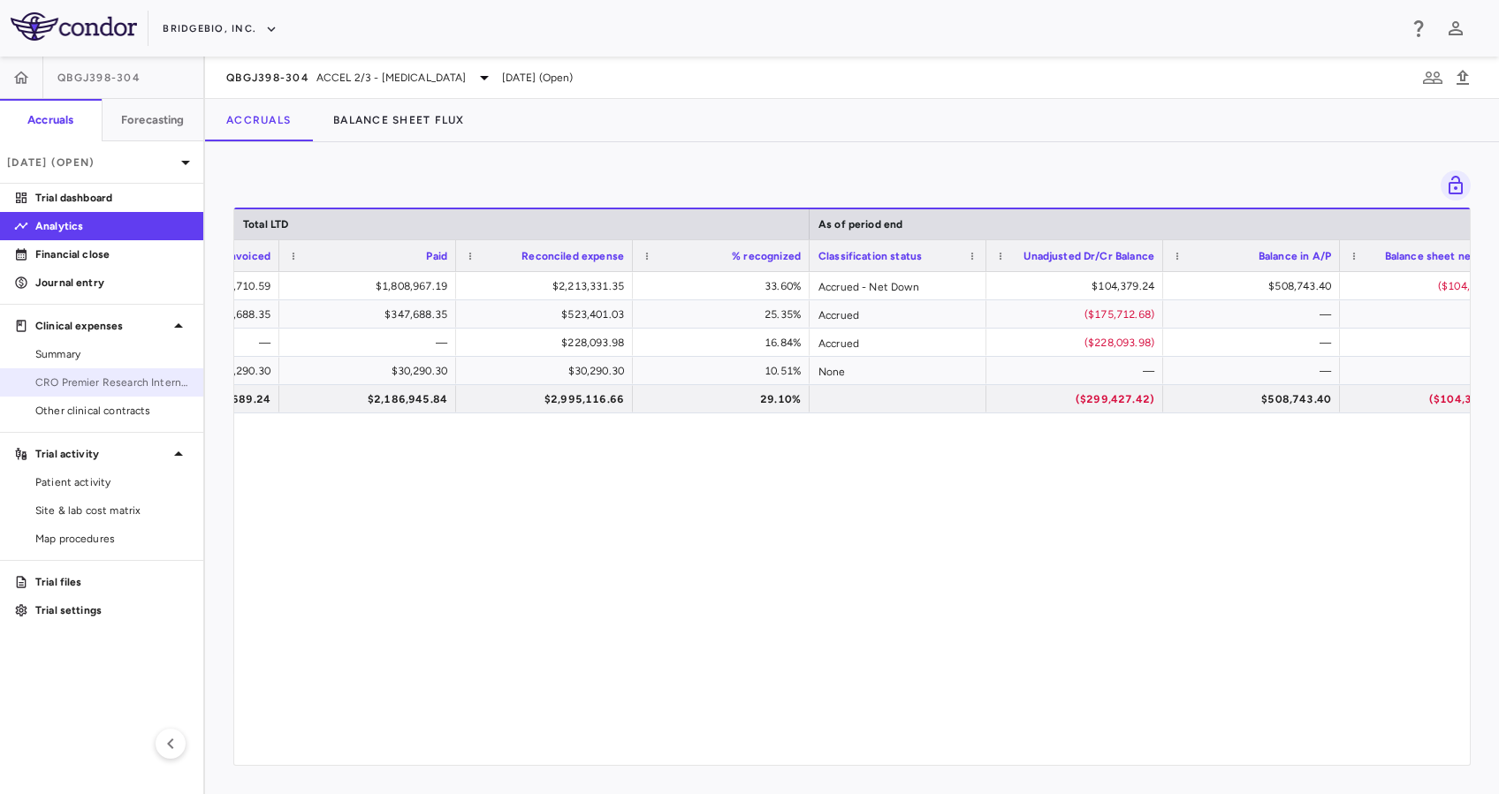
click at [128, 381] on span "CRO Premier Research International LLC" at bounding box center [112, 383] width 154 height 16
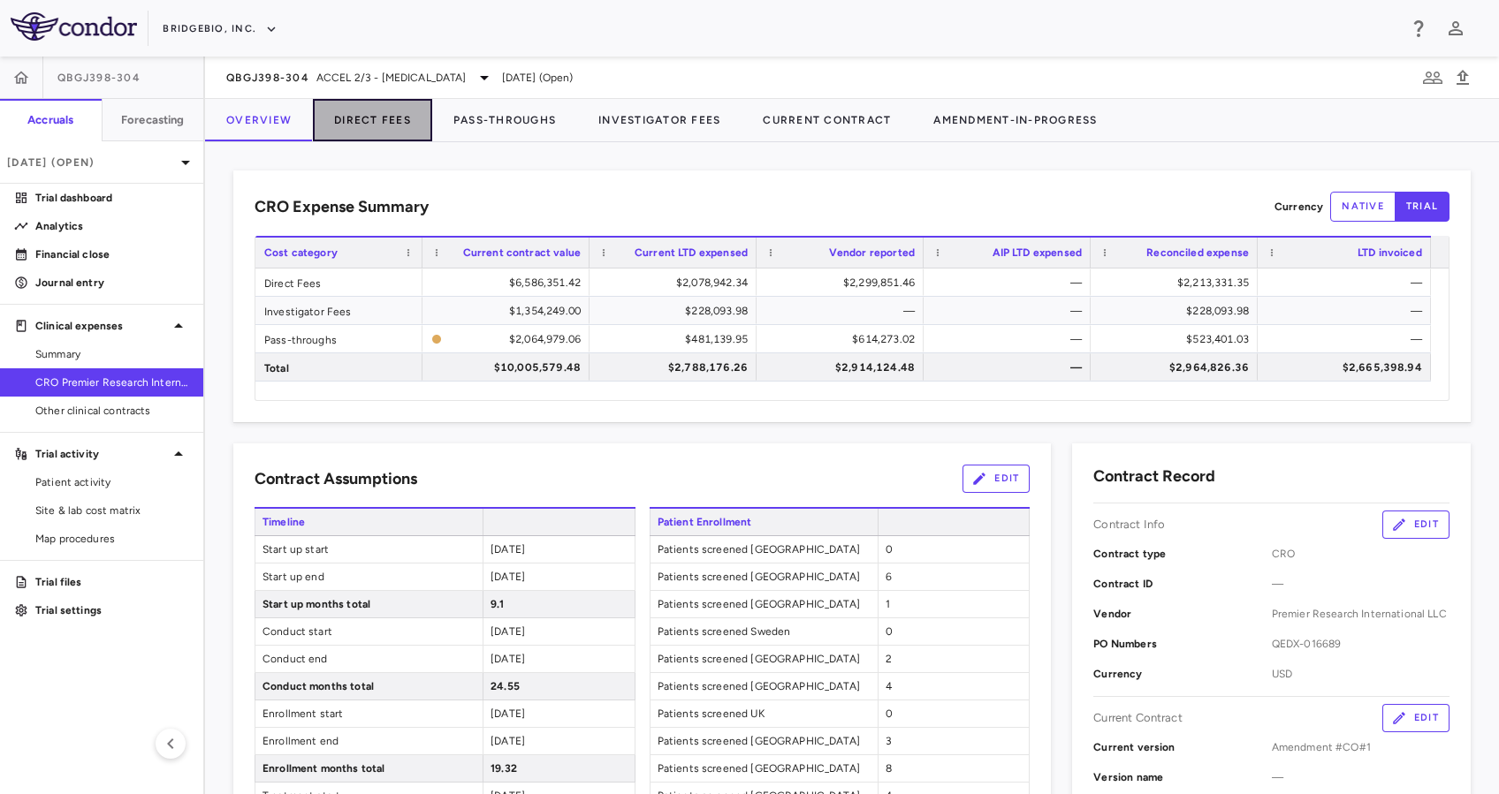
click at [368, 121] on button "Direct Fees" at bounding box center [372, 120] width 119 height 42
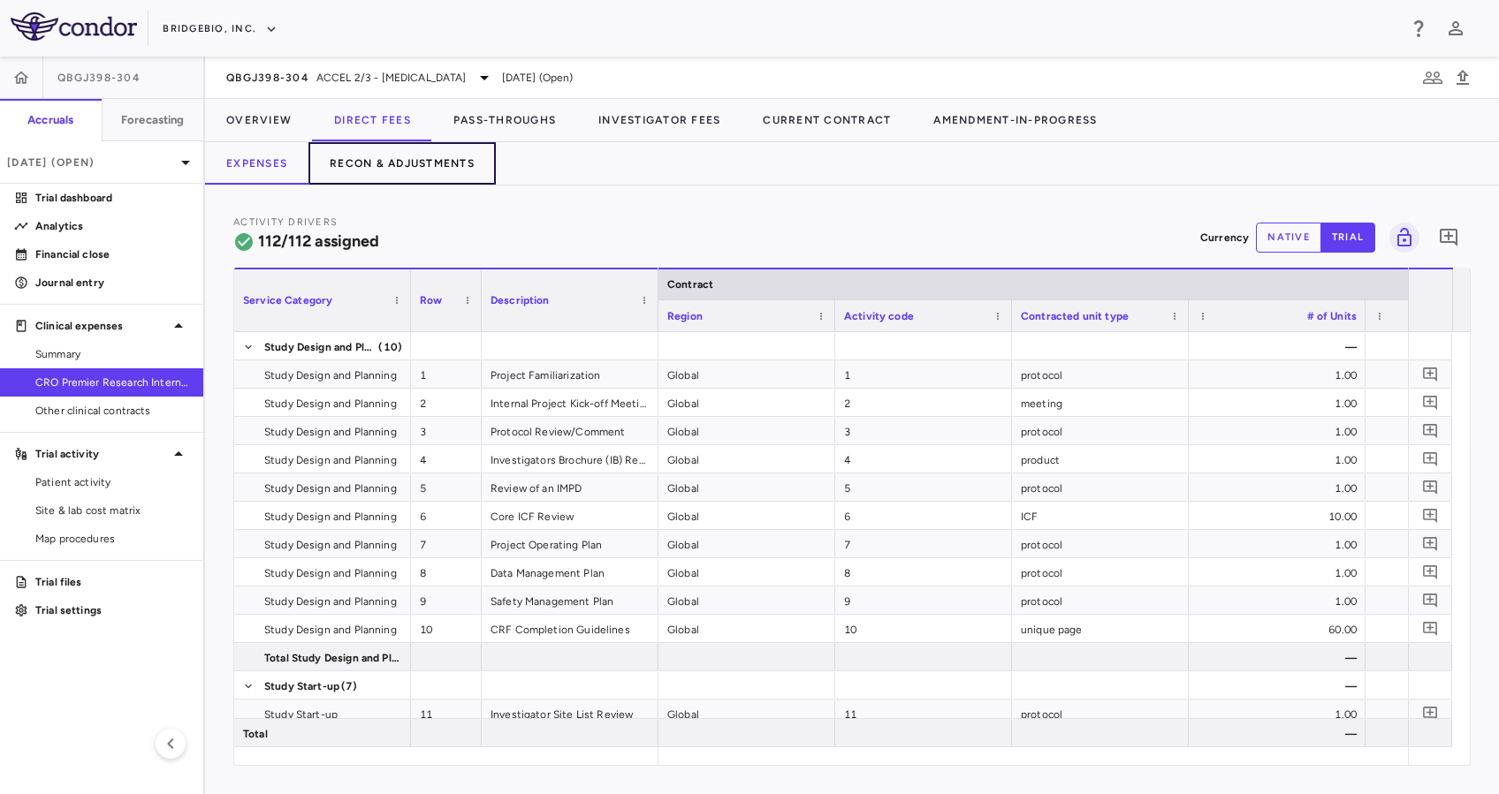
click at [430, 167] on button "Recon & Adjustments" at bounding box center [401, 163] width 187 height 42
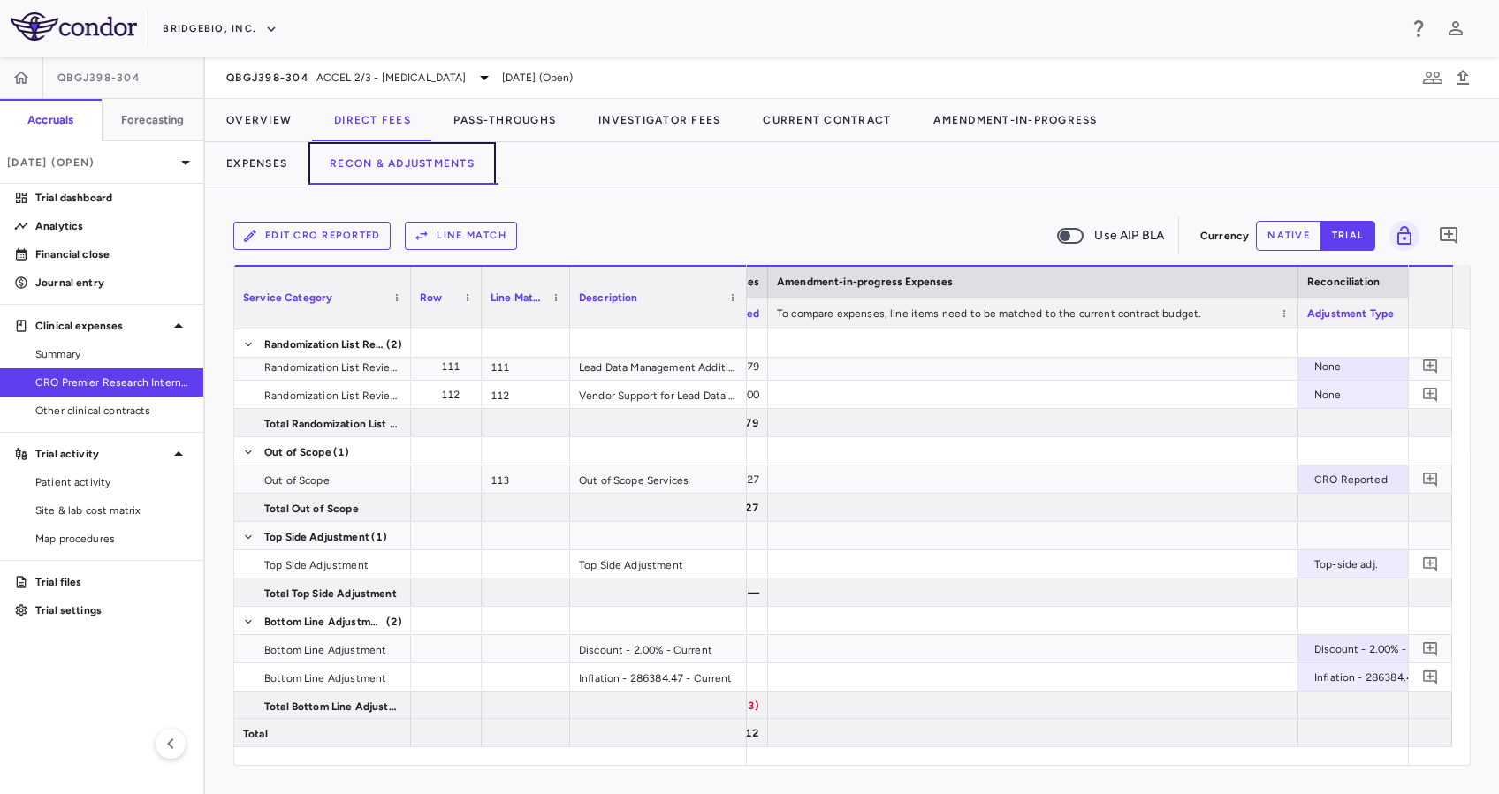
scroll to position [0, 3174]
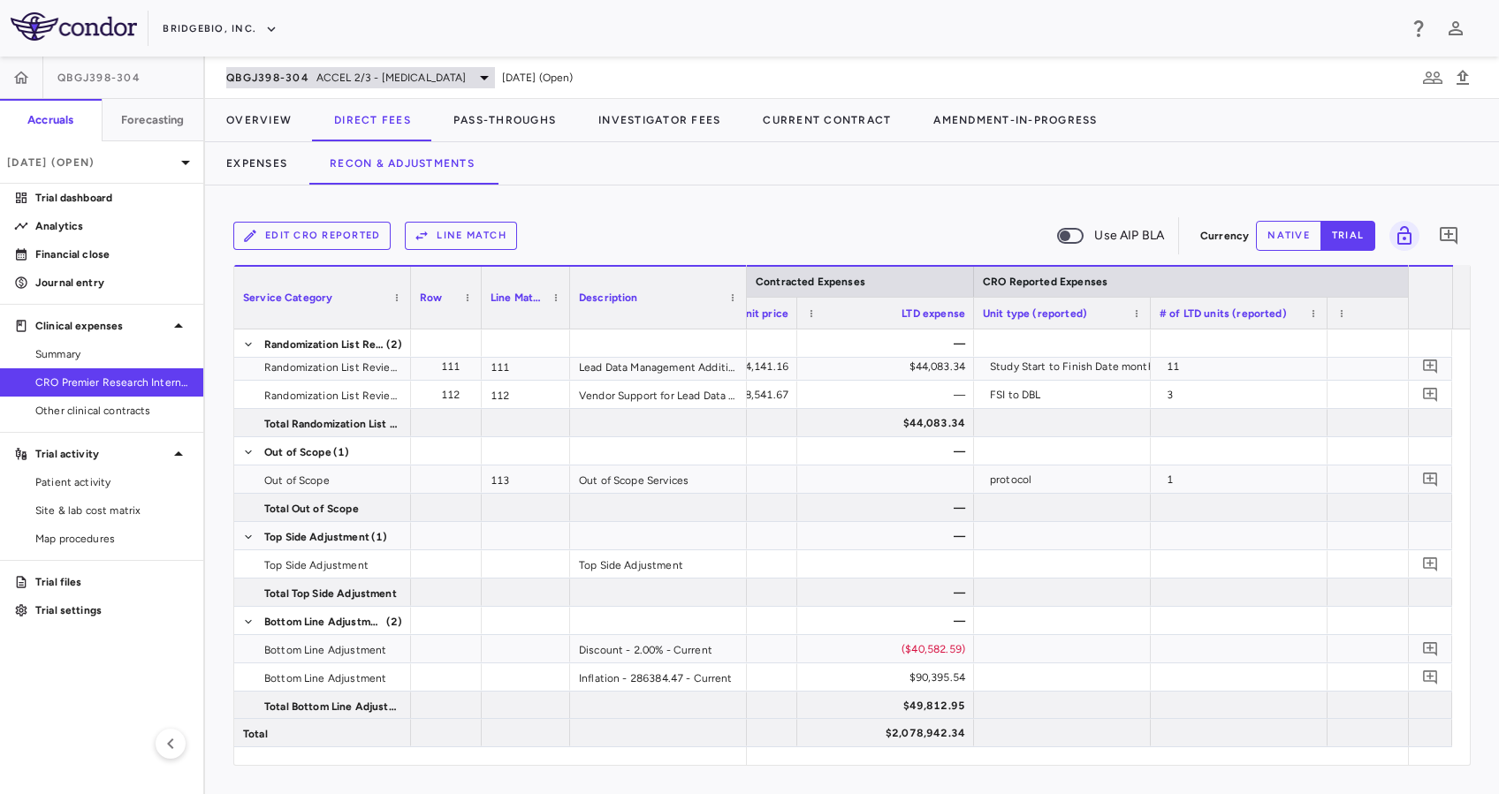
click at [404, 80] on span "ACCEL 2/3 - [MEDICAL_DATA]" at bounding box center [391, 78] width 150 height 16
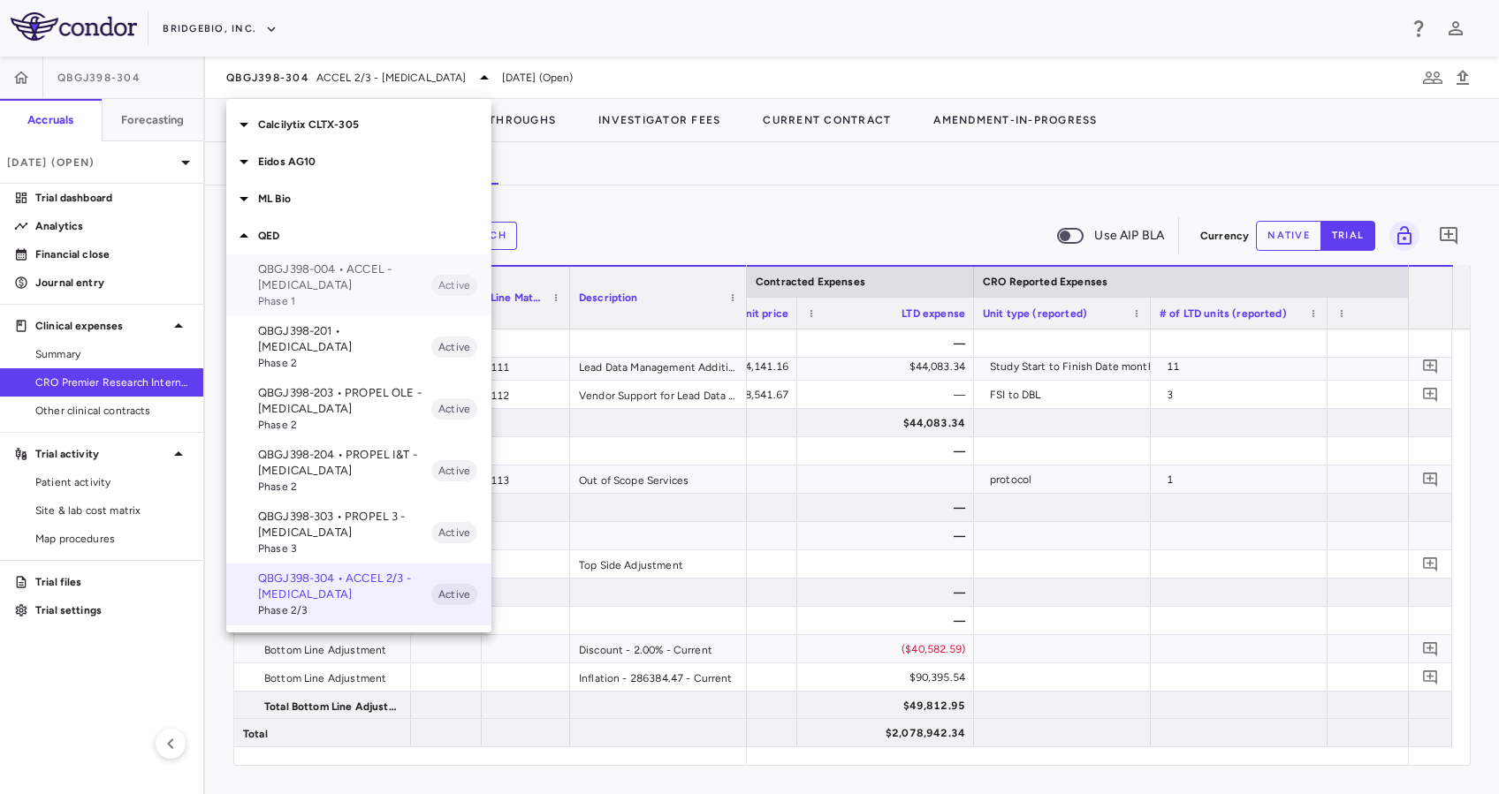
click at [344, 284] on p "QBGJ398-004 • ACCEL - [MEDICAL_DATA]" at bounding box center [344, 278] width 173 height 32
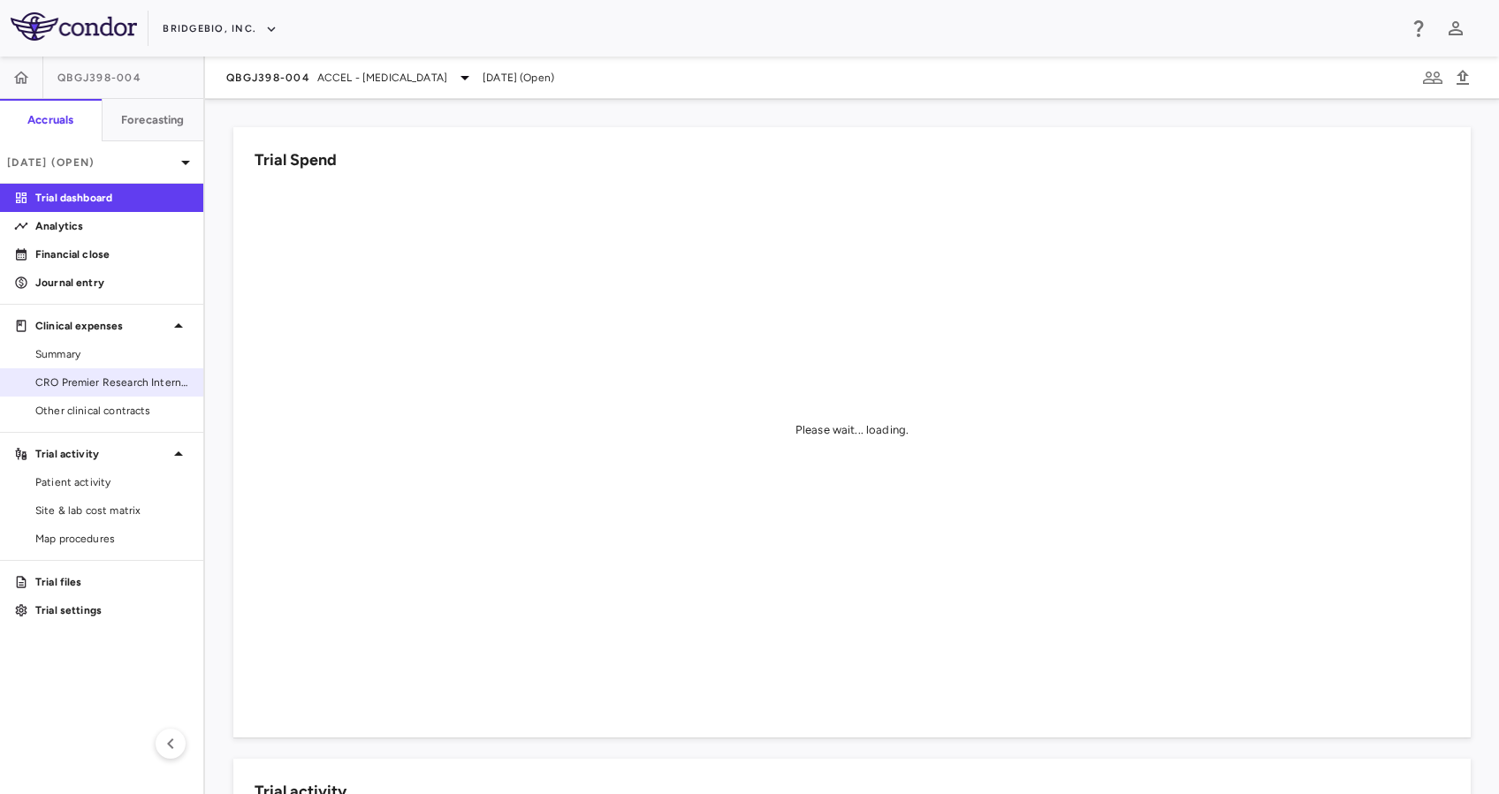
click at [92, 375] on span "CRO Premier Research International" at bounding box center [112, 383] width 154 height 16
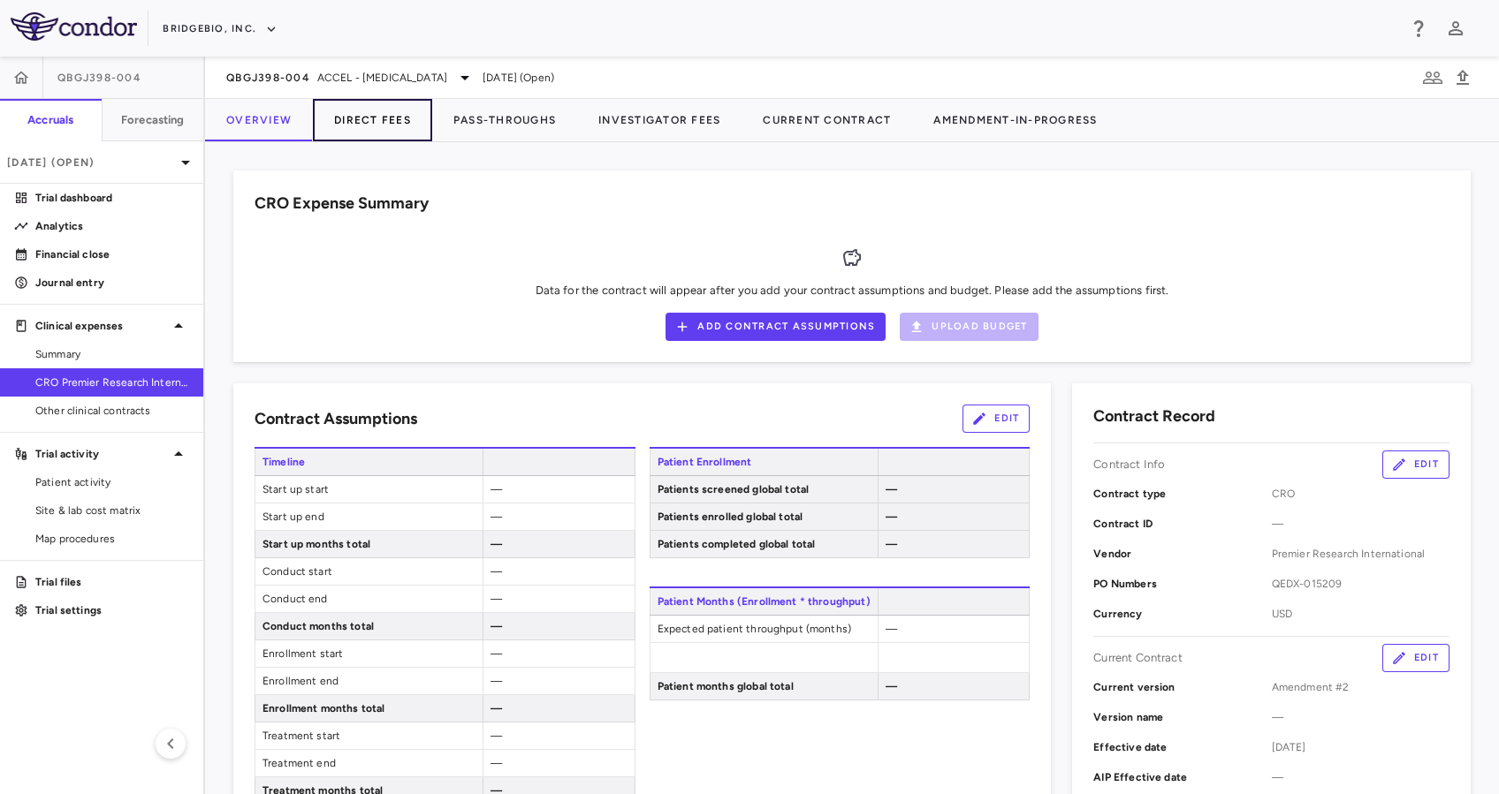
click at [361, 138] on button "Direct Fees" at bounding box center [372, 120] width 119 height 42
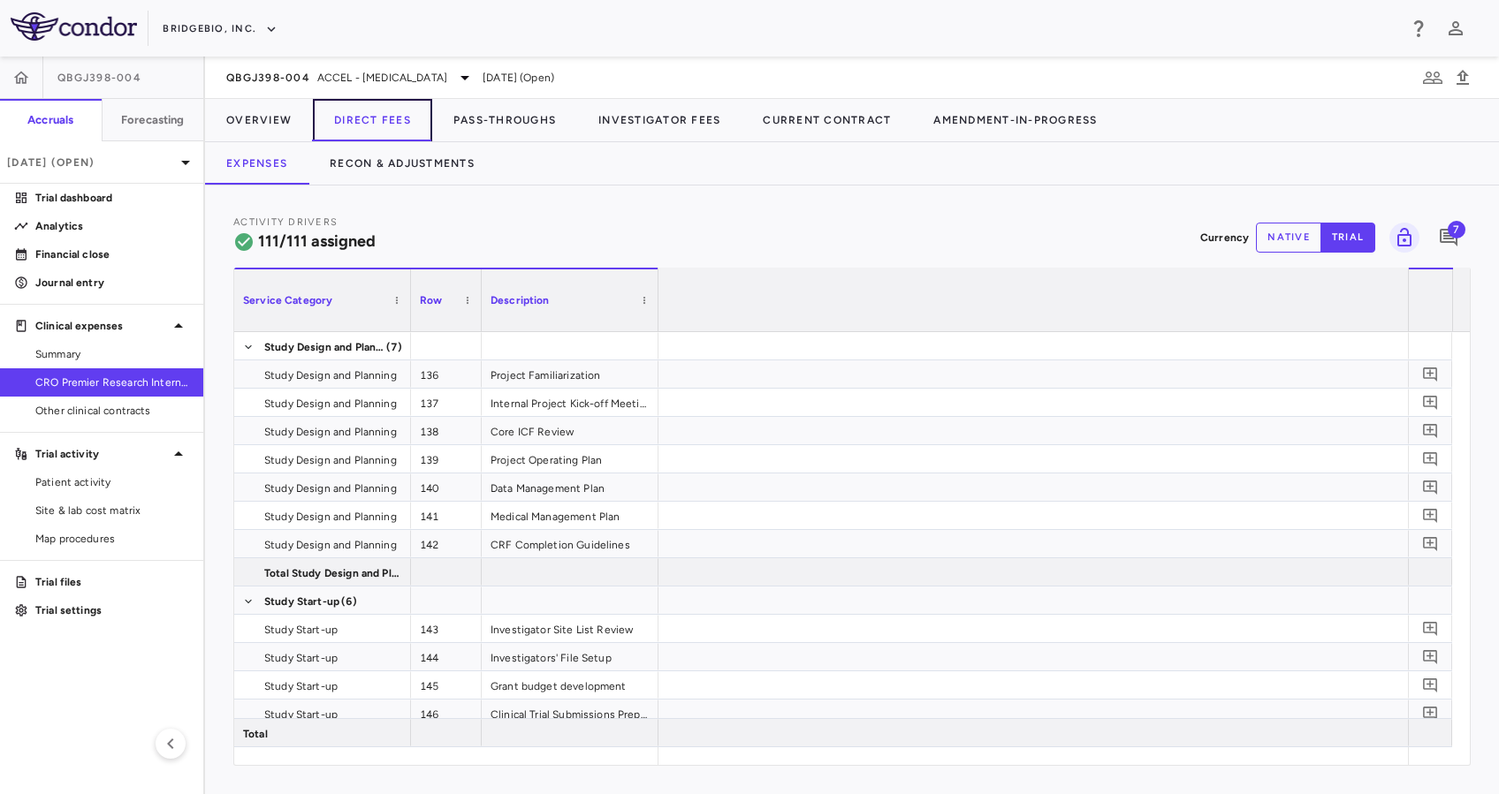
scroll to position [0, 7423]
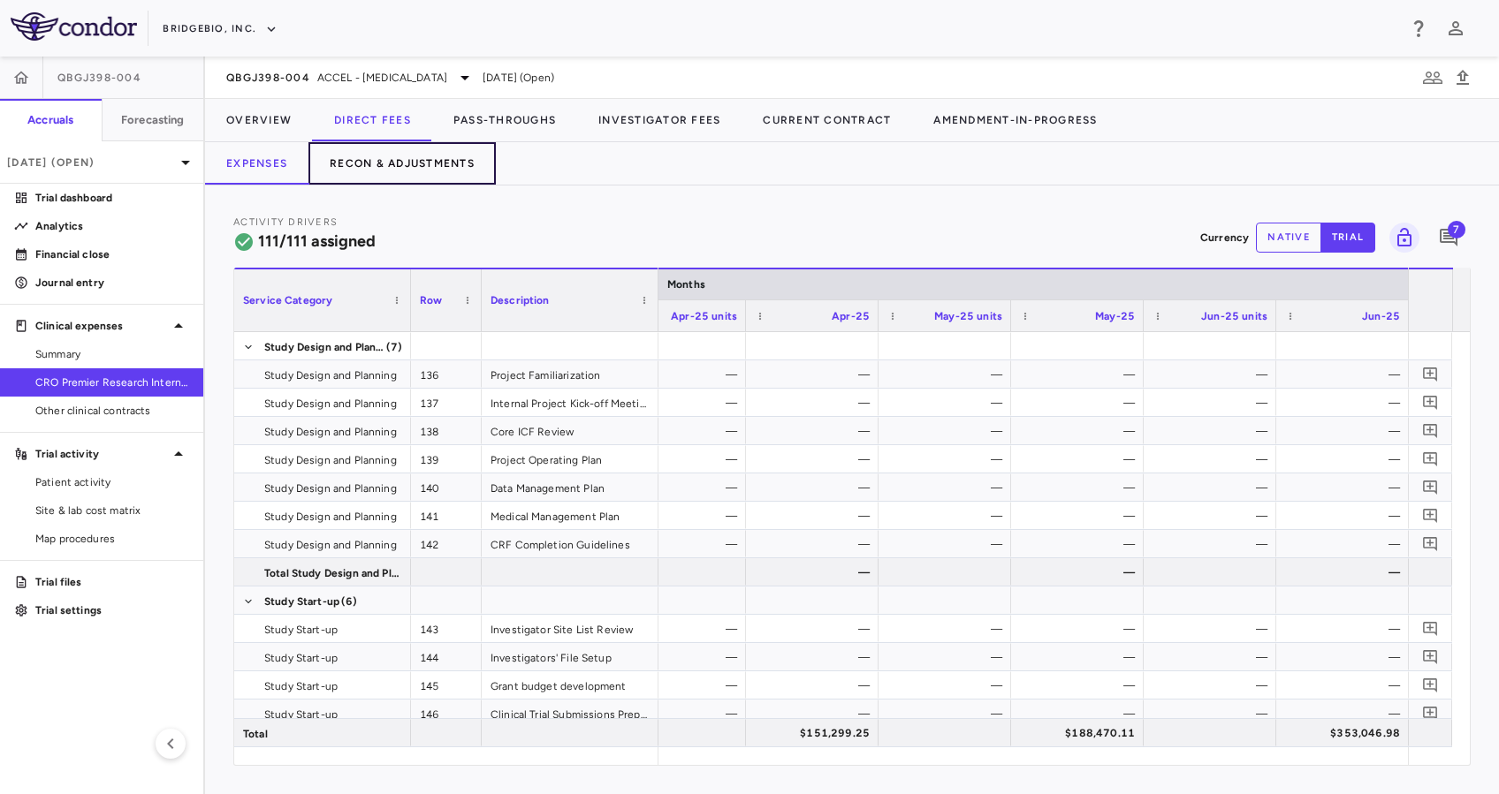
click at [404, 156] on button "Recon & Adjustments" at bounding box center [401, 163] width 187 height 42
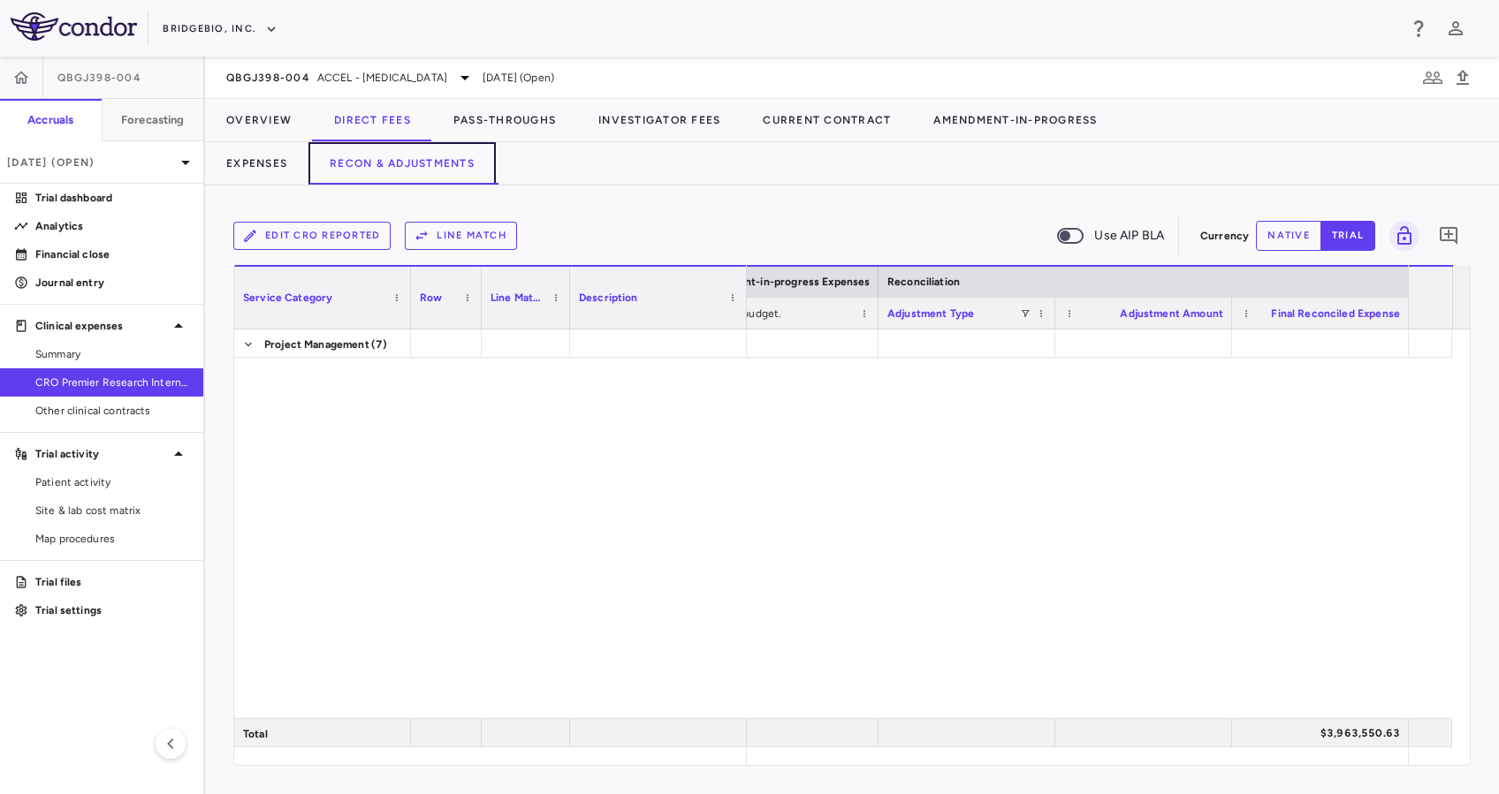
scroll to position [3992, 0]
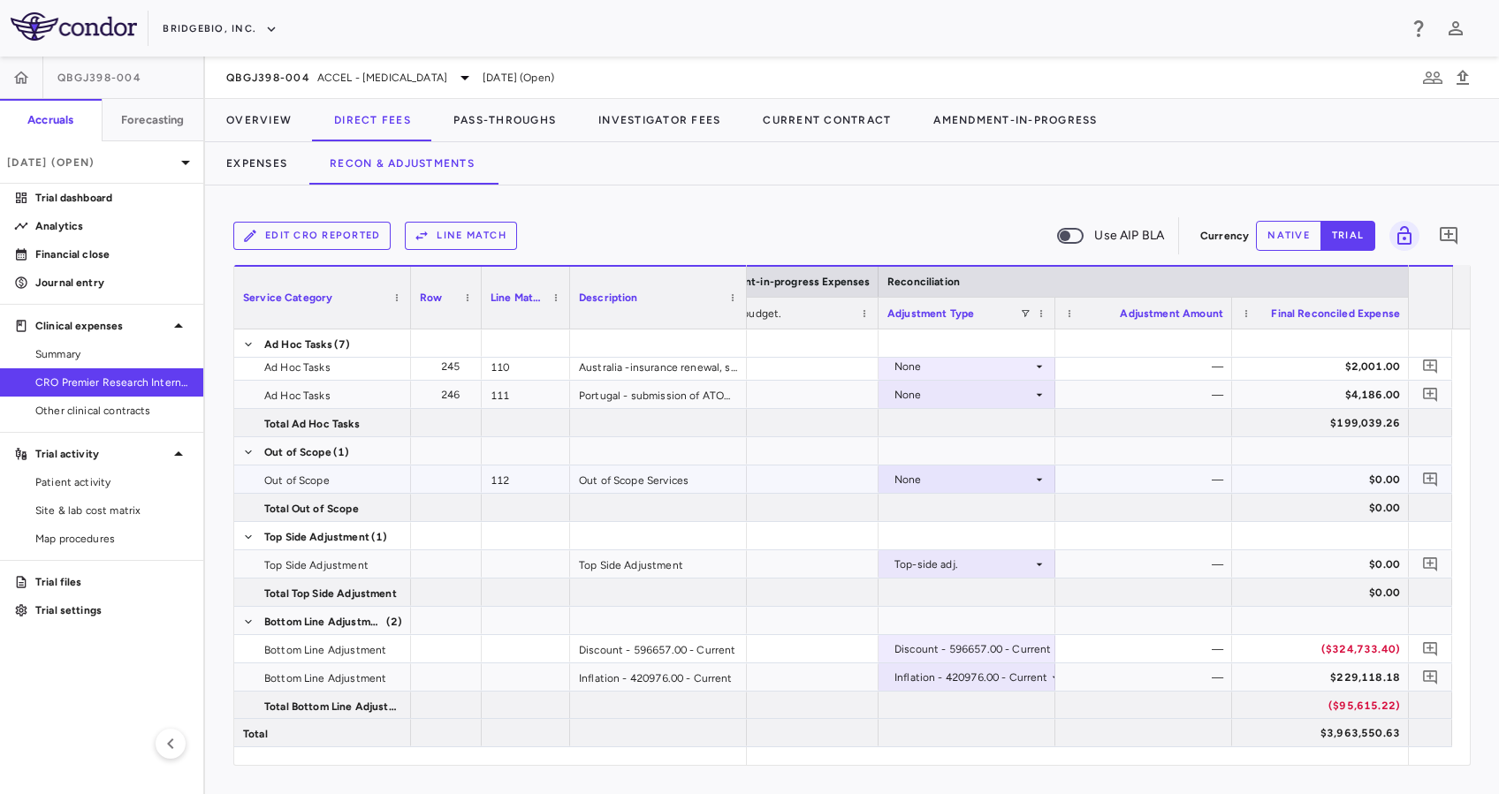
click at [1032, 485] on icon at bounding box center [1039, 480] width 14 height 14
click at [992, 544] on div "CRO Reported" at bounding box center [956, 541] width 84 height 16
click at [520, 117] on button "Pass-Throughs" at bounding box center [504, 120] width 145 height 42
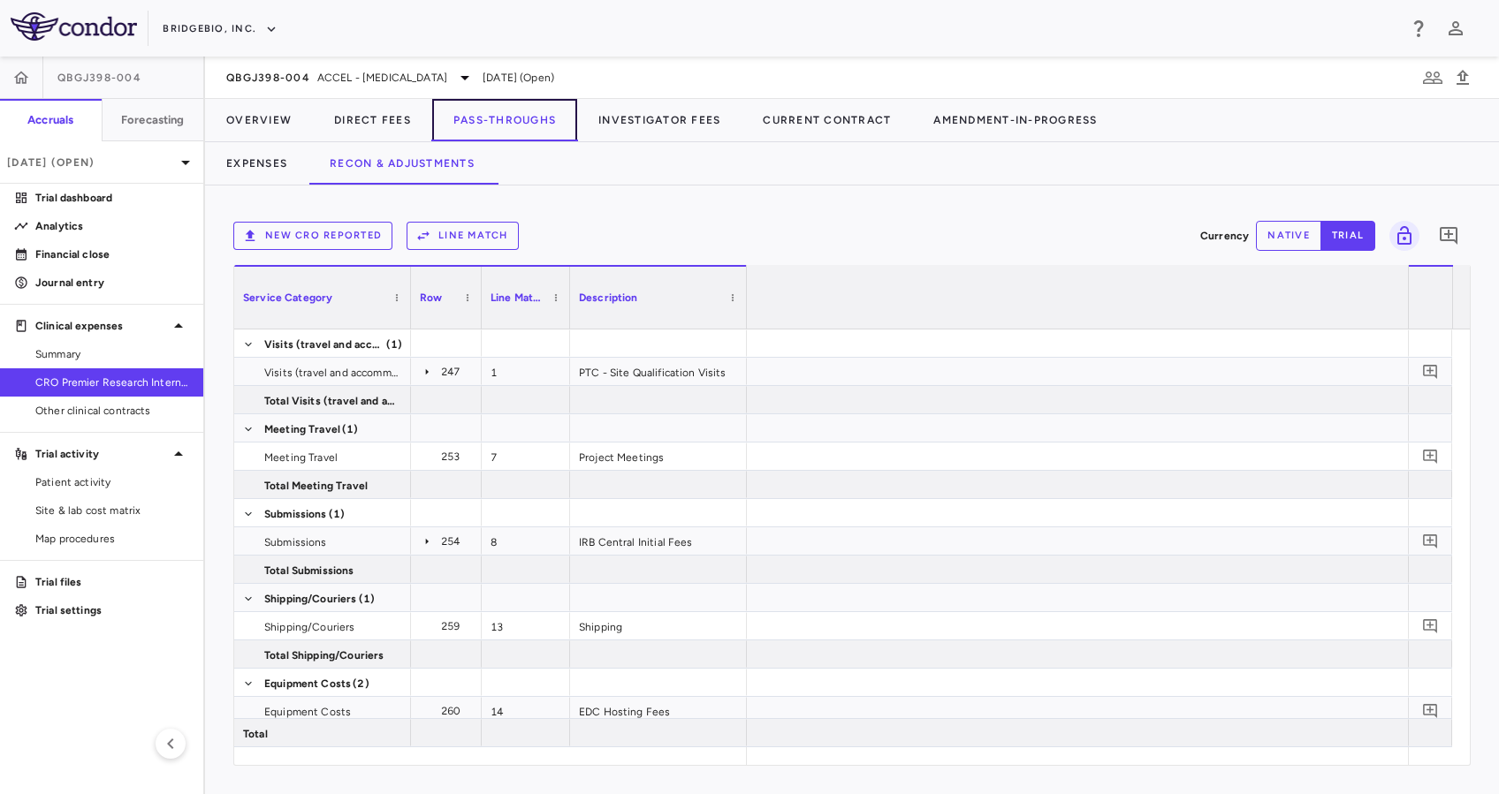
scroll to position [0, 3712]
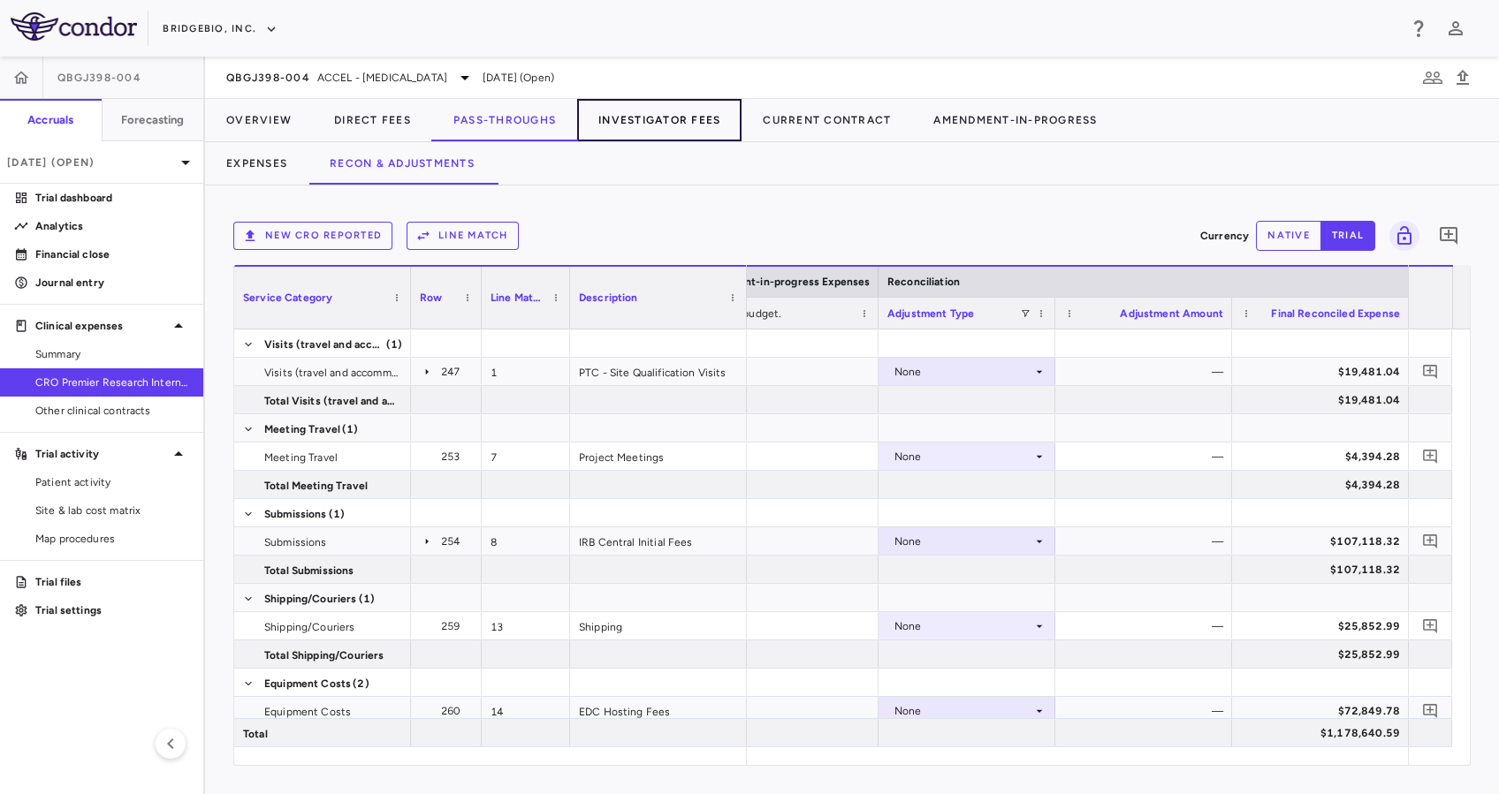
click at [695, 121] on button "Investigator Fees" at bounding box center [659, 120] width 164 height 42
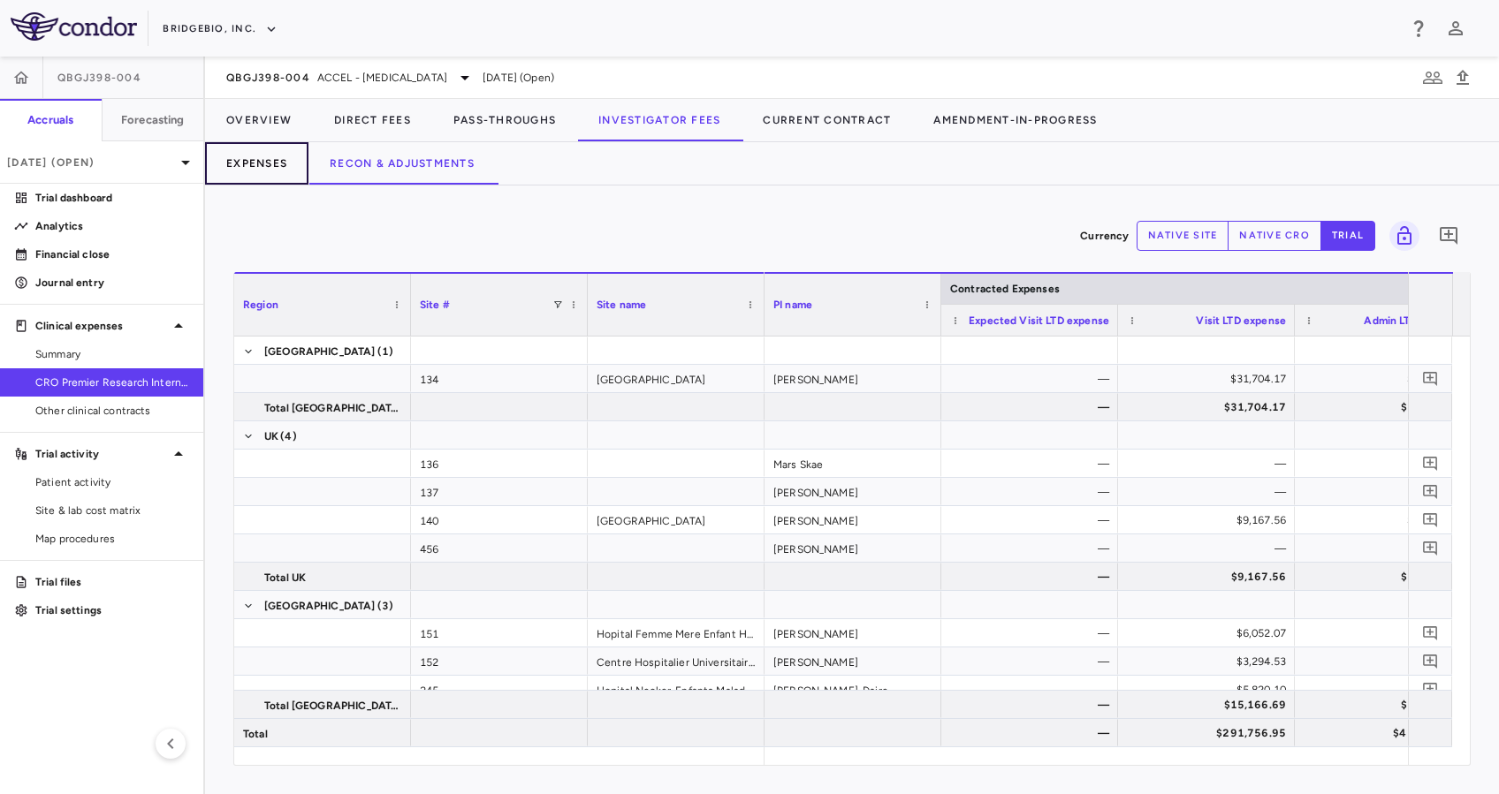
click at [261, 161] on button "Expenses" at bounding box center [256, 163] width 103 height 42
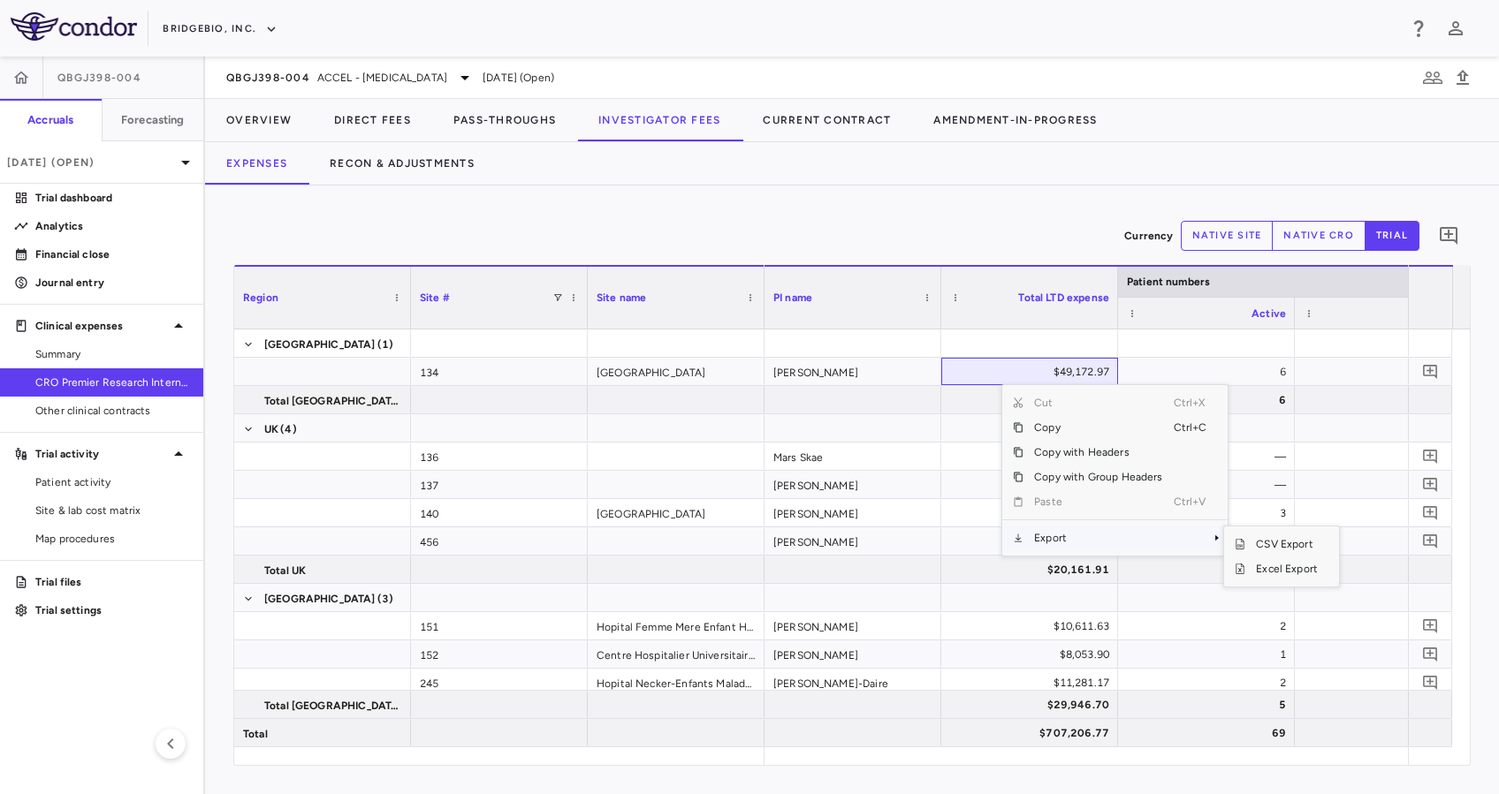
click at [1088, 535] on span "Export" at bounding box center [1097, 538] width 149 height 25
click at [1285, 573] on span "Excel Export" at bounding box center [1286, 569] width 83 height 25
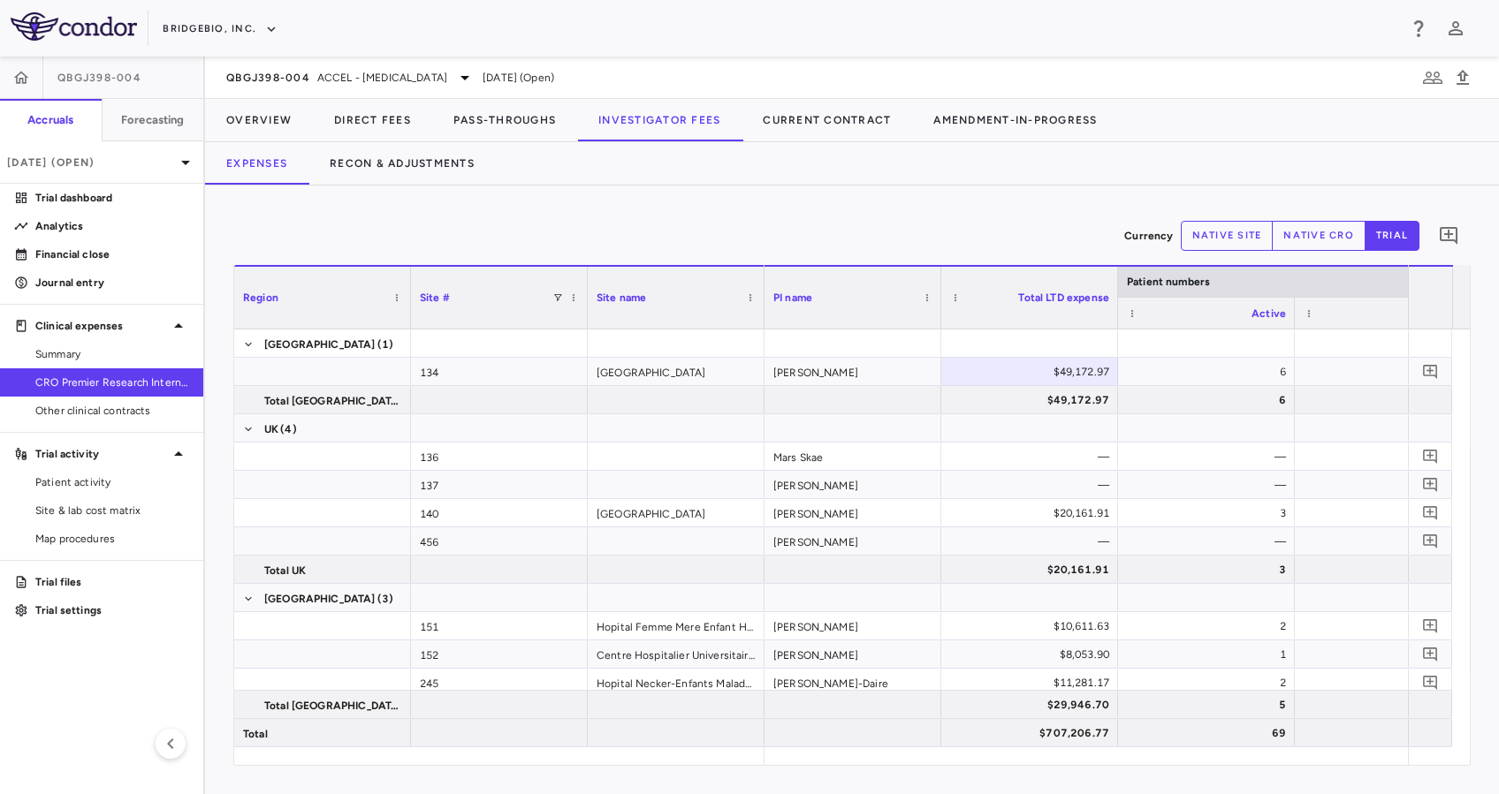
click at [741, 224] on div "Currency native site native cro trial 0" at bounding box center [851, 236] width 1237 height 44
click at [1223, 234] on button "native site" at bounding box center [1226, 236] width 93 height 30
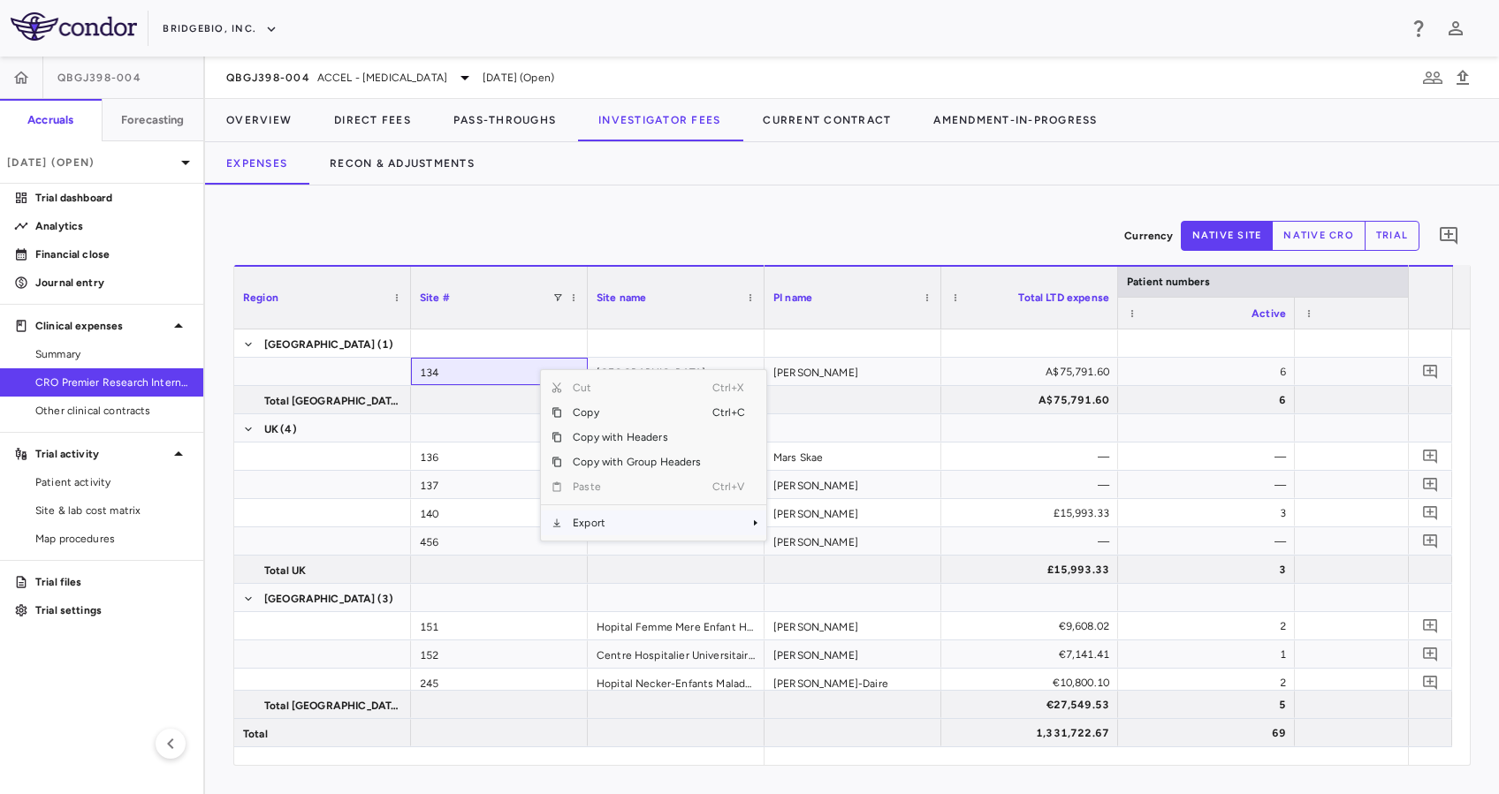
click at [650, 513] on span "Export" at bounding box center [636, 523] width 149 height 25
click at [827, 555] on span "Excel Export" at bounding box center [825, 554] width 83 height 25
